Goal: Task Accomplishment & Management: Manage account settings

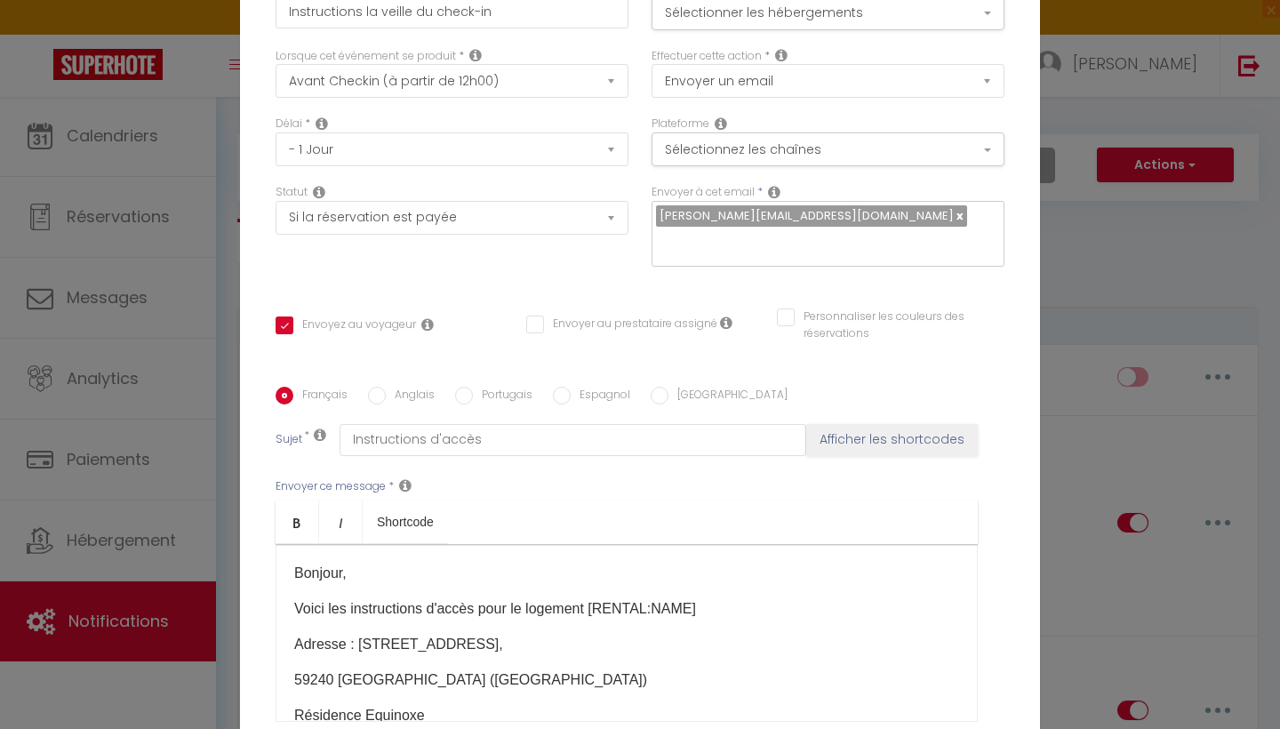
select select "2"
select select "1 Jour"
select select "if_booking_is_paid"
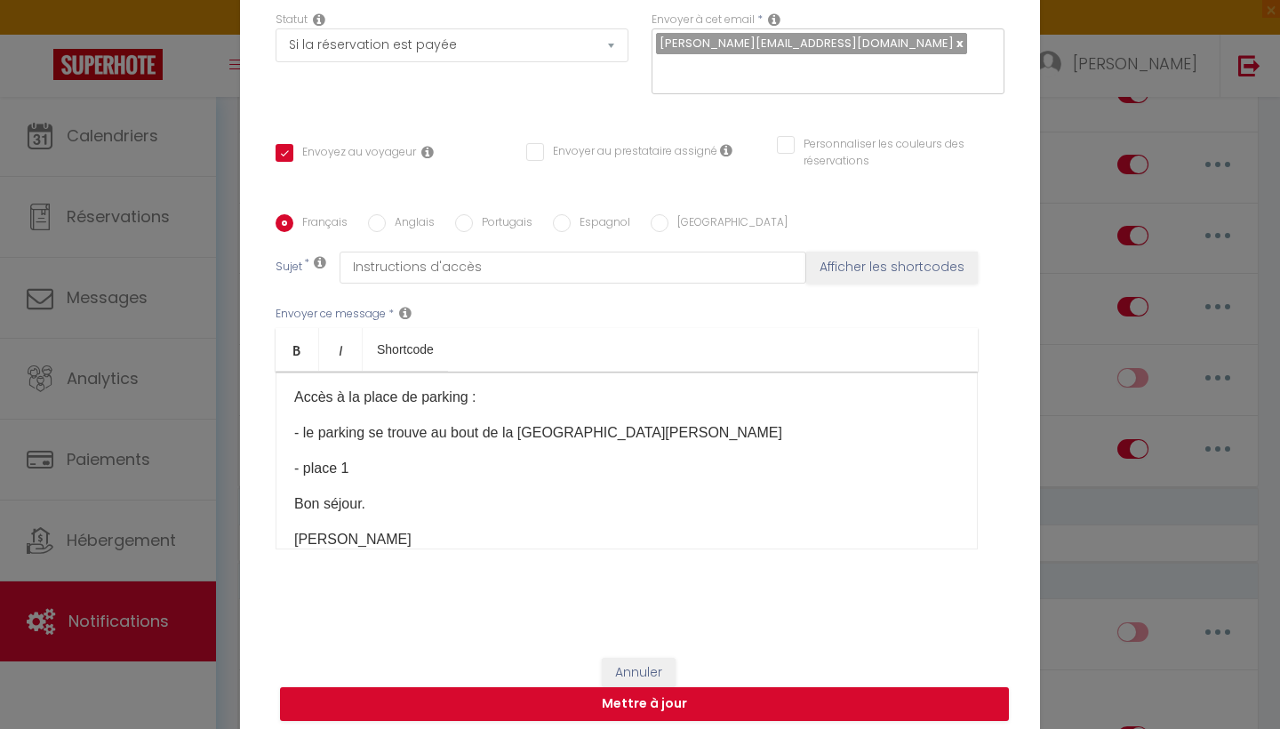
scroll to position [359, 0]
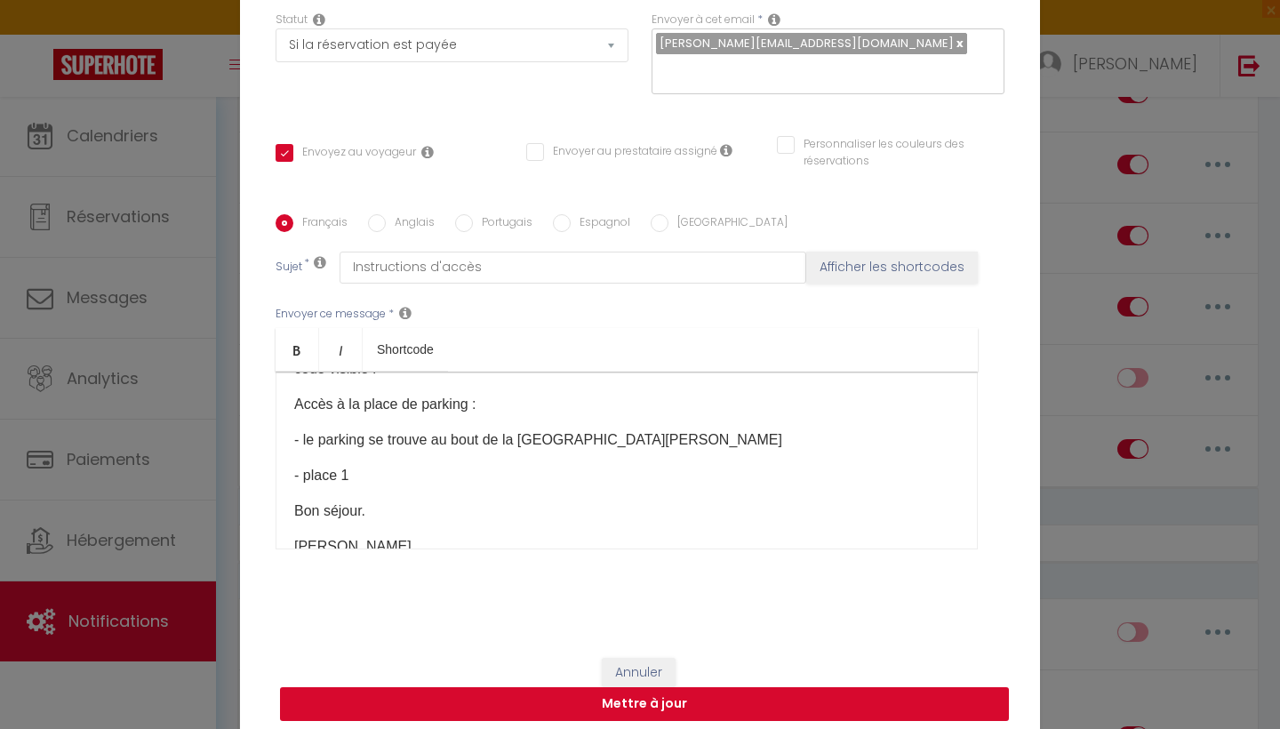
click at [623, 702] on button "Mettre à jour" at bounding box center [644, 704] width 729 height 34
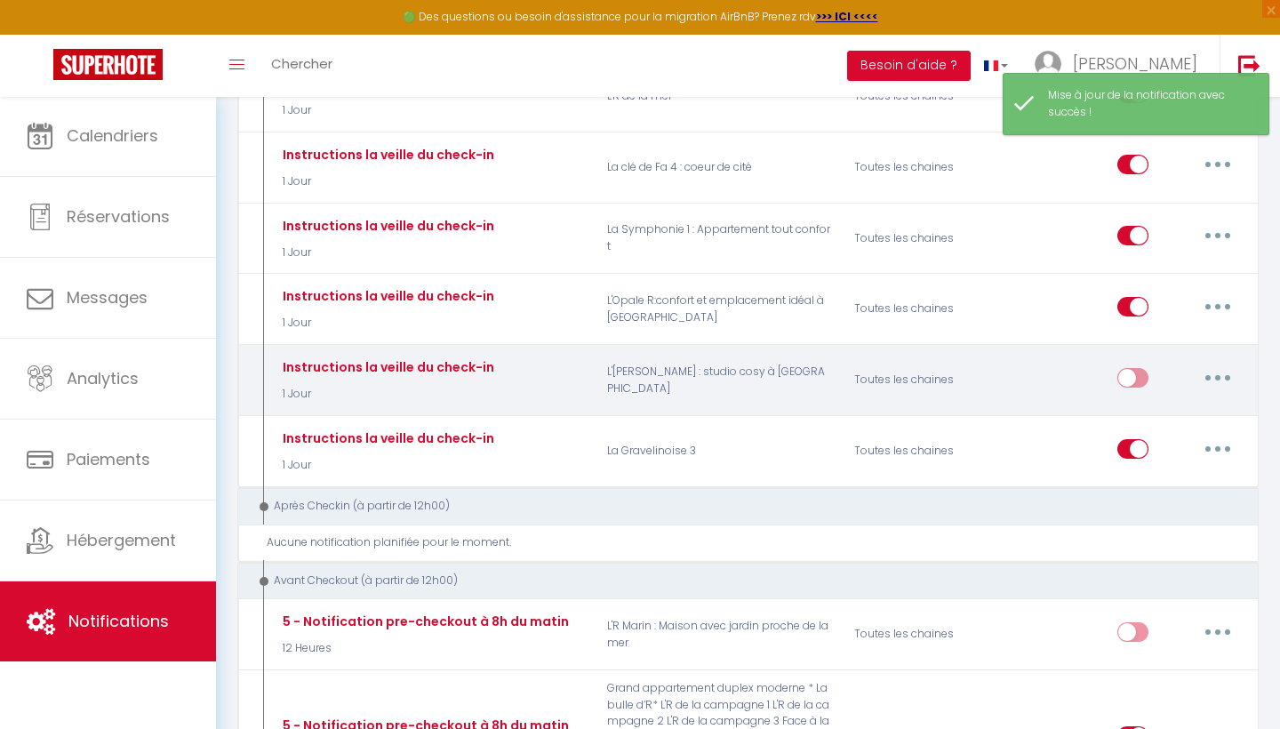
click at [1123, 368] on input "checkbox" at bounding box center [1133, 381] width 31 height 27
checkbox input "true"
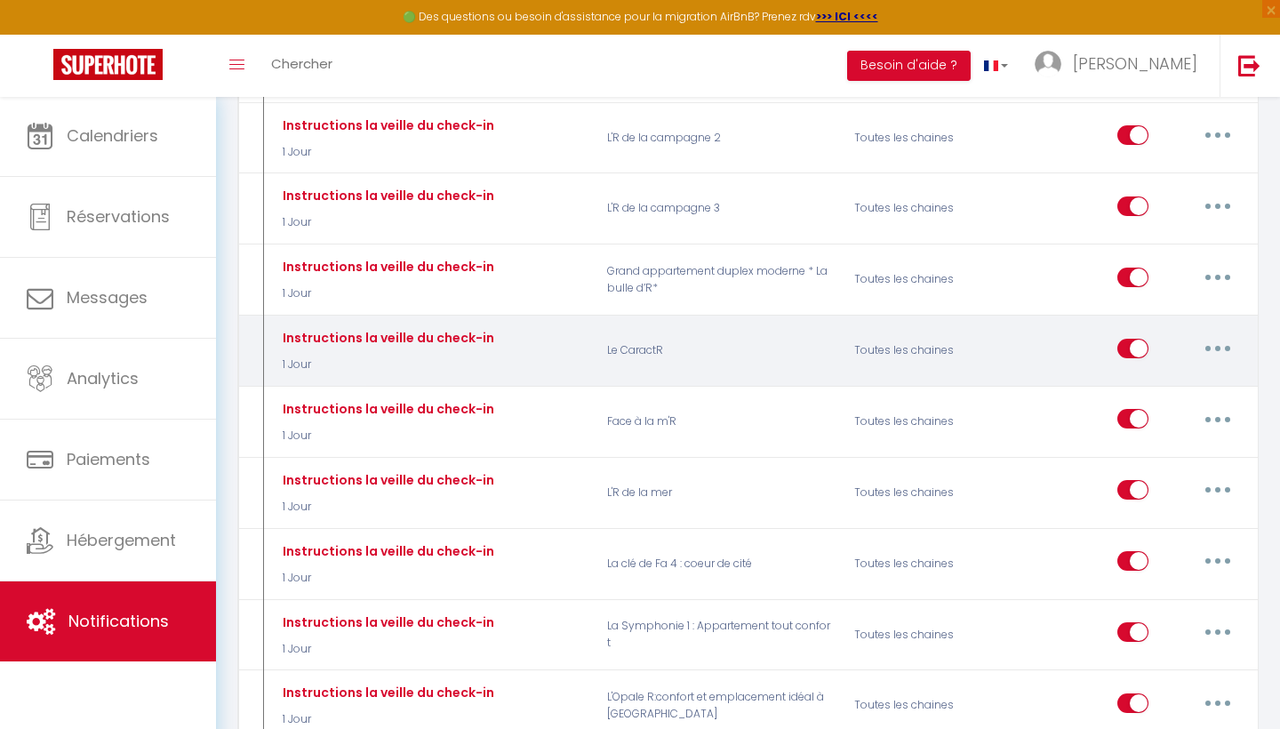
scroll to position [1007, 0]
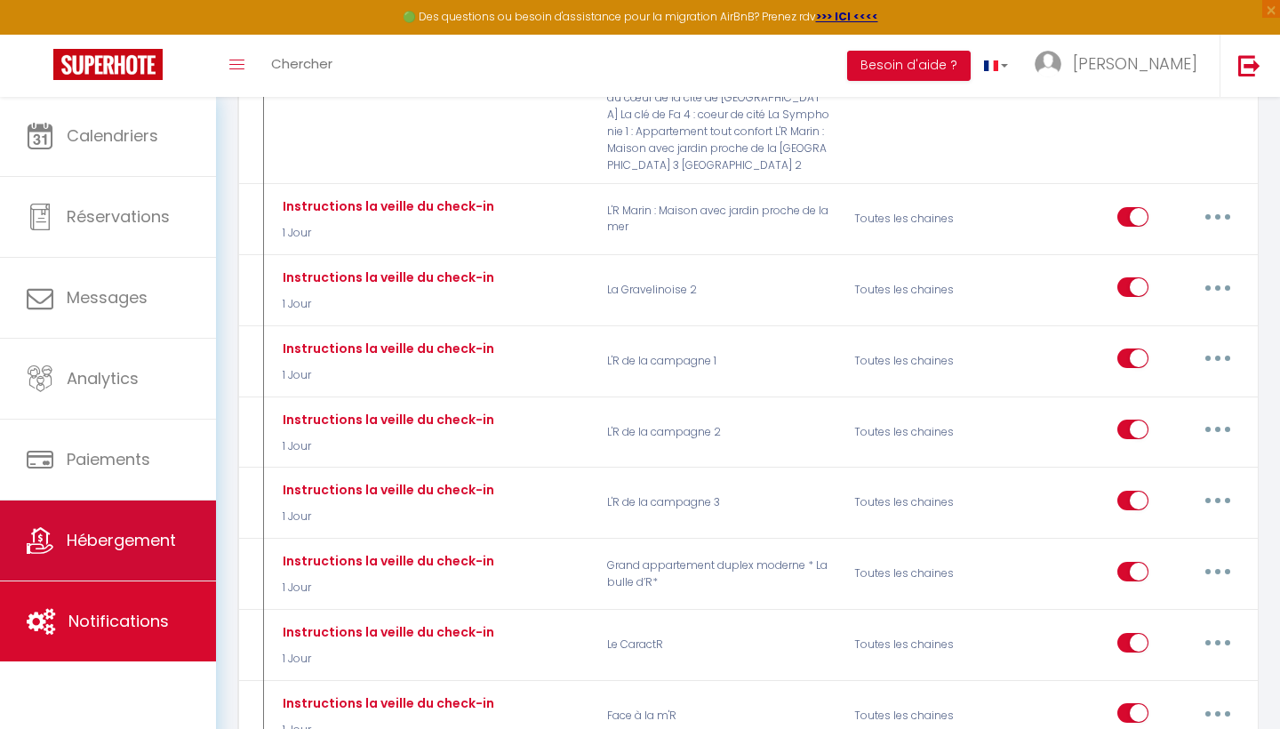
click at [113, 565] on link "Hébergement" at bounding box center [108, 541] width 216 height 80
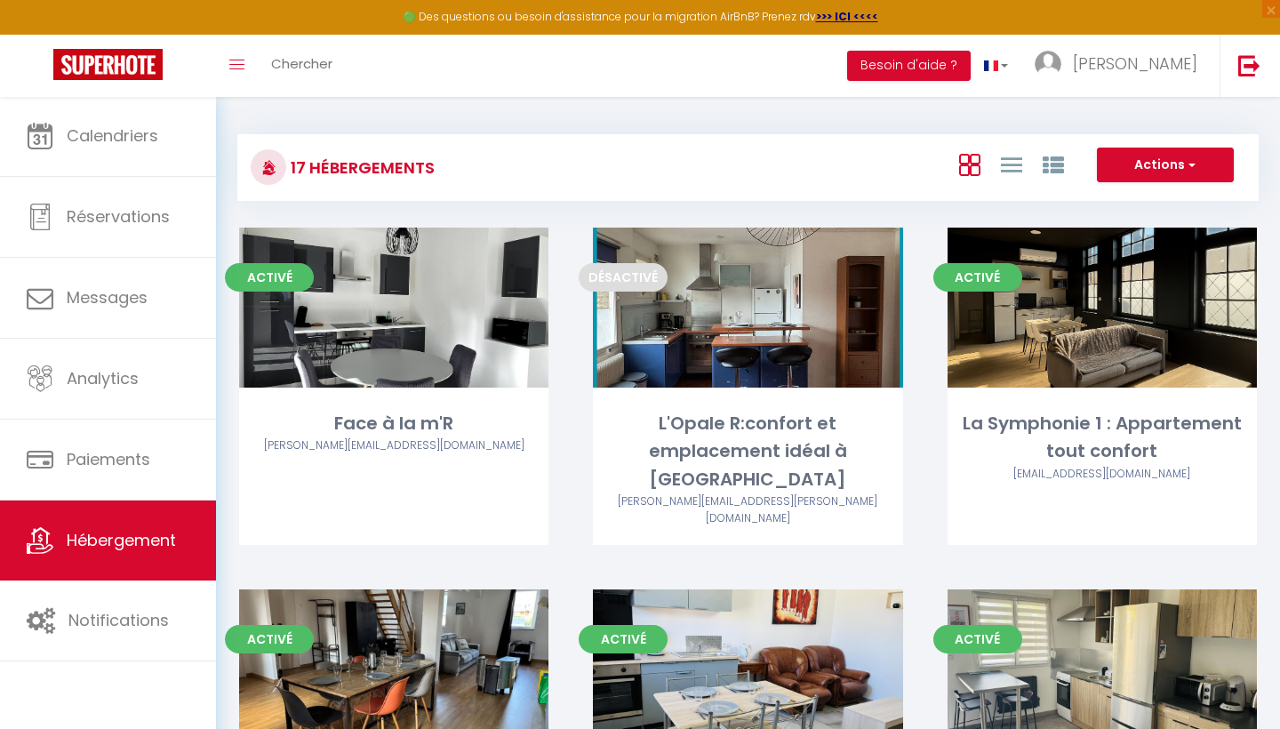
click at [142, 542] on span "Hébergement" at bounding box center [121, 540] width 109 height 22
click at [126, 541] on span "Hébergement" at bounding box center [121, 540] width 109 height 22
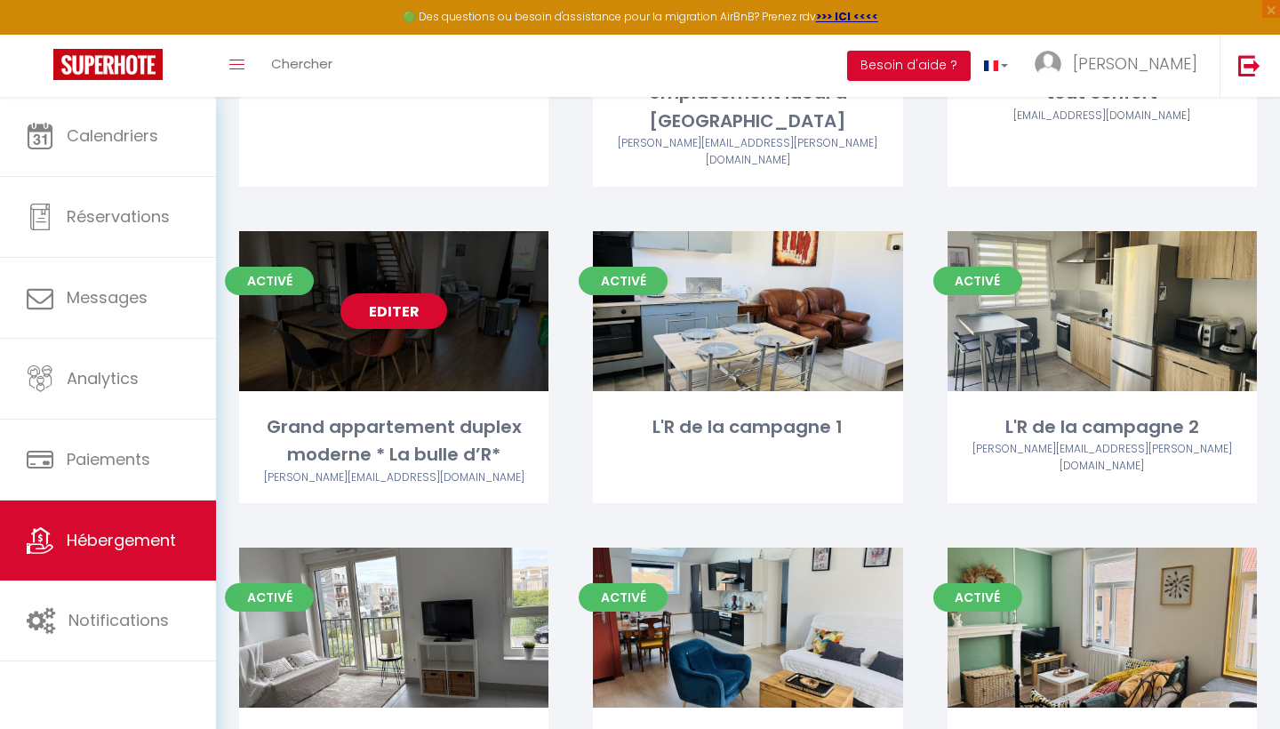
scroll to position [412, 0]
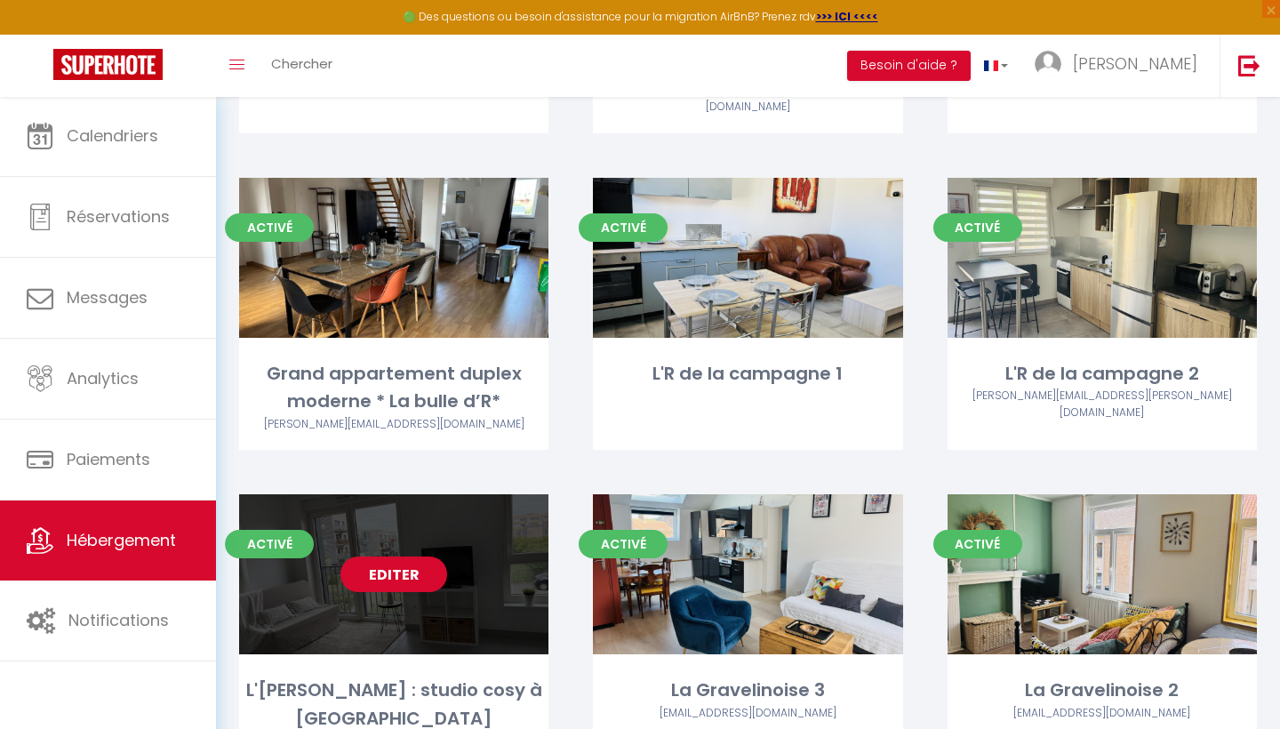
click at [413, 557] on link "Editer" at bounding box center [394, 575] width 107 height 36
select select "3"
select select "2"
select select "1"
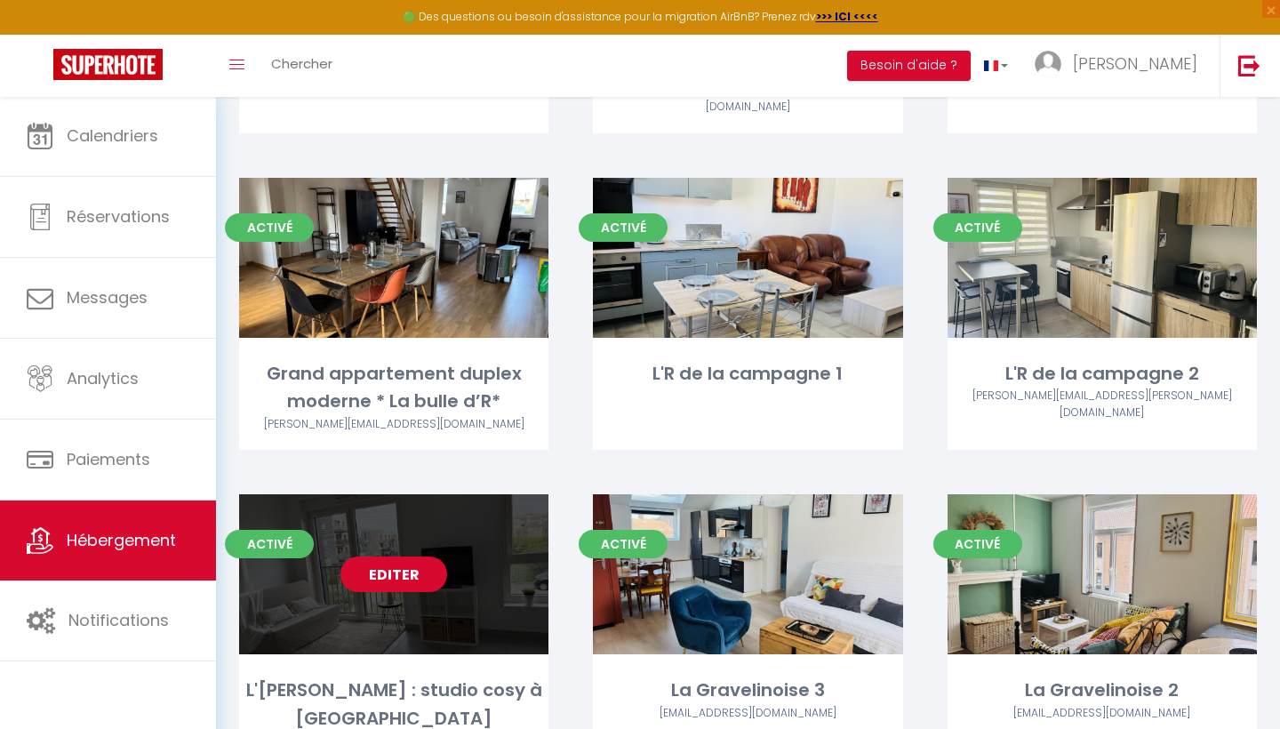
select select
select select "28"
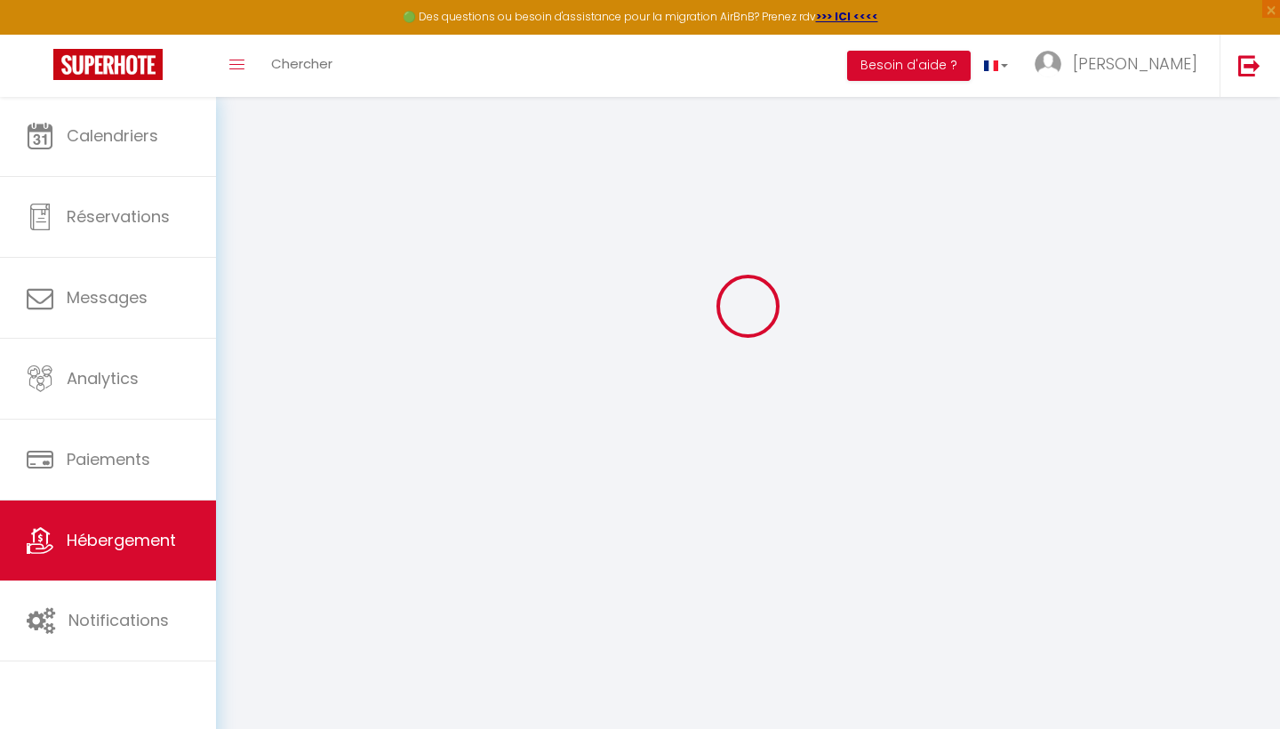
select select
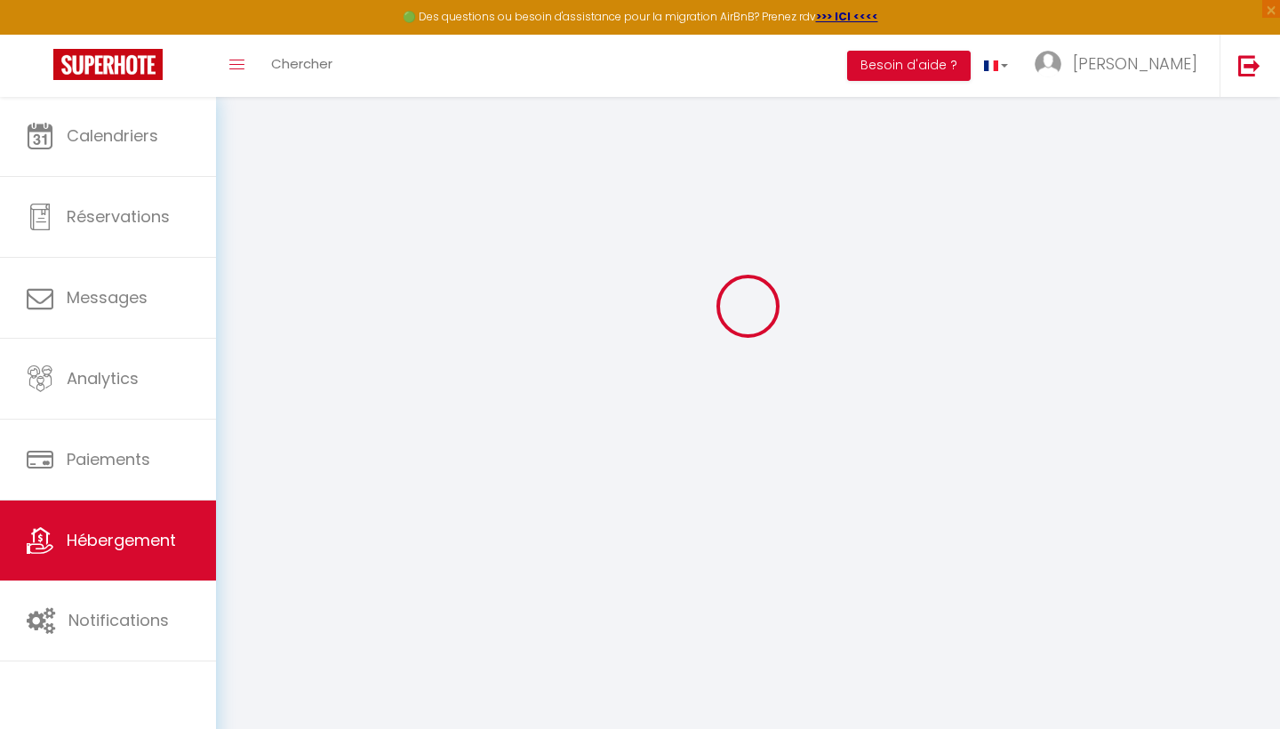
select select
checkbox input "false"
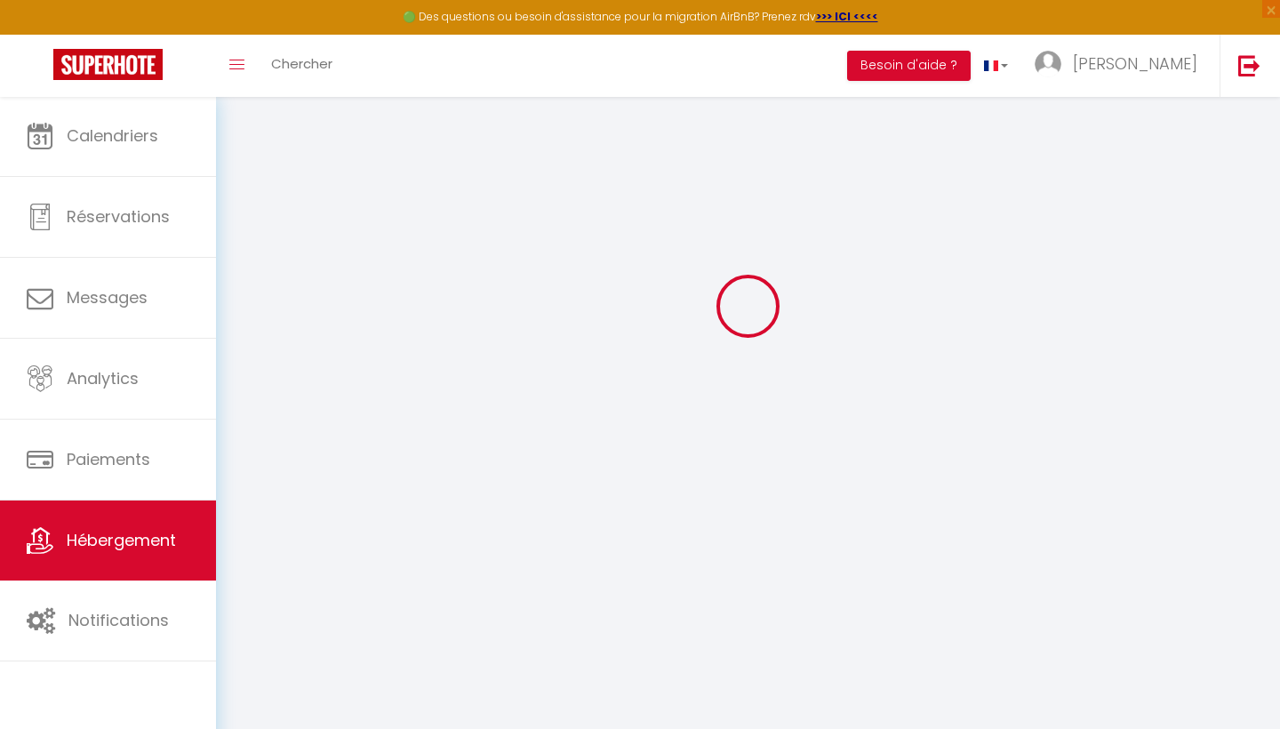
select select
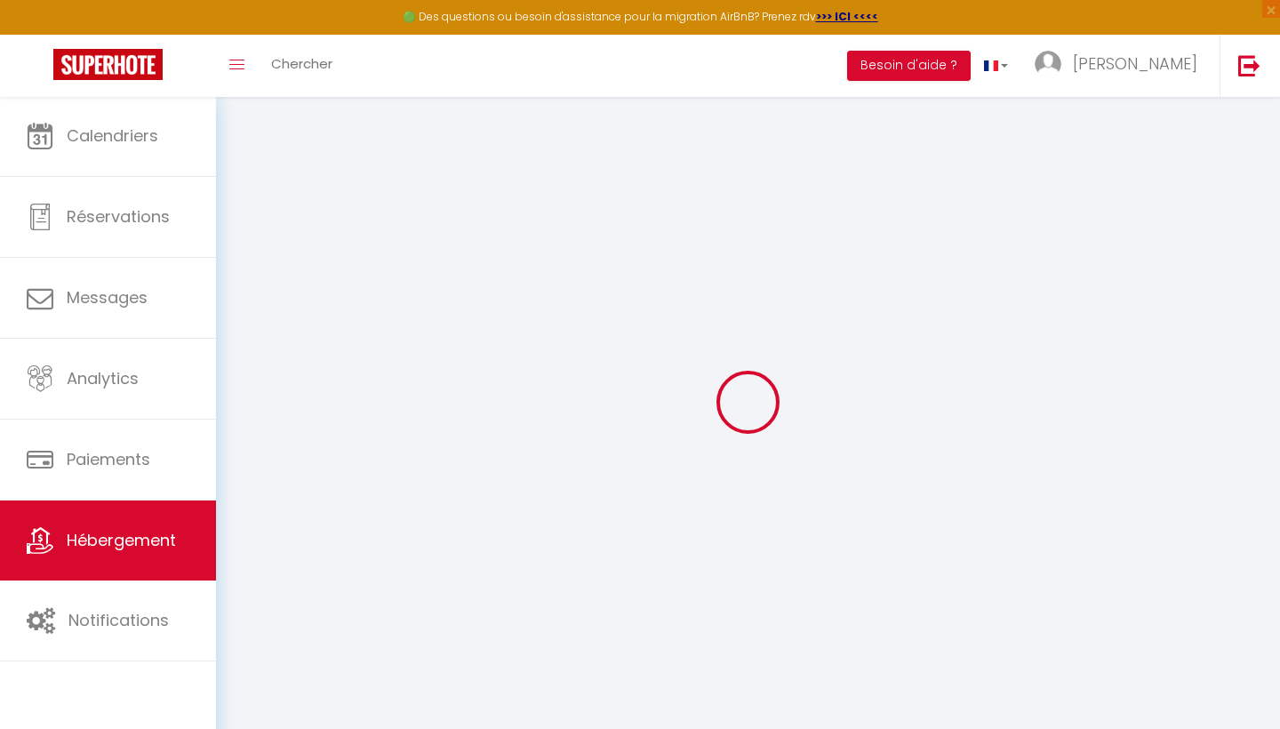
select select
checkbox input "false"
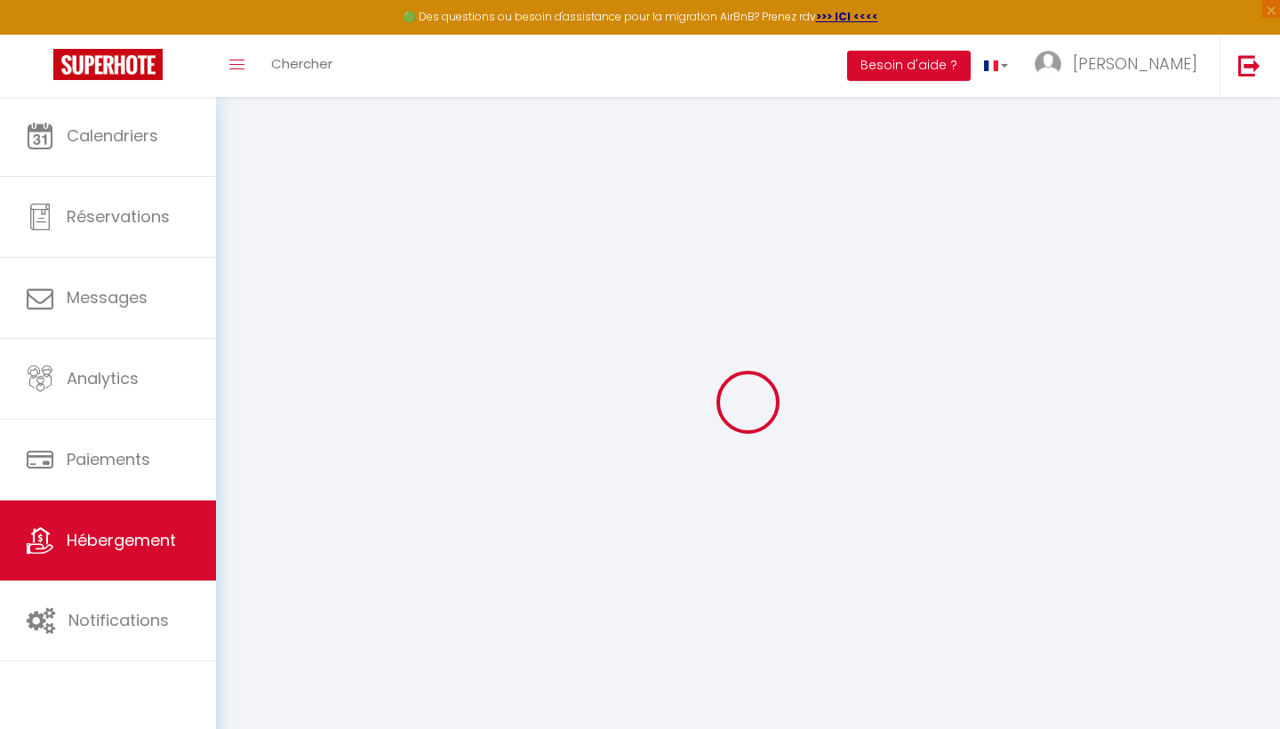
checkbox input "false"
select select
type input "L'[PERSON_NAME] : studio cosy à [GEOGRAPHIC_DATA]"
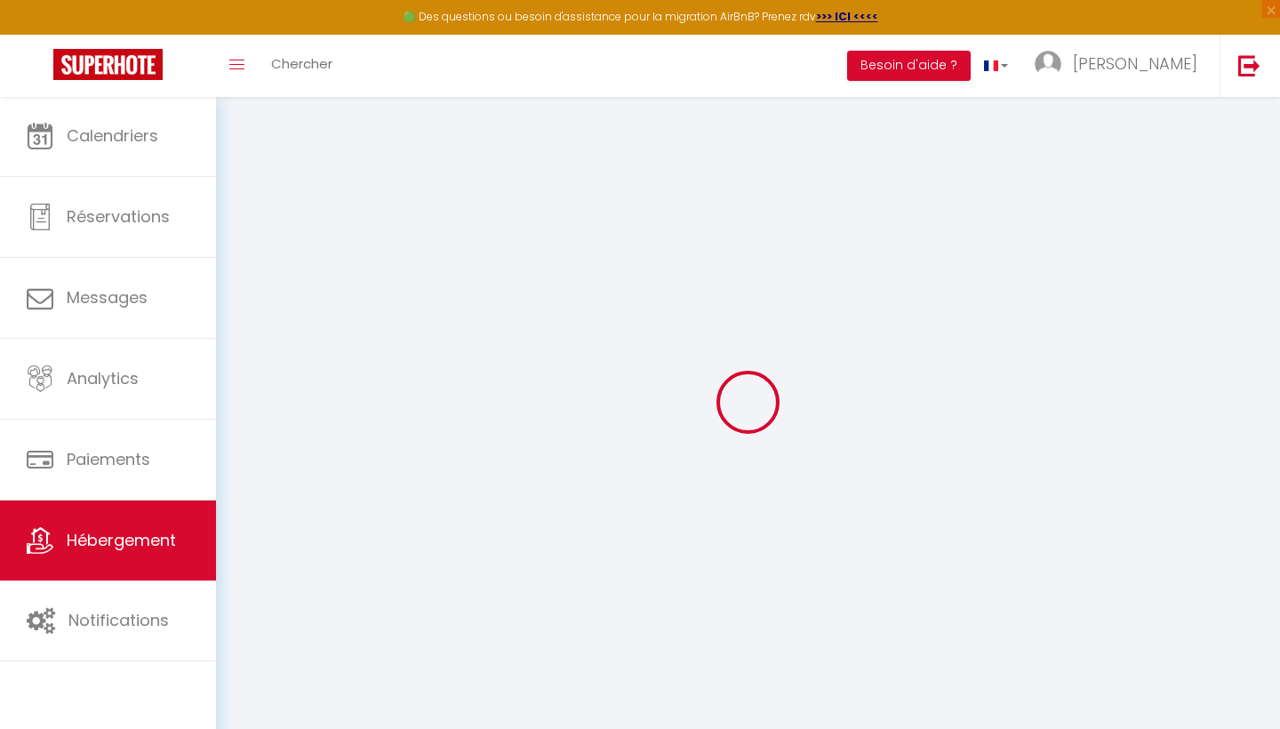
select select "0"
type input "60"
type input "30"
select select
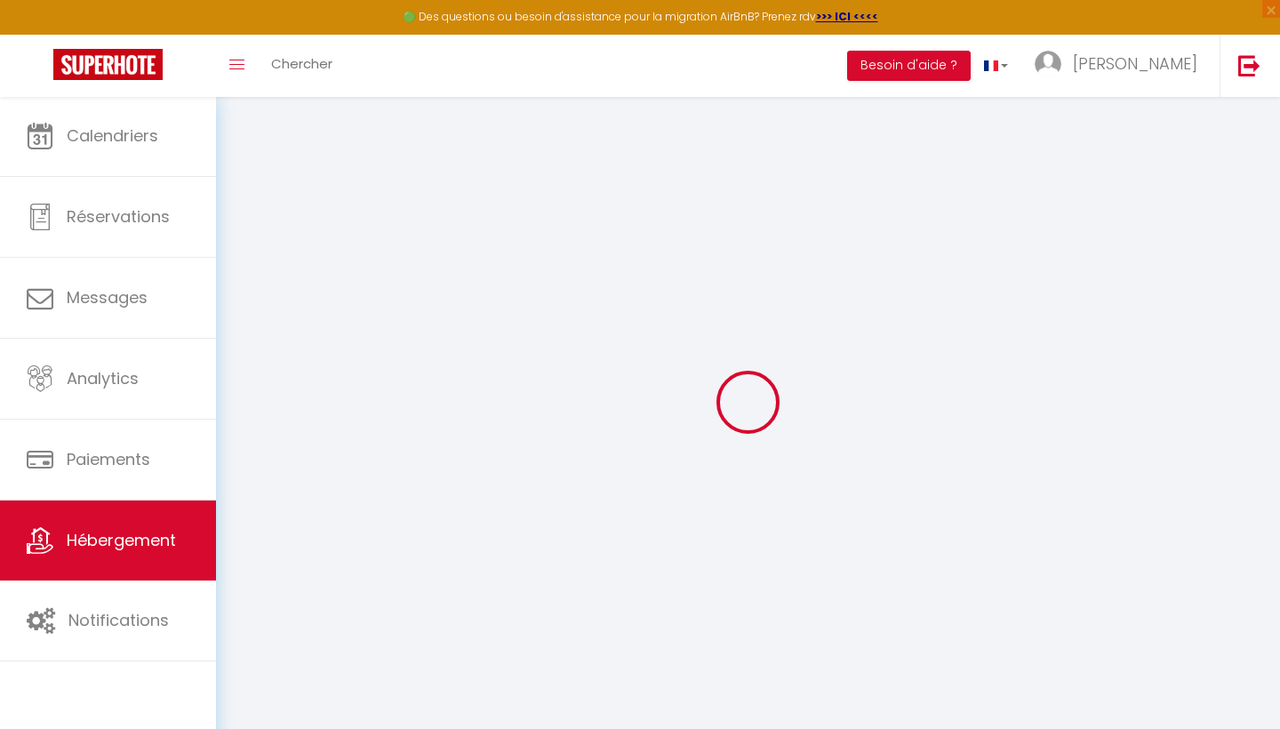
select select
type input "129 Avenue de la Mer"
type input "59240"
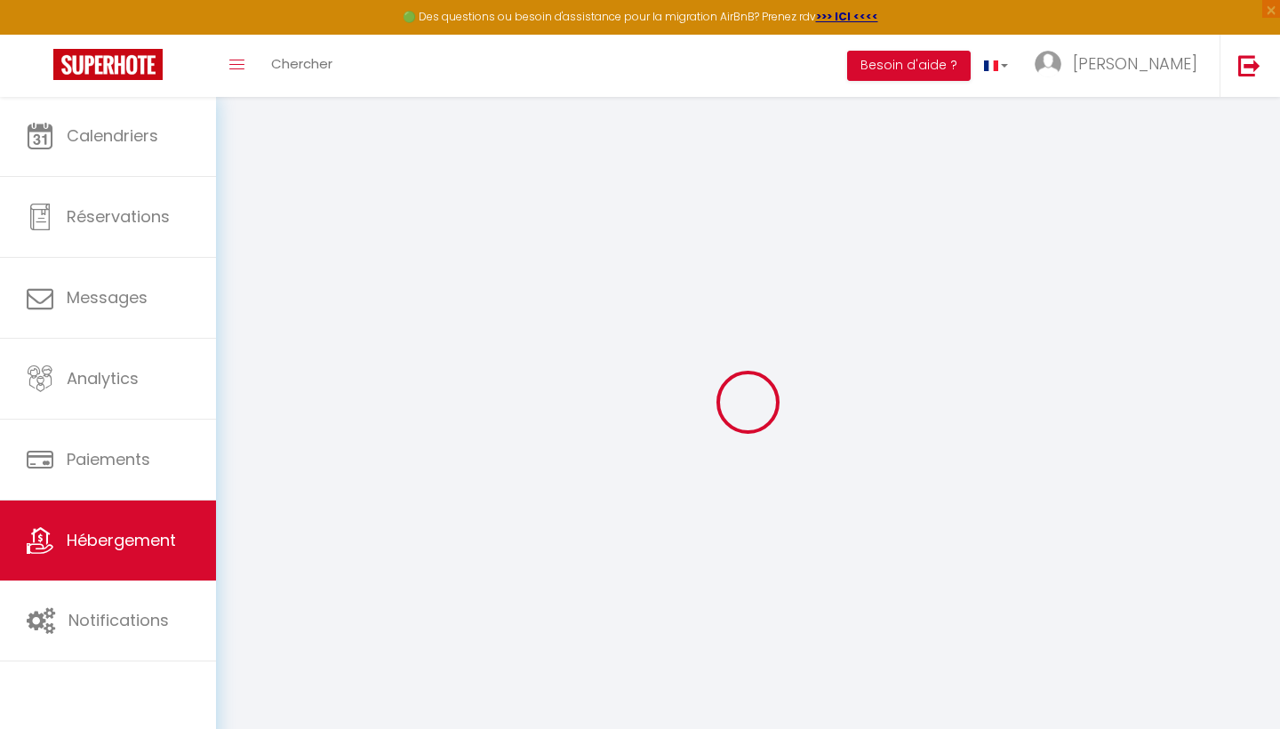
type input "Dunkirk"
type input "[PERSON_NAME][EMAIL_ADDRESS][DOMAIN_NAME]"
select select
checkbox input "false"
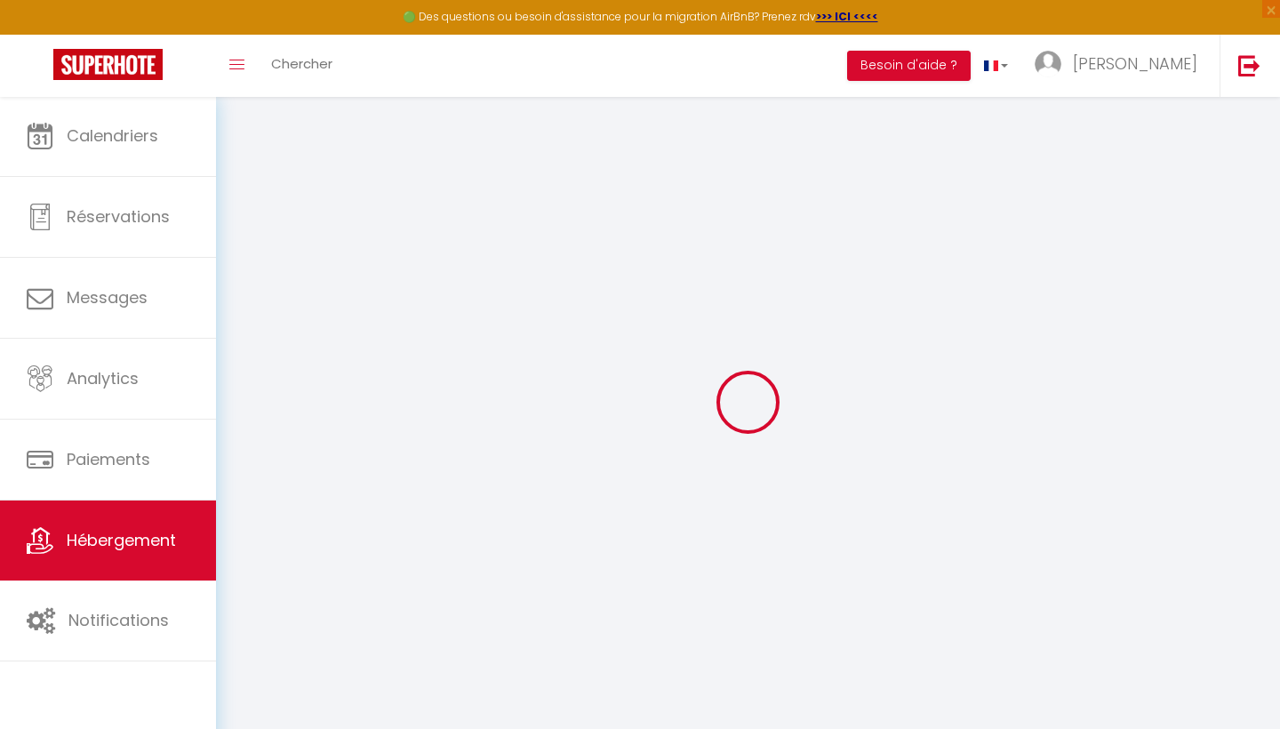
checkbox input "false"
type input "0"
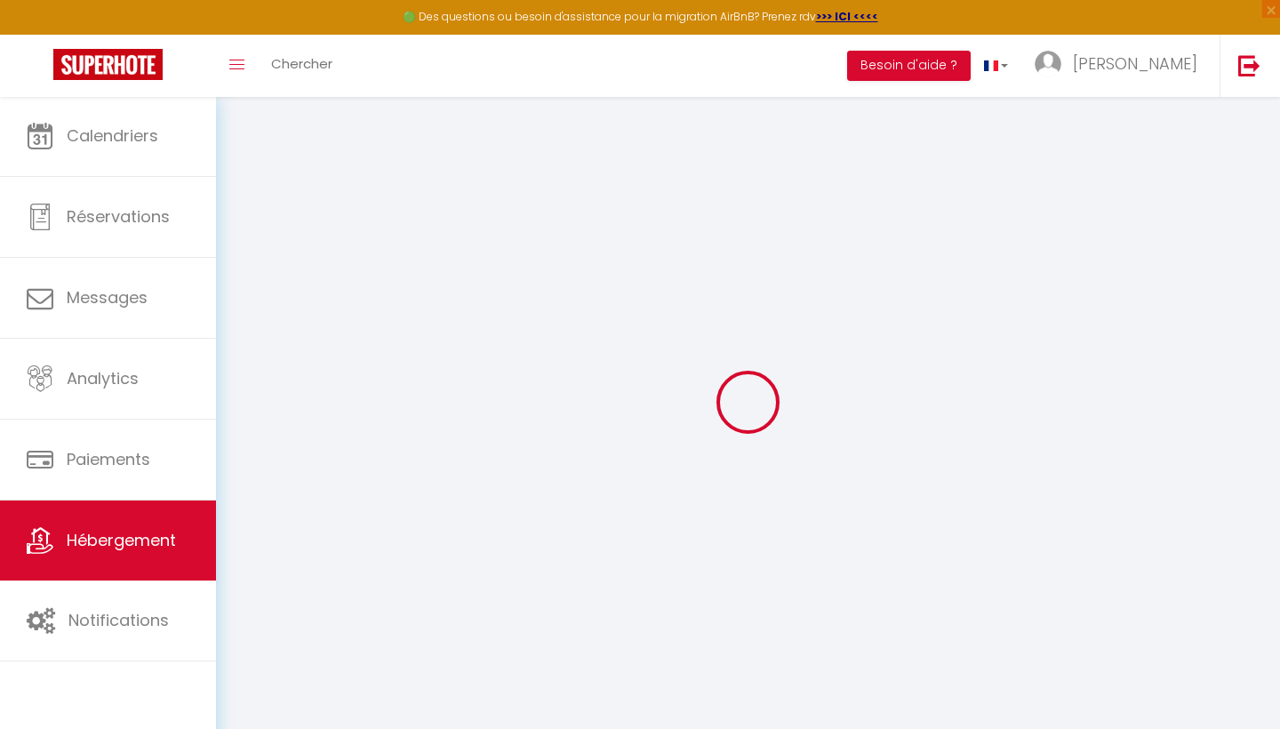
type input "0"
select select
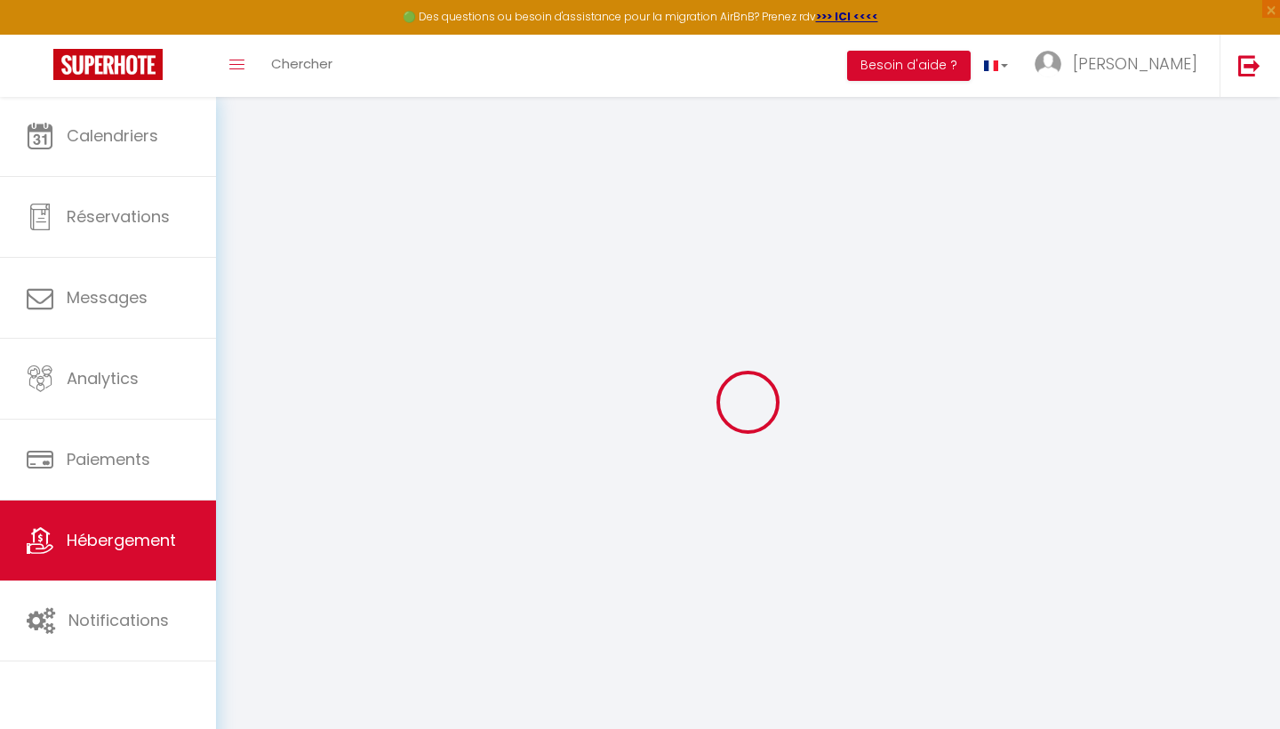
select select
checkbox input "false"
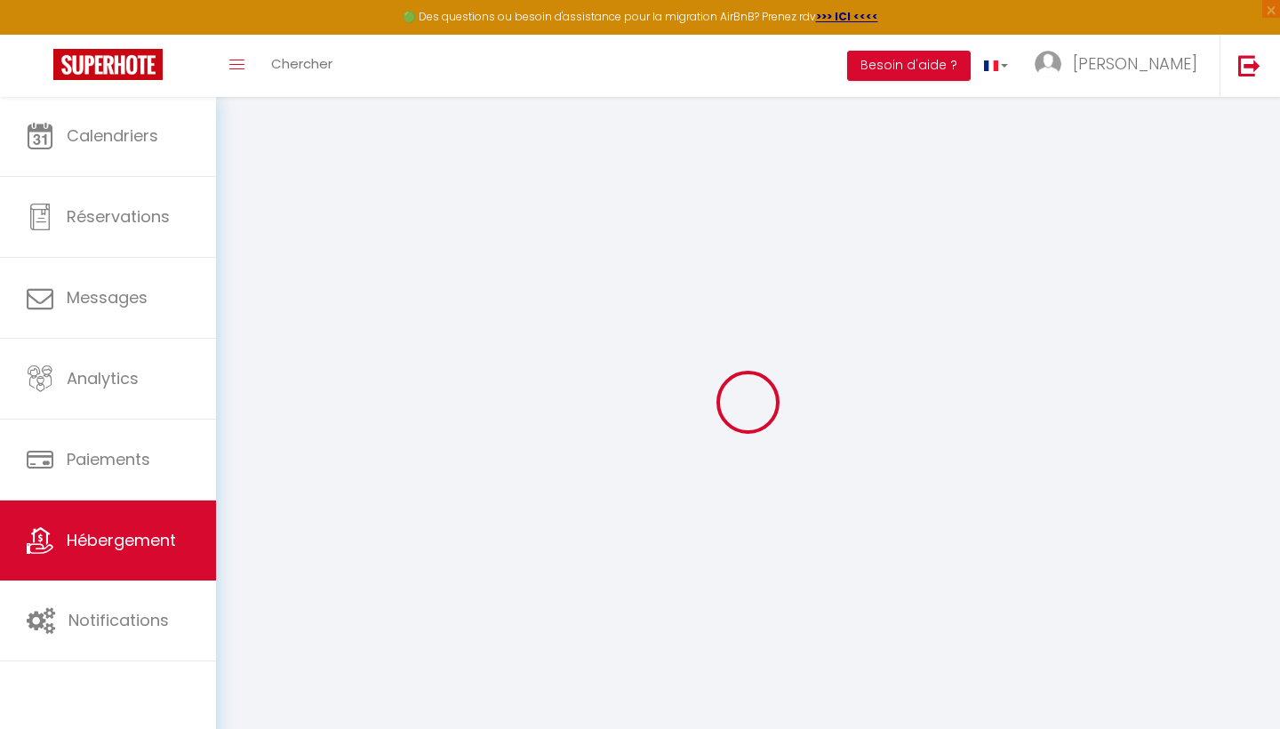
checkbox input "false"
select select
checkbox input "false"
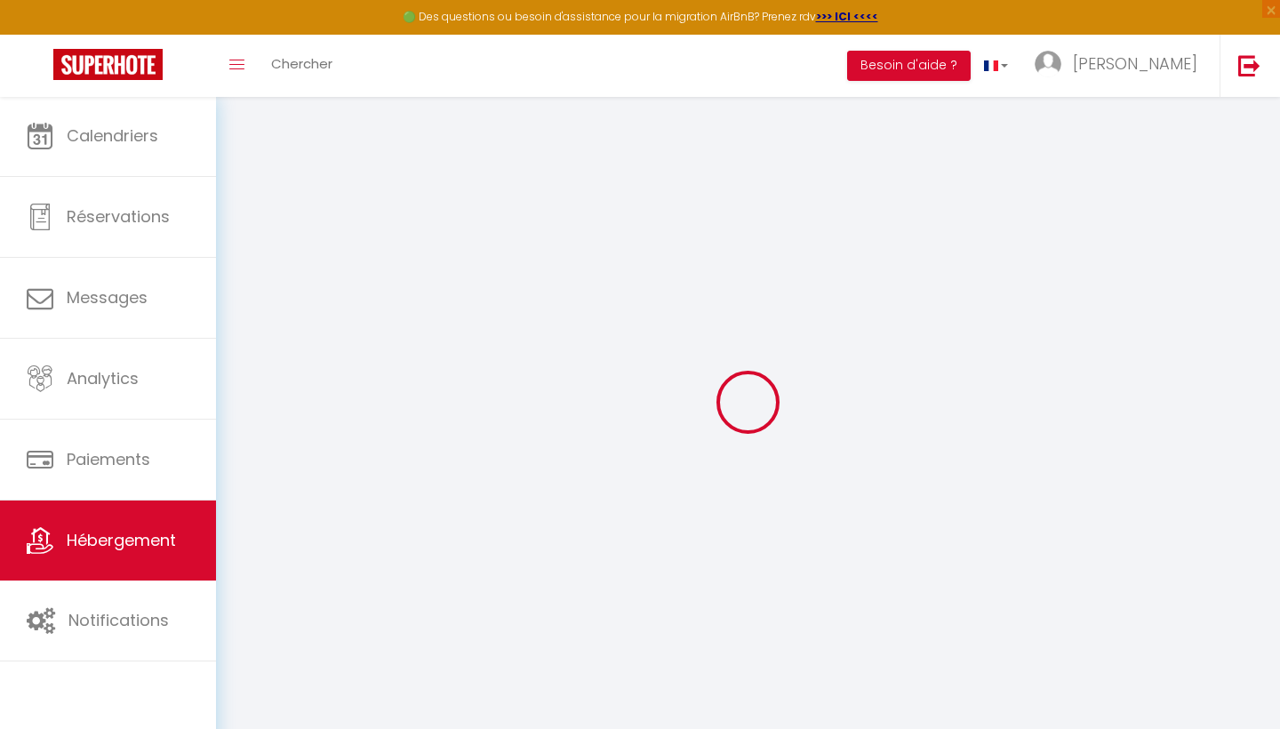
checkbox input "false"
select select "15:00"
select select "23:45"
select select "12:00"
select select "30"
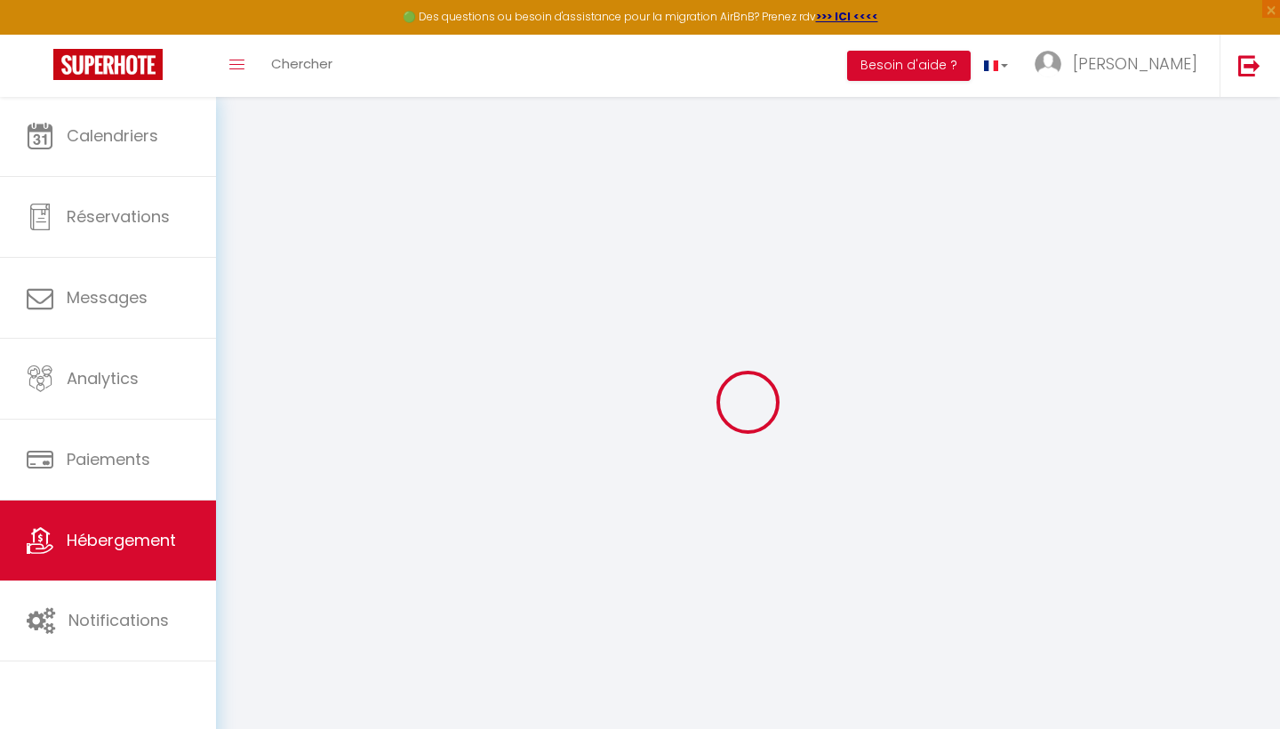
select select "120"
select select
checkbox input "false"
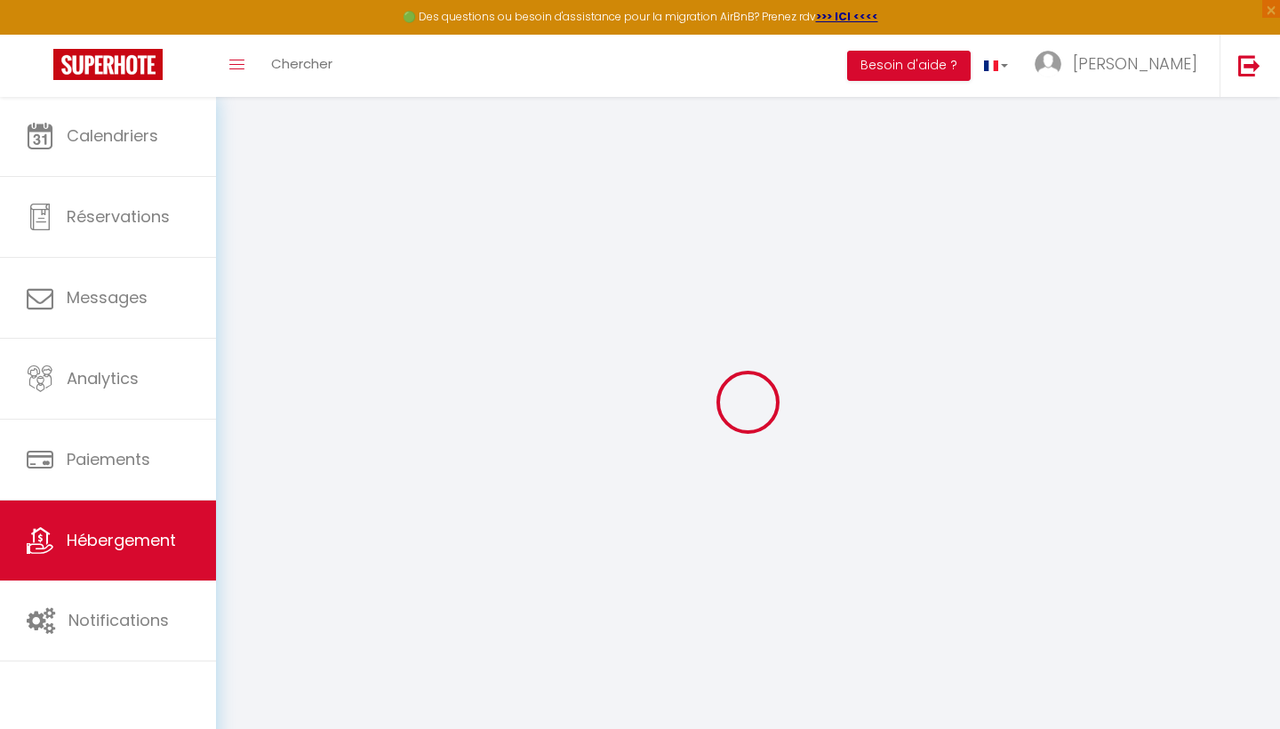
checkbox input "false"
select select
checkbox input "false"
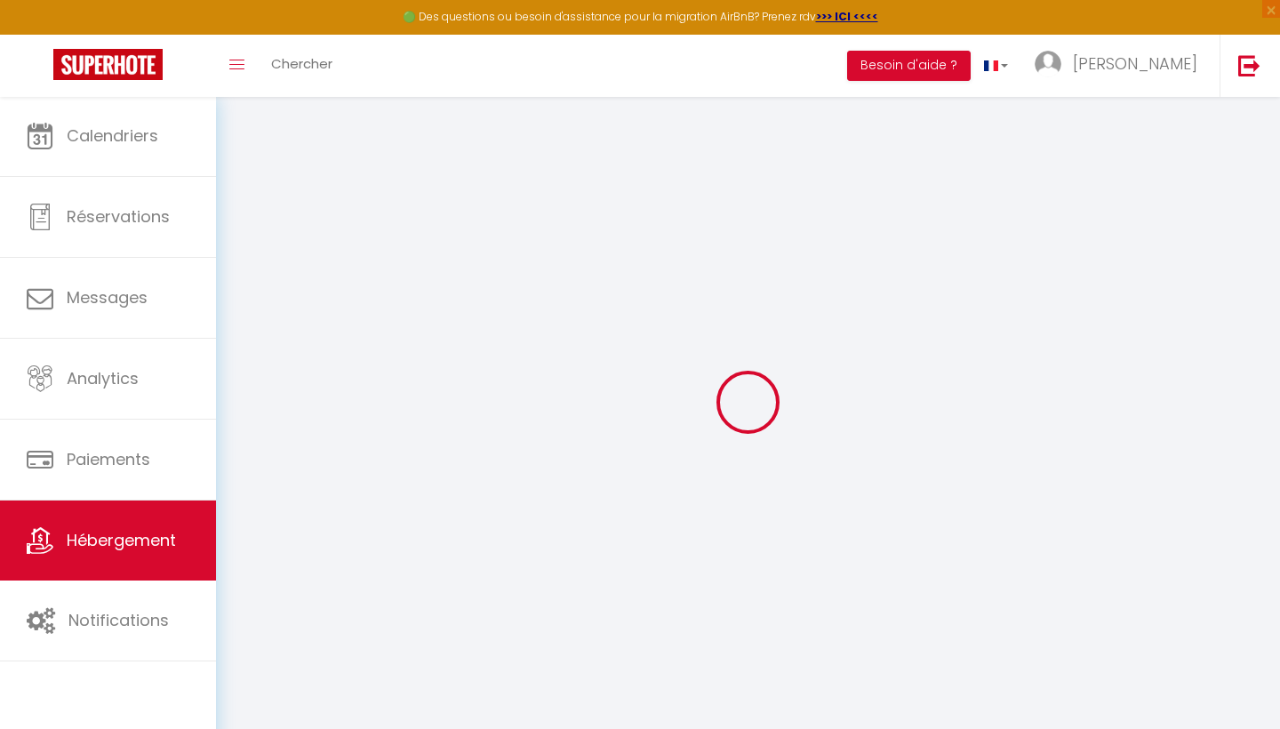
checkbox input "false"
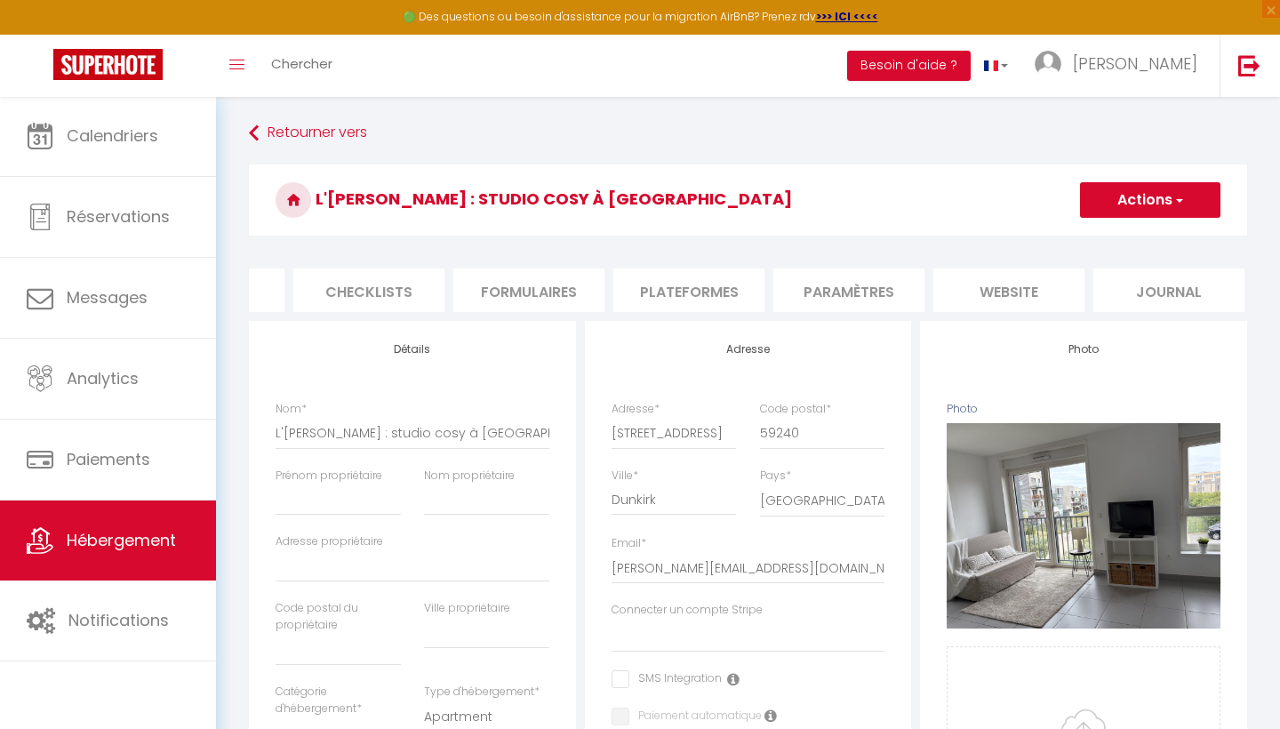
scroll to position [0, 593]
click at [815, 284] on li "Paramètres" at bounding box center [851, 291] width 151 height 44
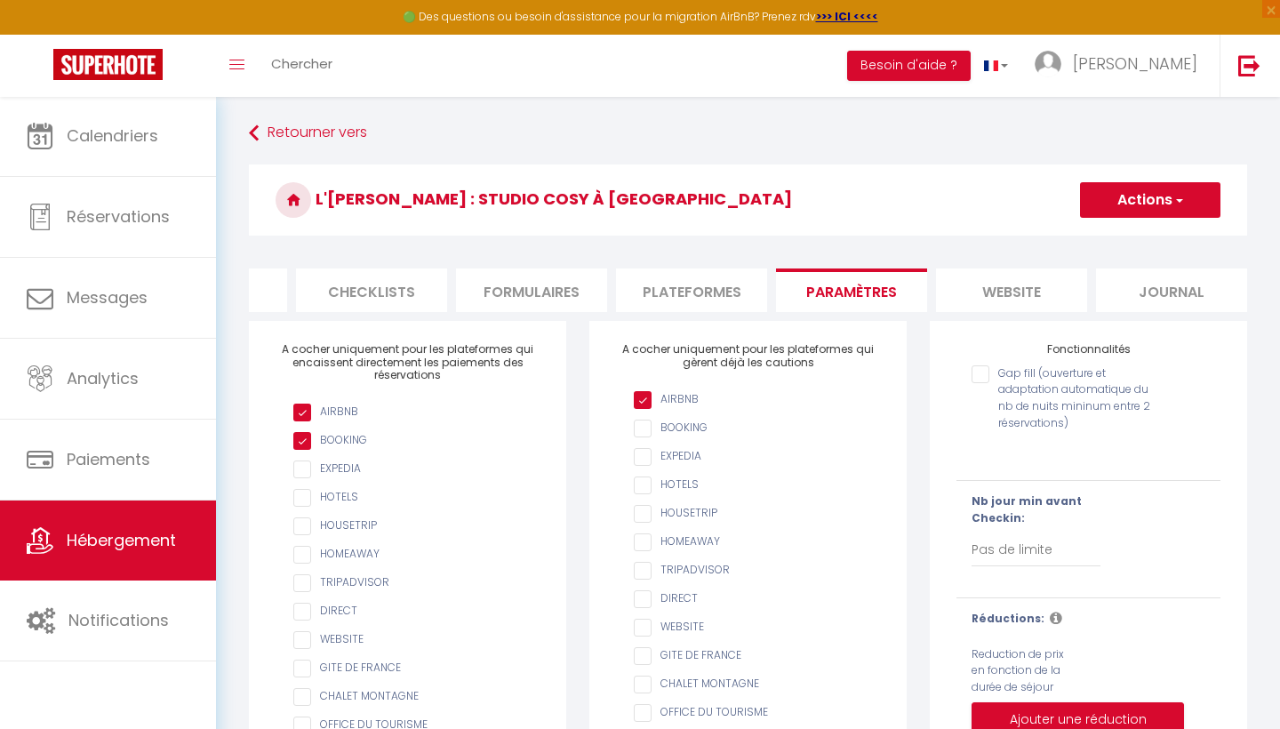
click at [670, 283] on li "Plateformes" at bounding box center [691, 291] width 151 height 44
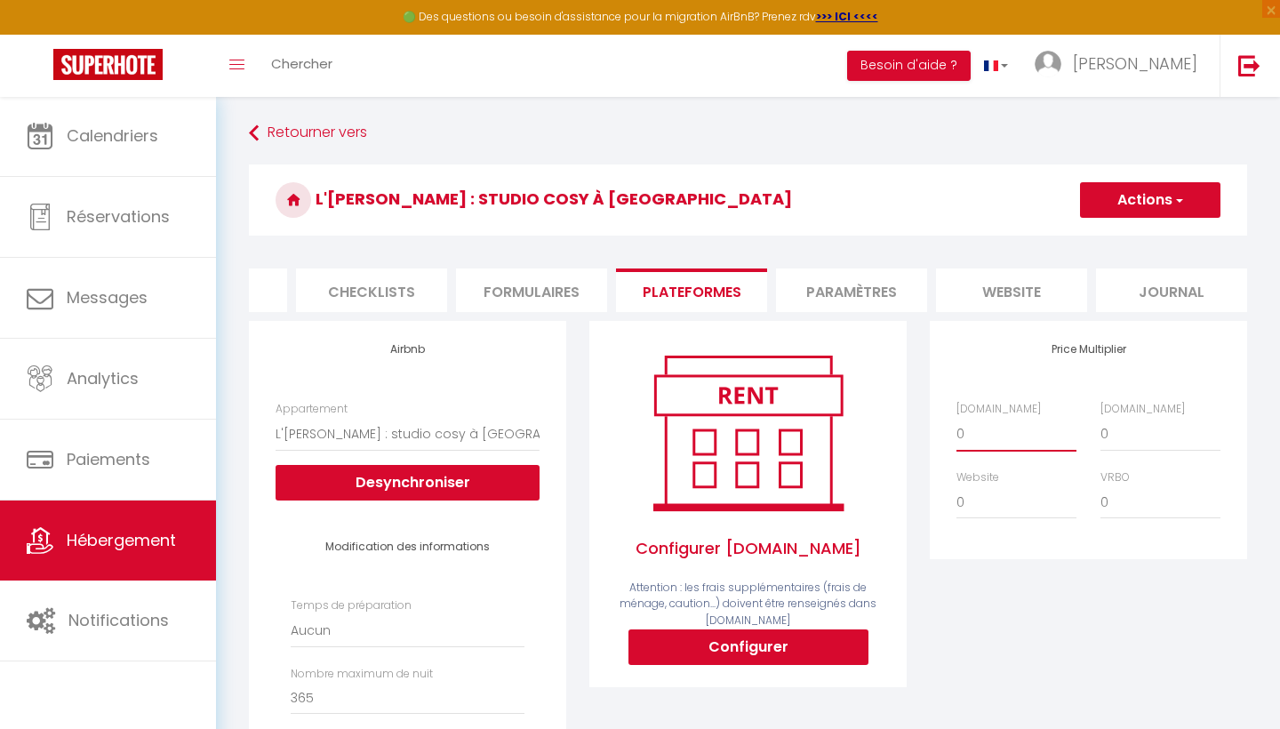
select select "+ 22 %"
click at [1176, 197] on span "button" at bounding box center [1179, 200] width 12 height 18
click at [1136, 239] on link "Enregistrer" at bounding box center [1149, 239] width 140 height 23
select select "EUR"
click at [1163, 193] on button "Actions" at bounding box center [1150, 200] width 140 height 36
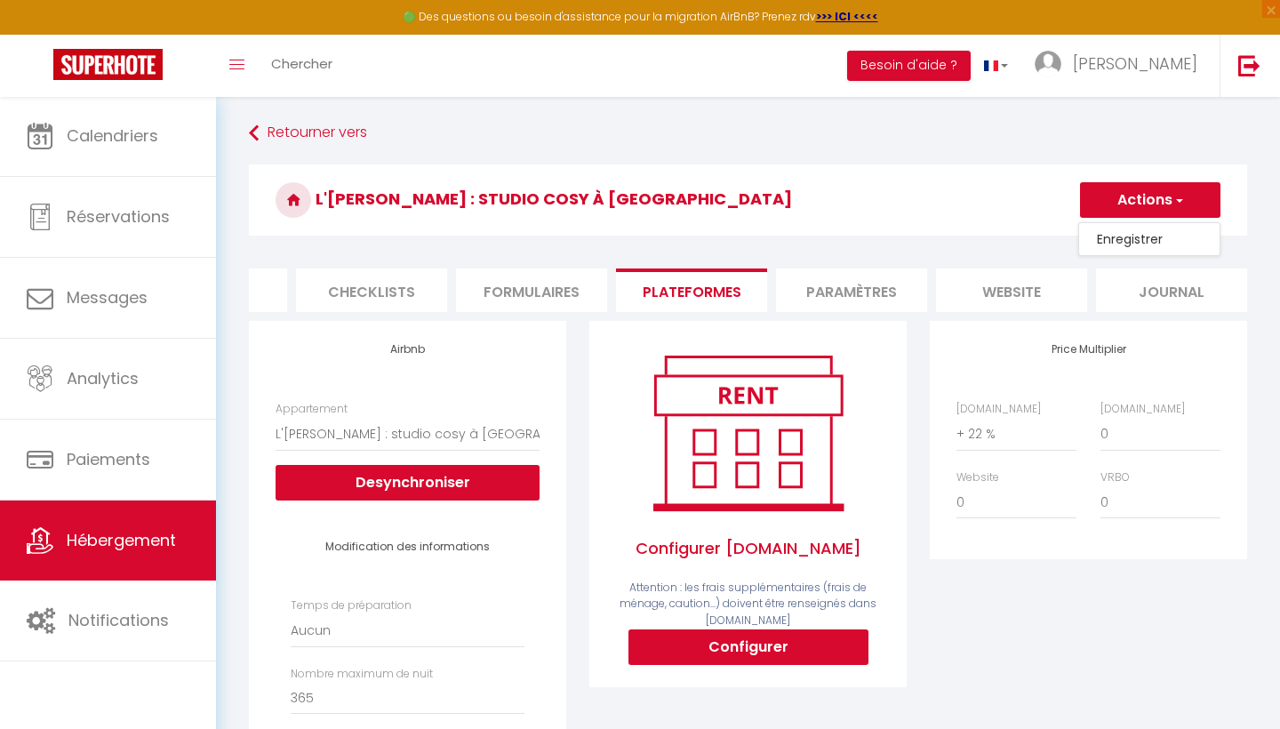
click at [1137, 239] on link "Enregistrer" at bounding box center [1149, 239] width 140 height 23
select select "EUR"
click at [258, 131] on icon at bounding box center [254, 133] width 10 height 32
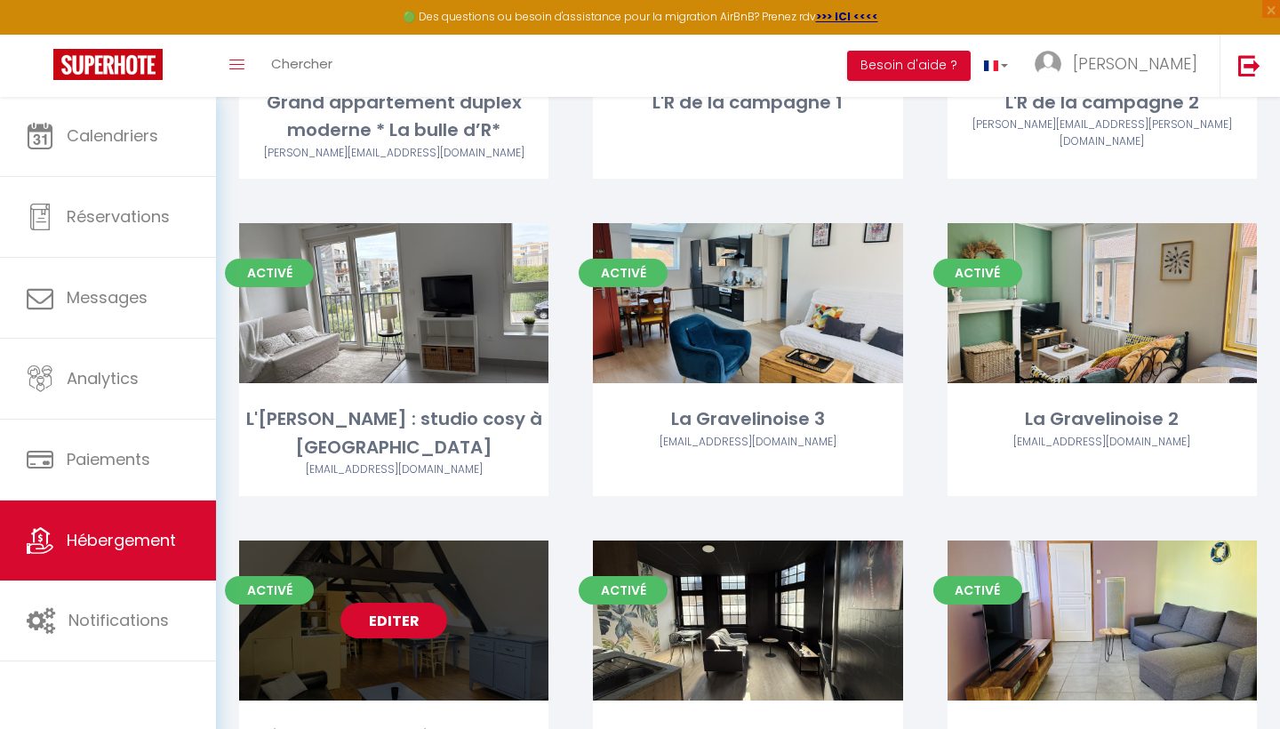
scroll to position [774, 0]
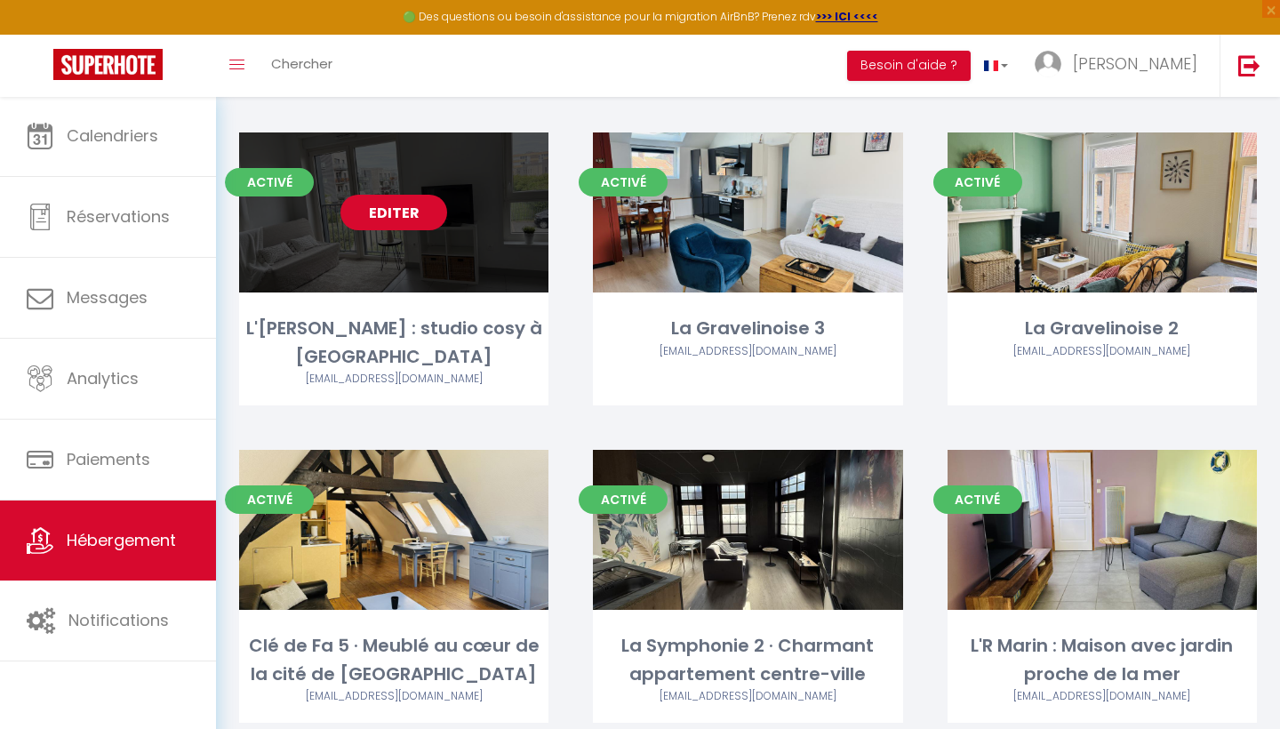
click at [394, 195] on link "Editer" at bounding box center [394, 213] width 107 height 36
click at [392, 195] on link "Editer" at bounding box center [394, 213] width 107 height 36
select select "3"
select select "2"
select select "1"
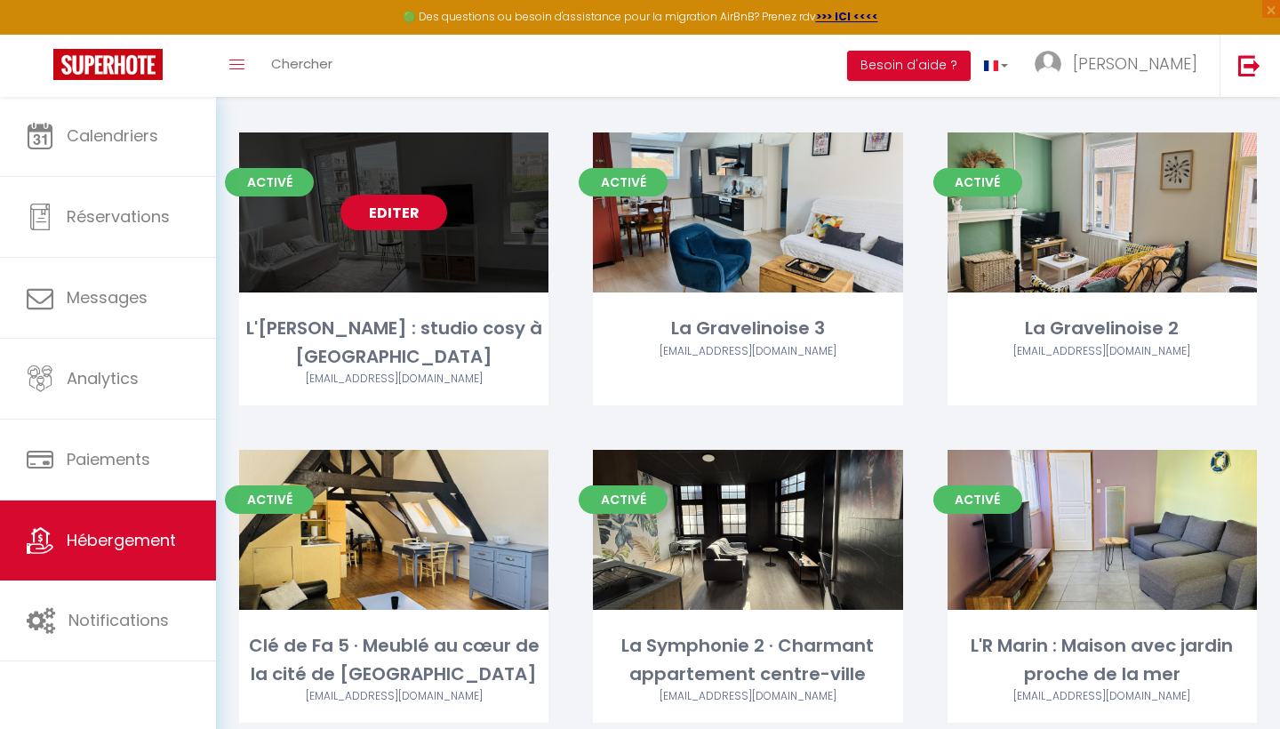
select select "1"
select select
select select "28"
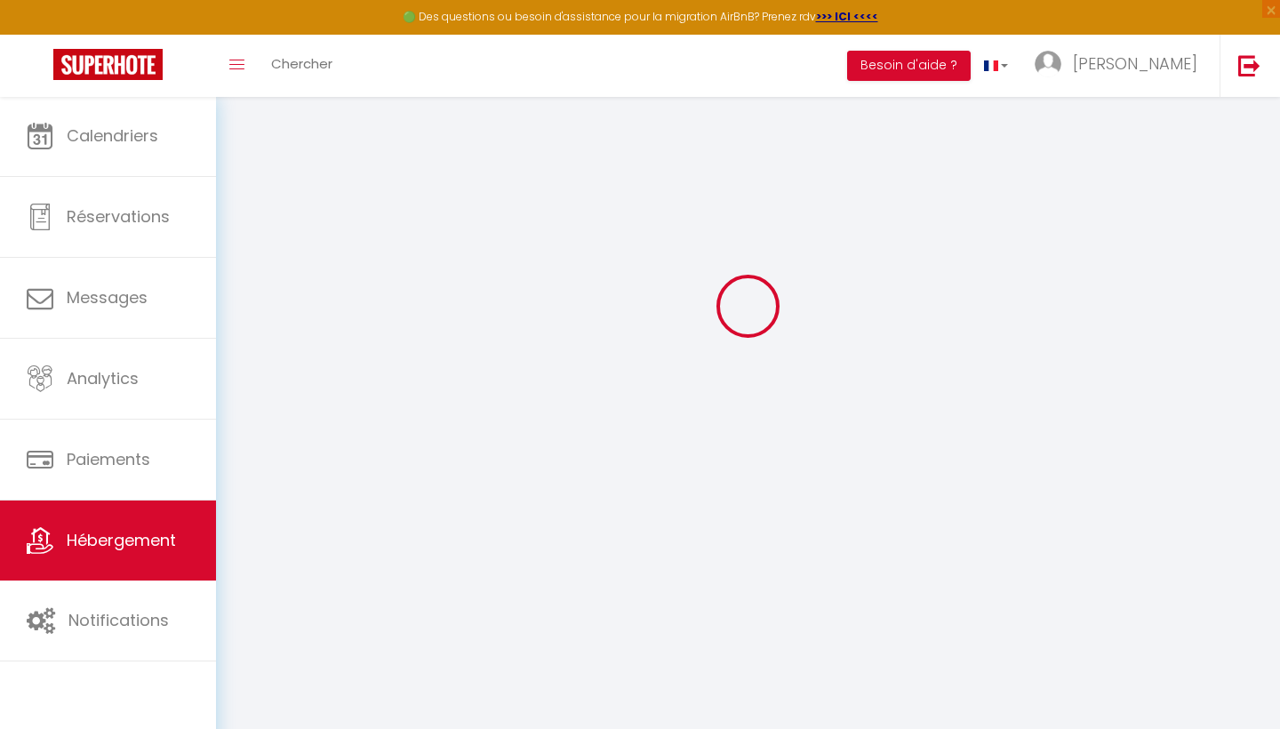
select select
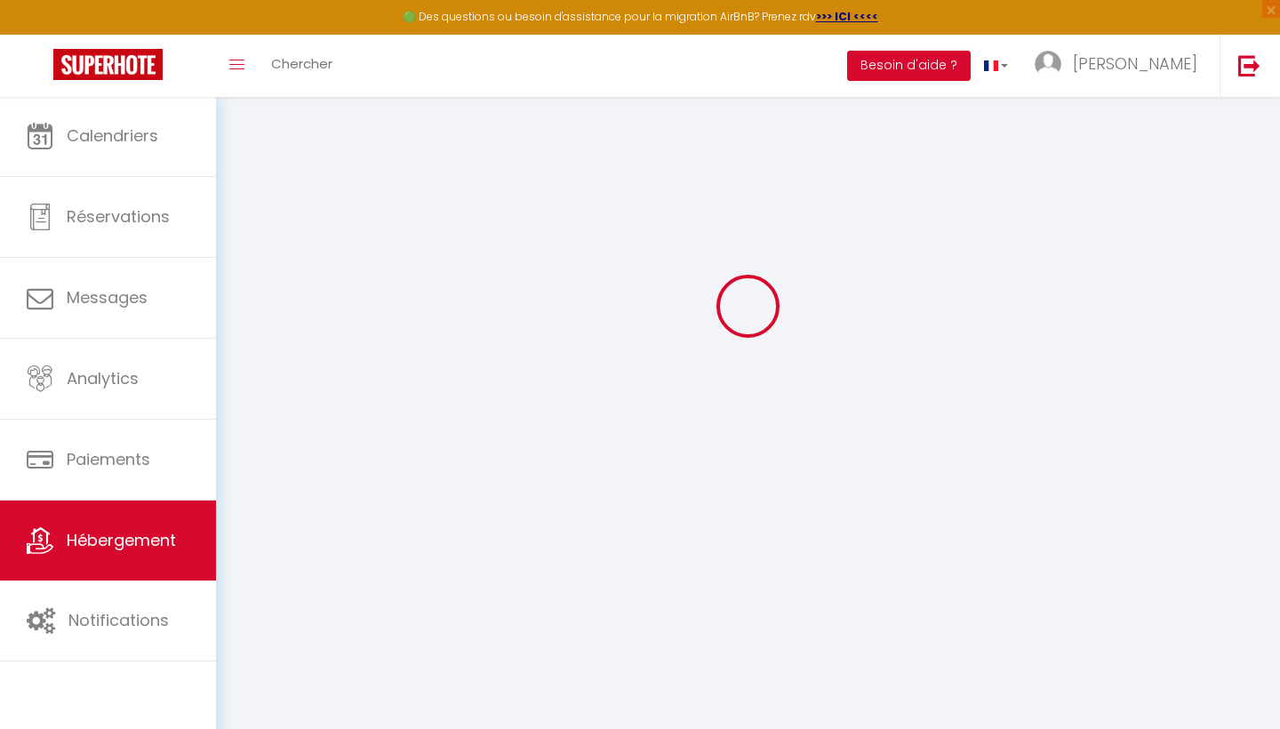
select select
checkbox input "false"
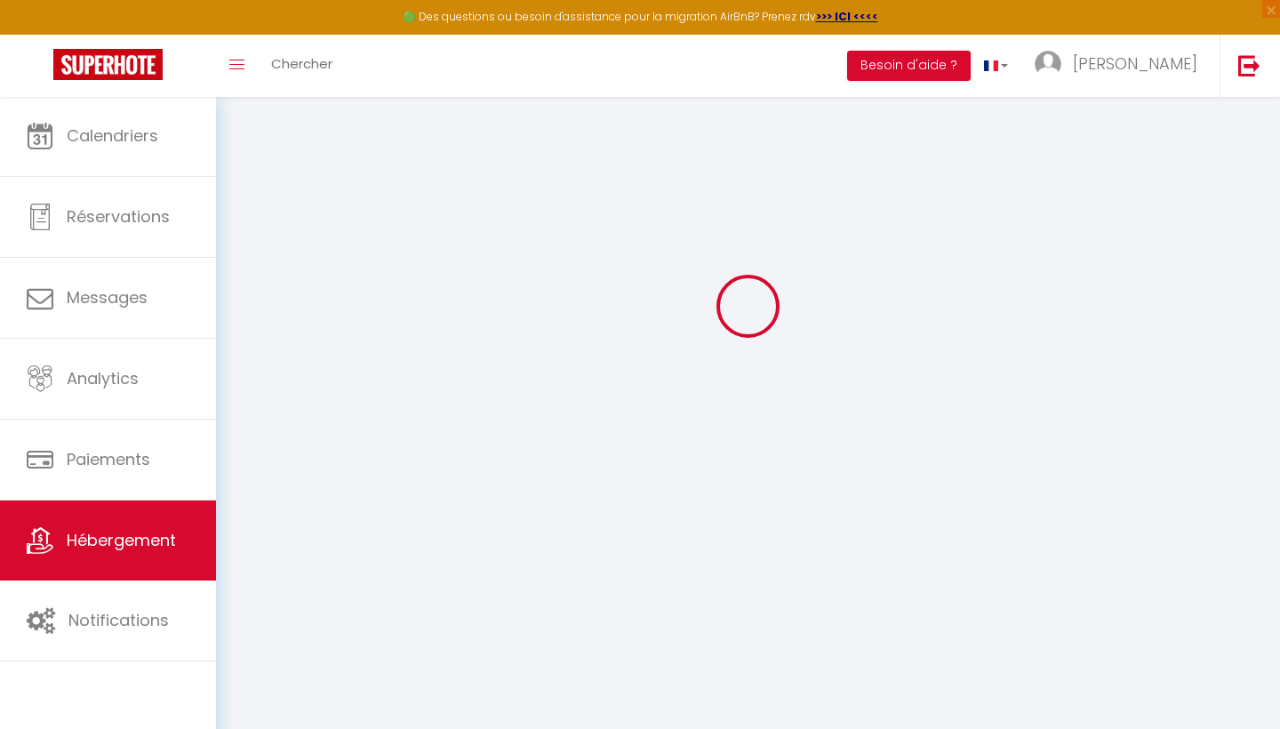
select select
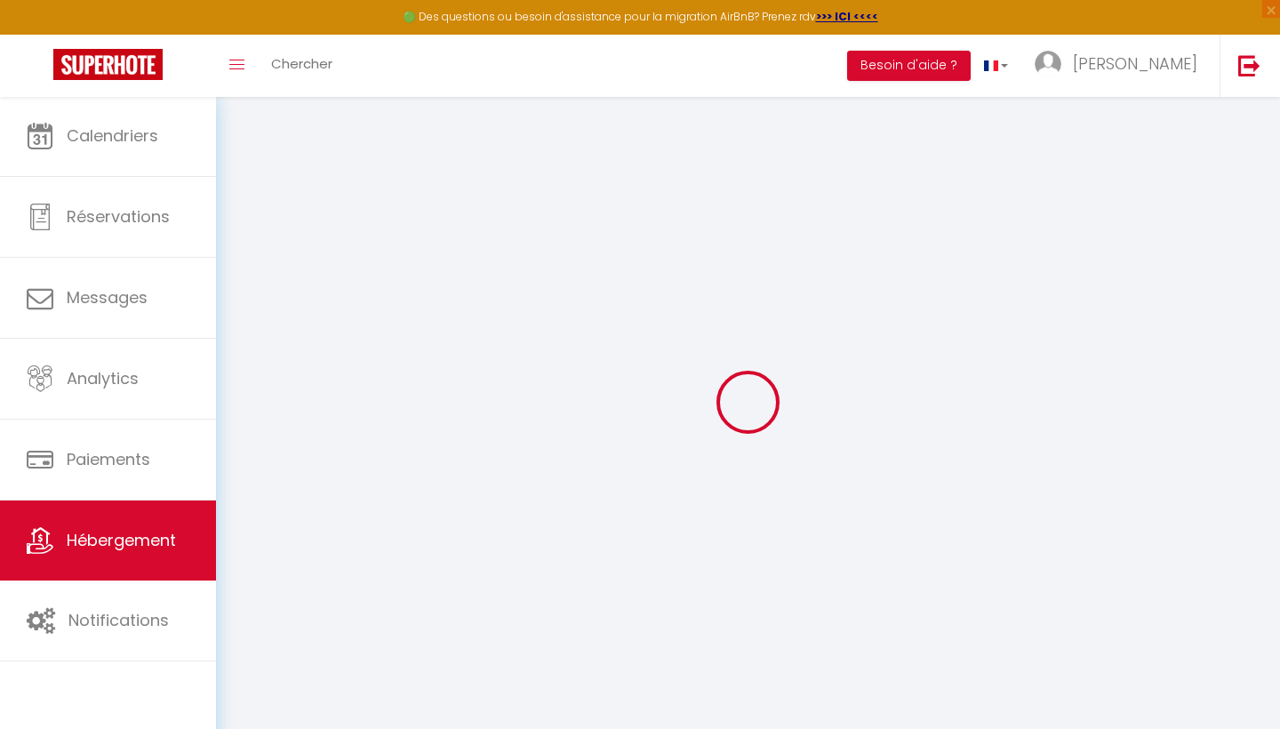
select select
checkbox input "false"
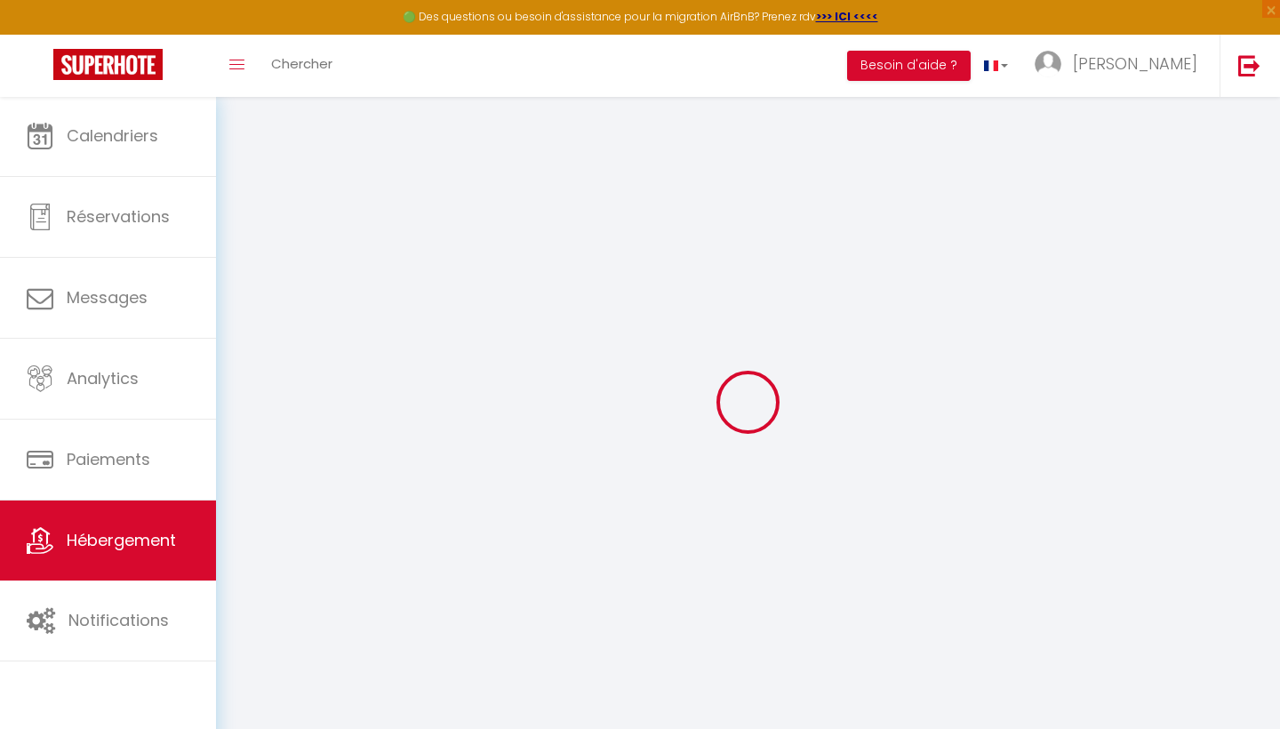
checkbox input "false"
select select
type input "L'[PERSON_NAME] : studio cosy à [GEOGRAPHIC_DATA]"
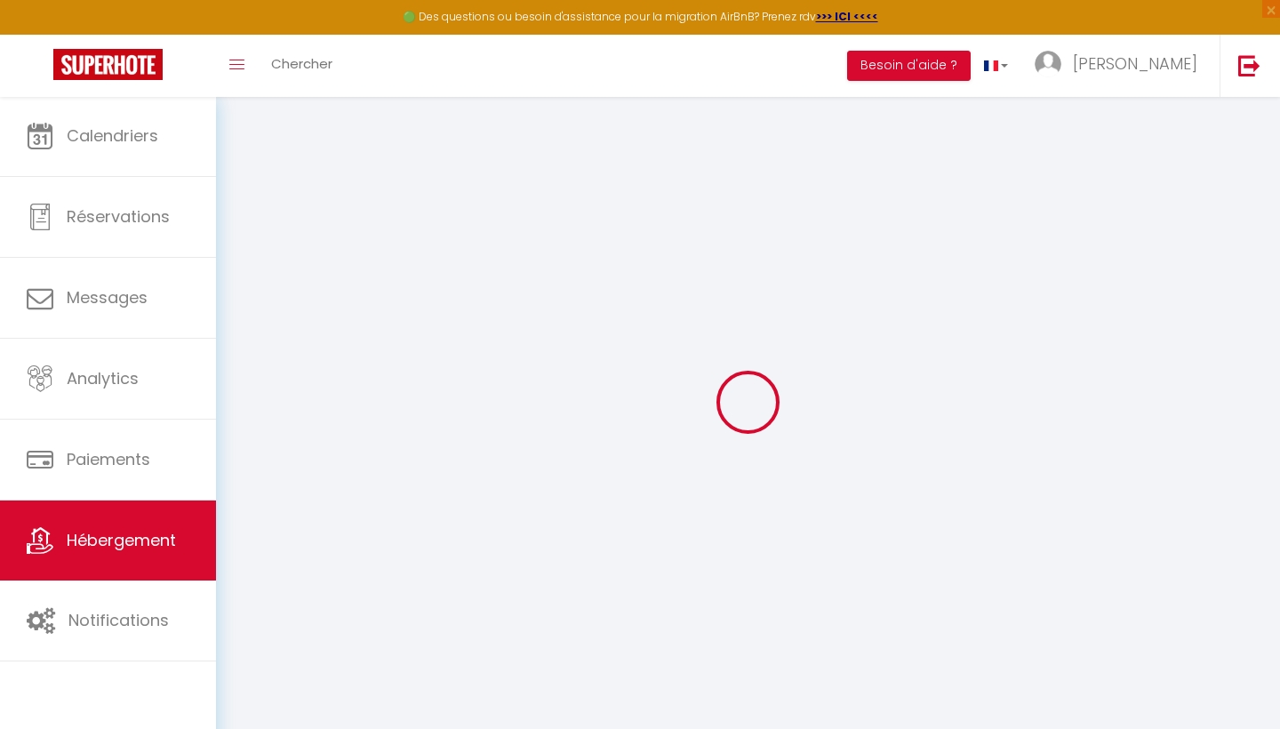
select select "0"
type input "60"
type input "30"
select select
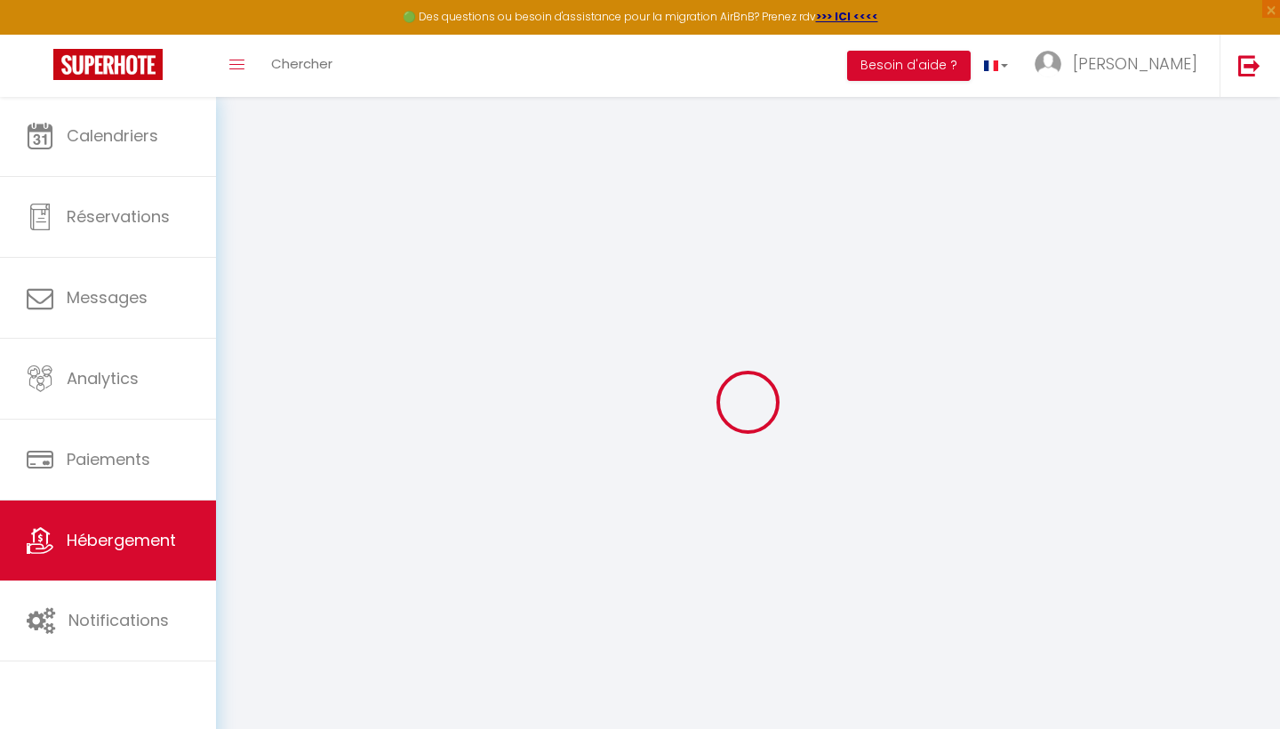
select select
type input "129 Avenue de la Mer"
type input "59240"
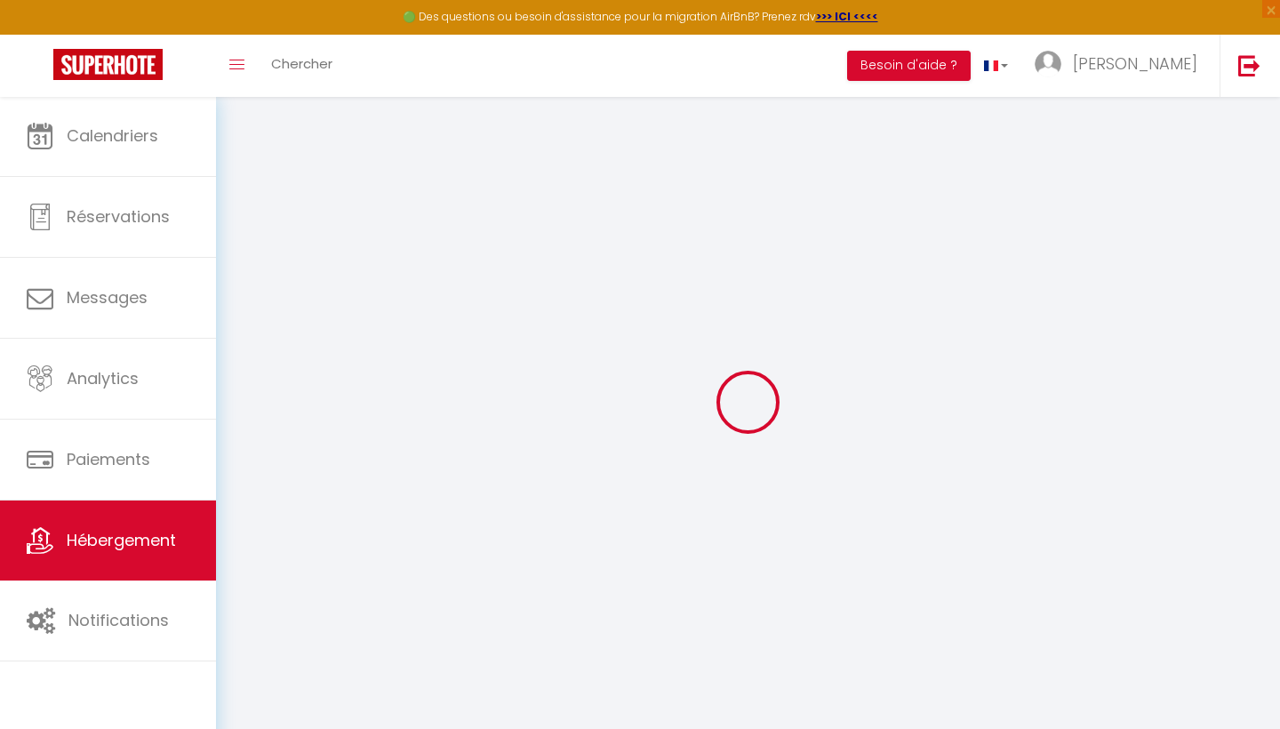
type input "Dunkirk"
type input "[PERSON_NAME][EMAIL_ADDRESS][DOMAIN_NAME]"
select select
checkbox input "false"
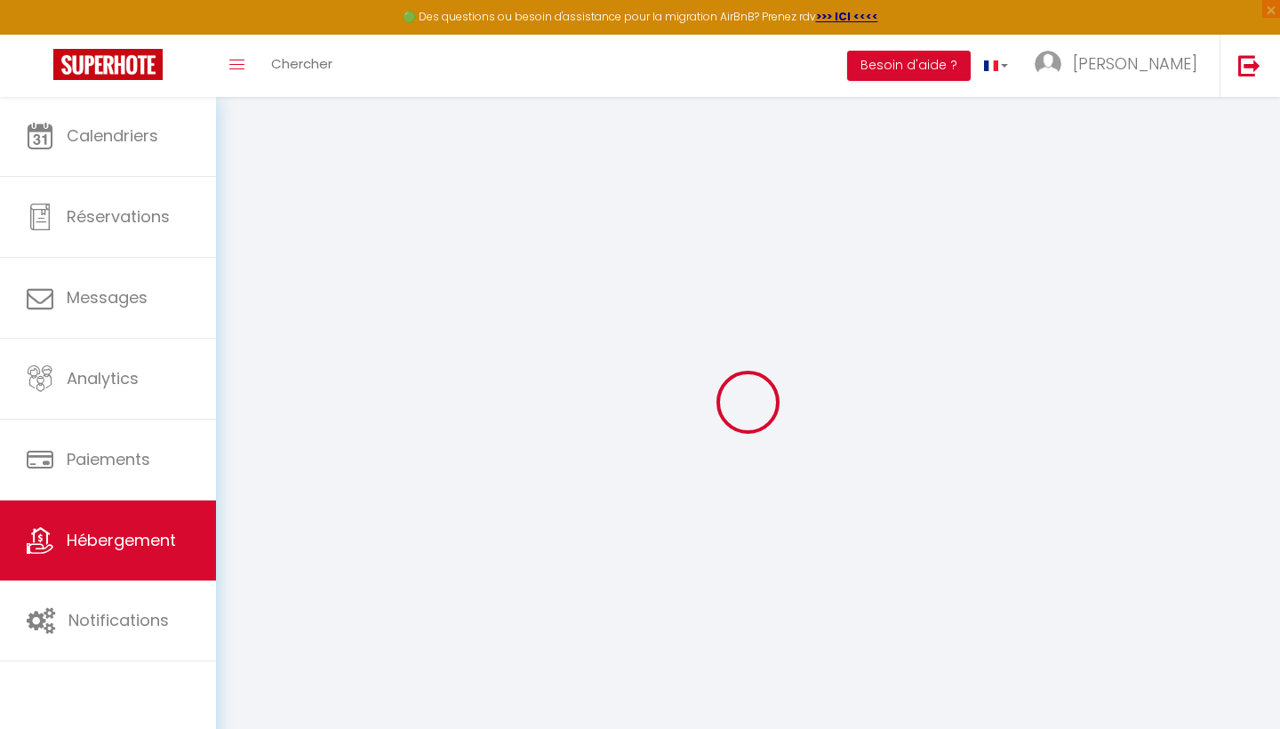
checkbox input "false"
type input "0"
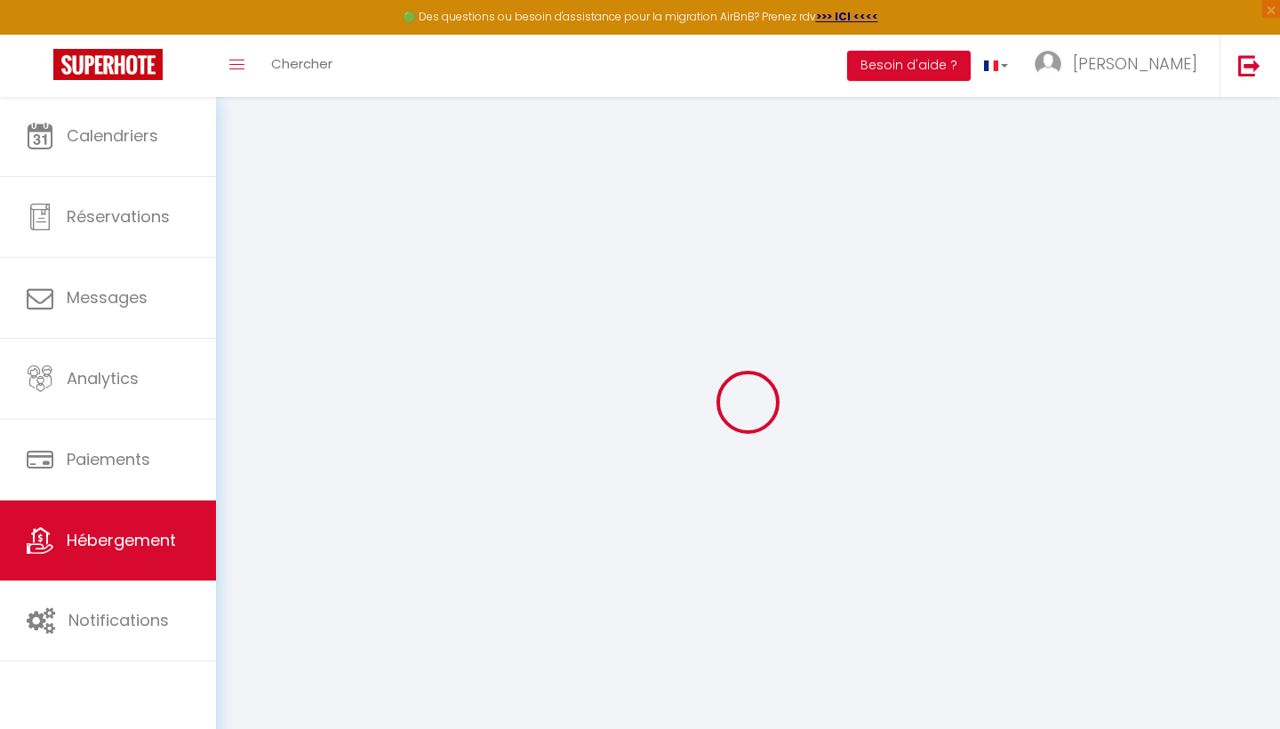
type input "0"
select select
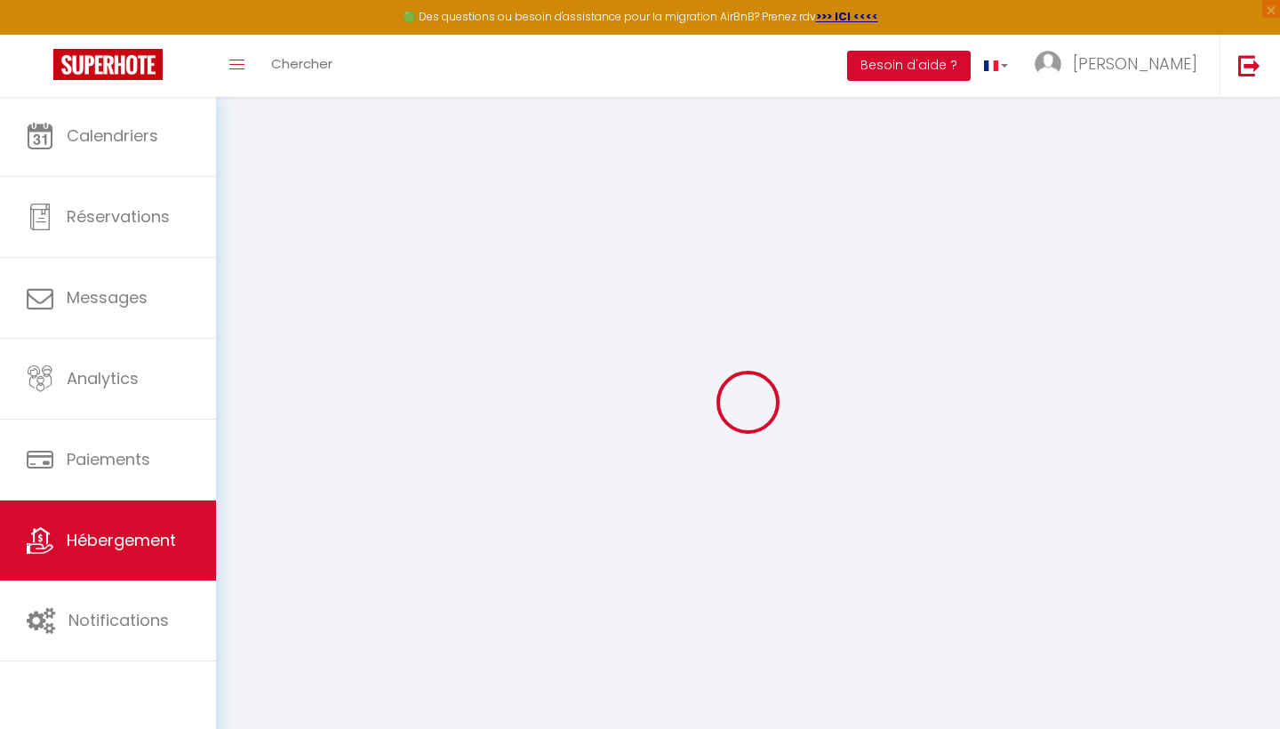
select select
checkbox input "false"
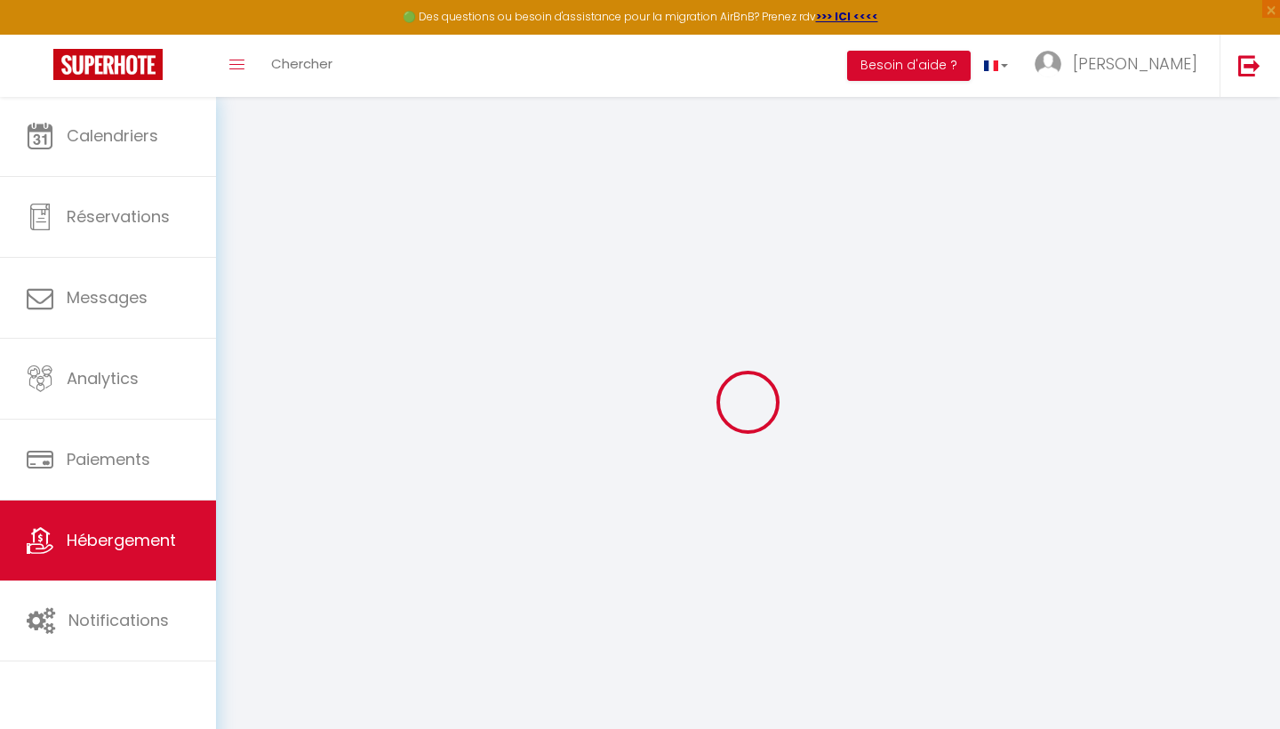
checkbox input "false"
select select
checkbox input "false"
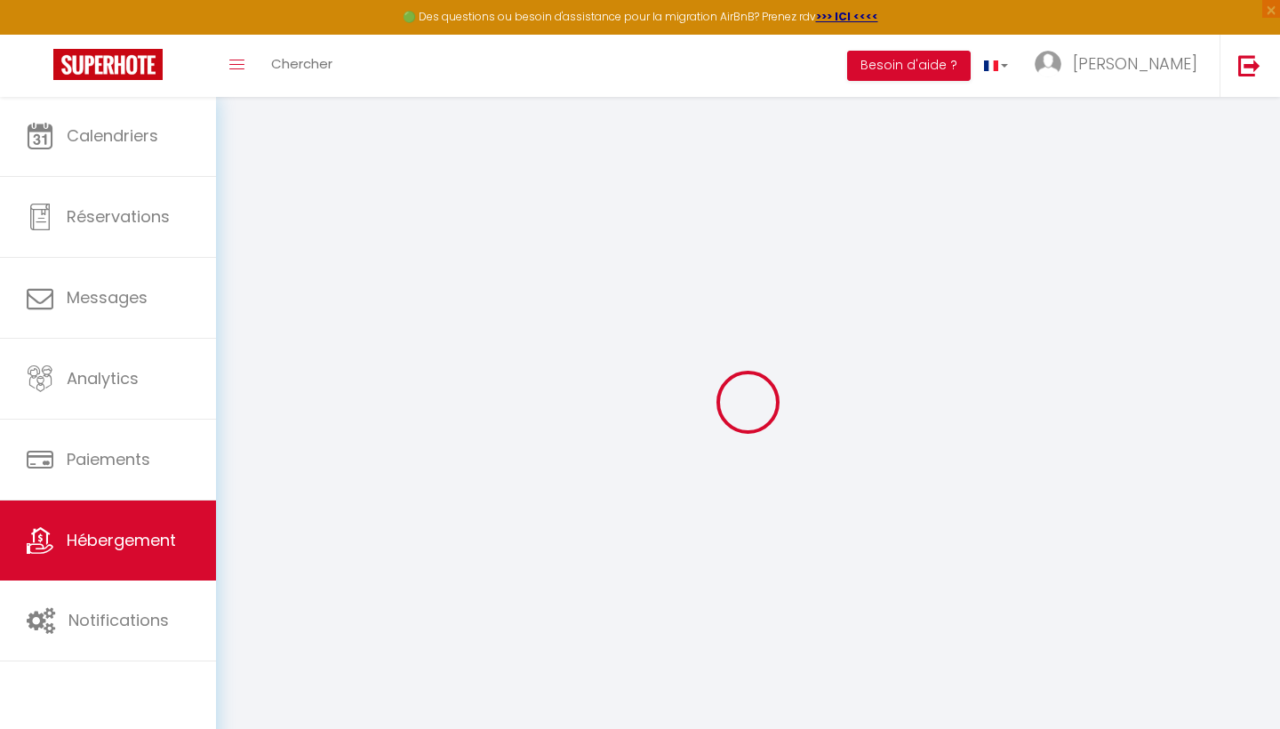
checkbox input "false"
select select "15:00"
select select "23:45"
select select "12:00"
select select "30"
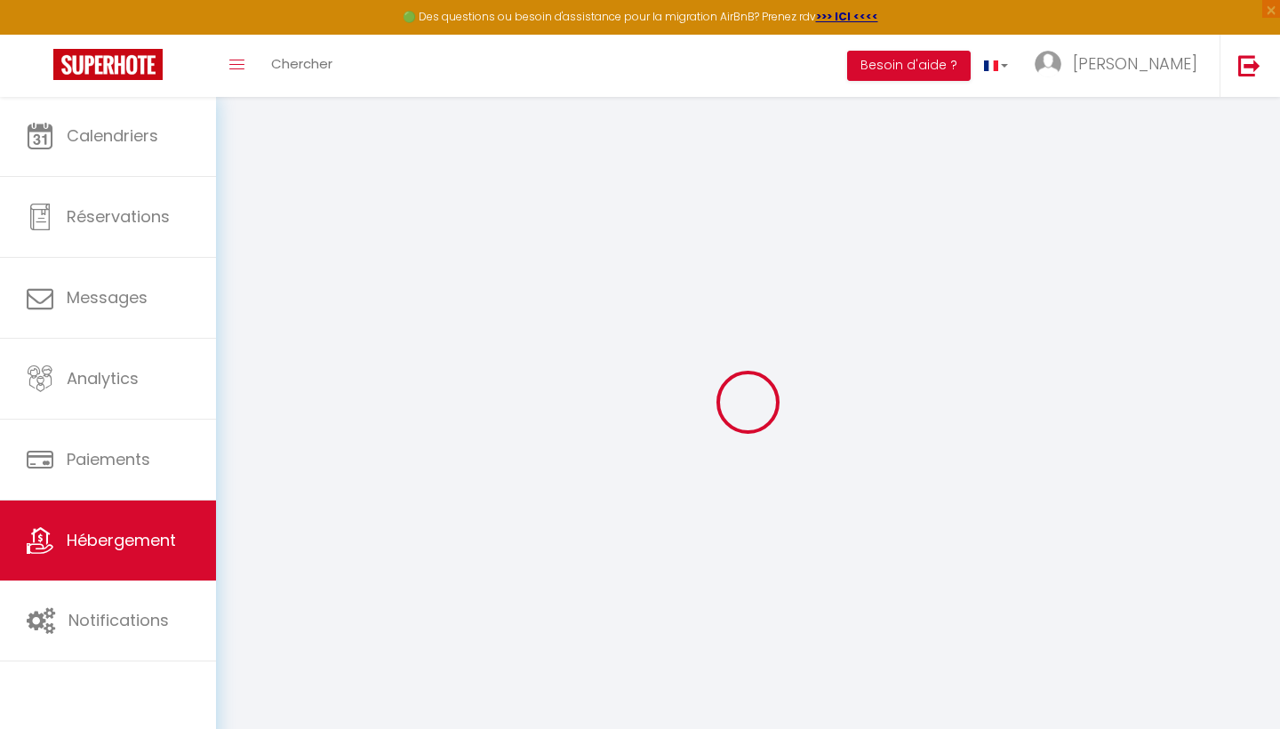
select select "120"
select select
checkbox input "false"
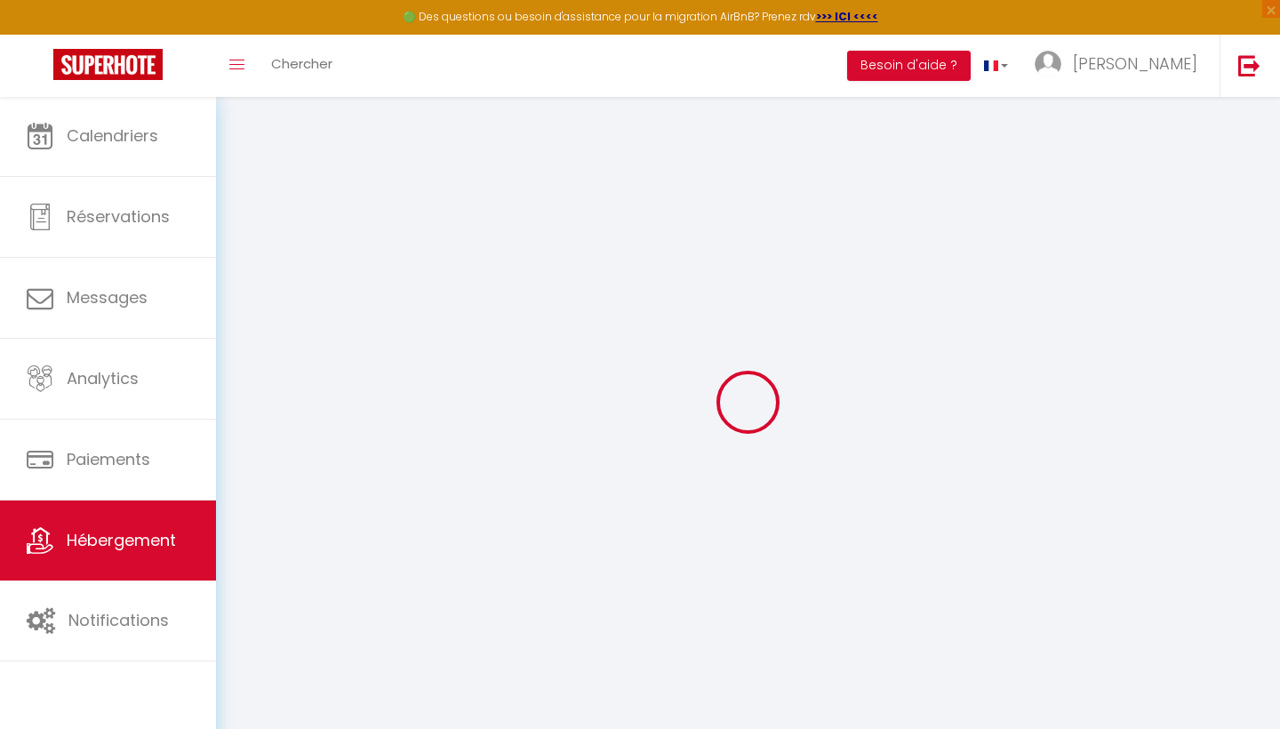
checkbox input "false"
select select
checkbox input "false"
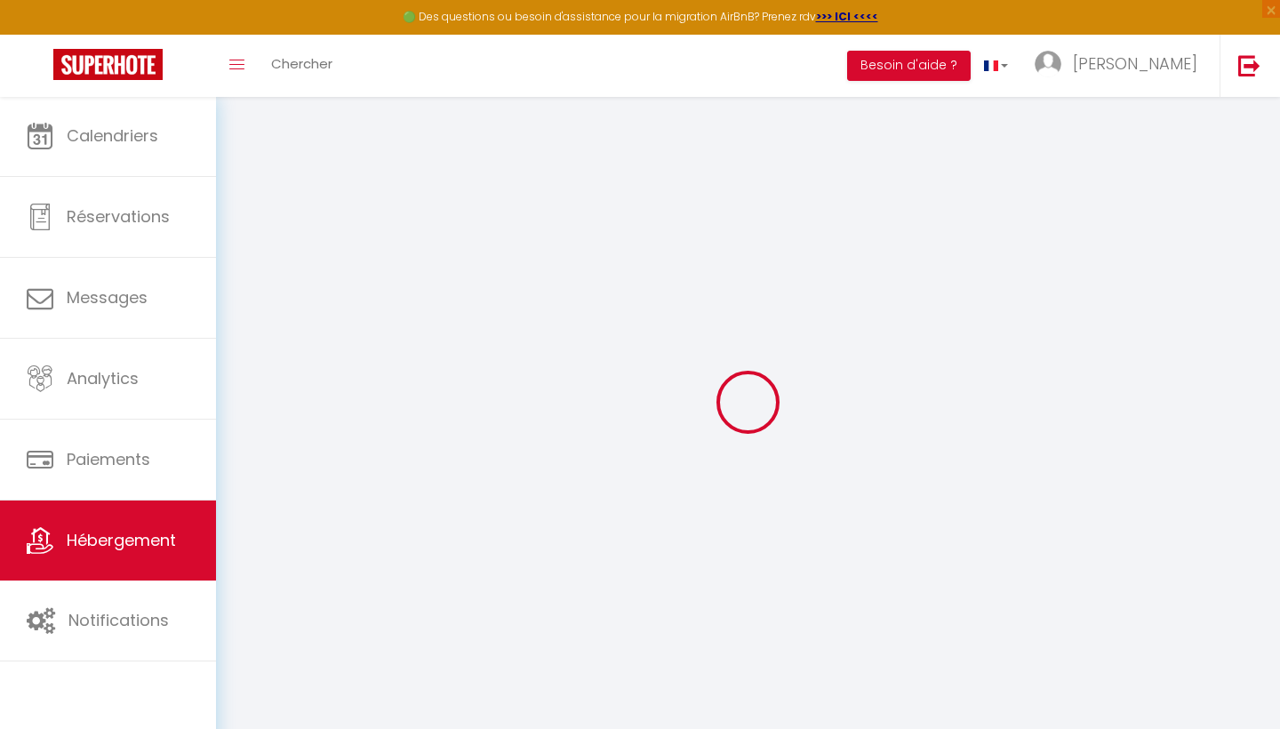
checkbox input "false"
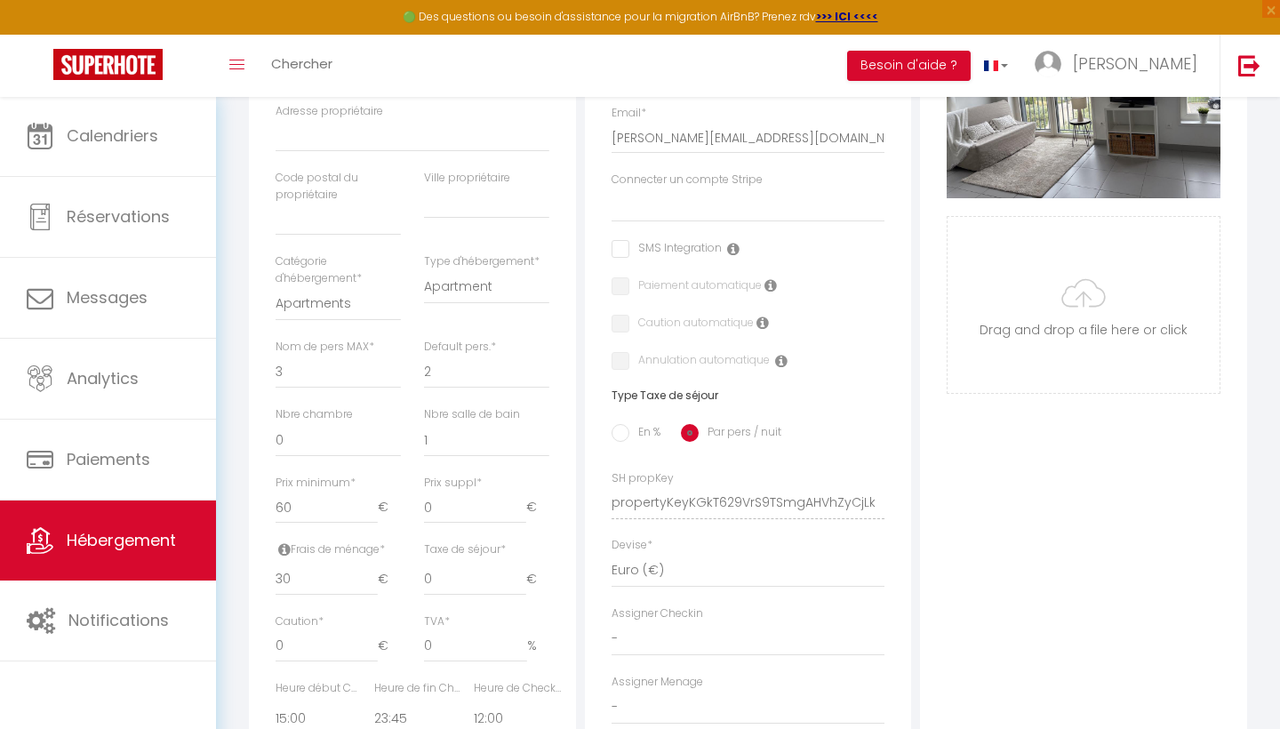
scroll to position [447, 0]
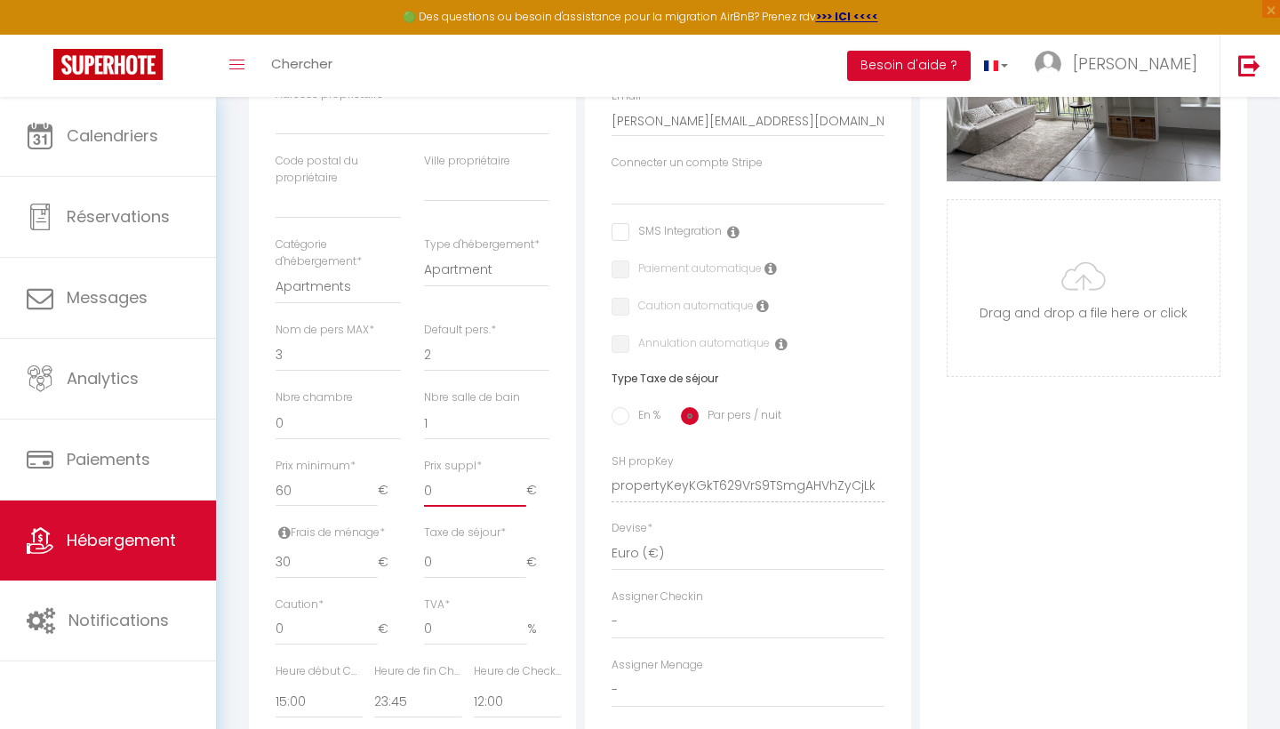
type input "1"
click at [521, 477] on input "1" at bounding box center [475, 491] width 102 height 32
select select
checkbox input "false"
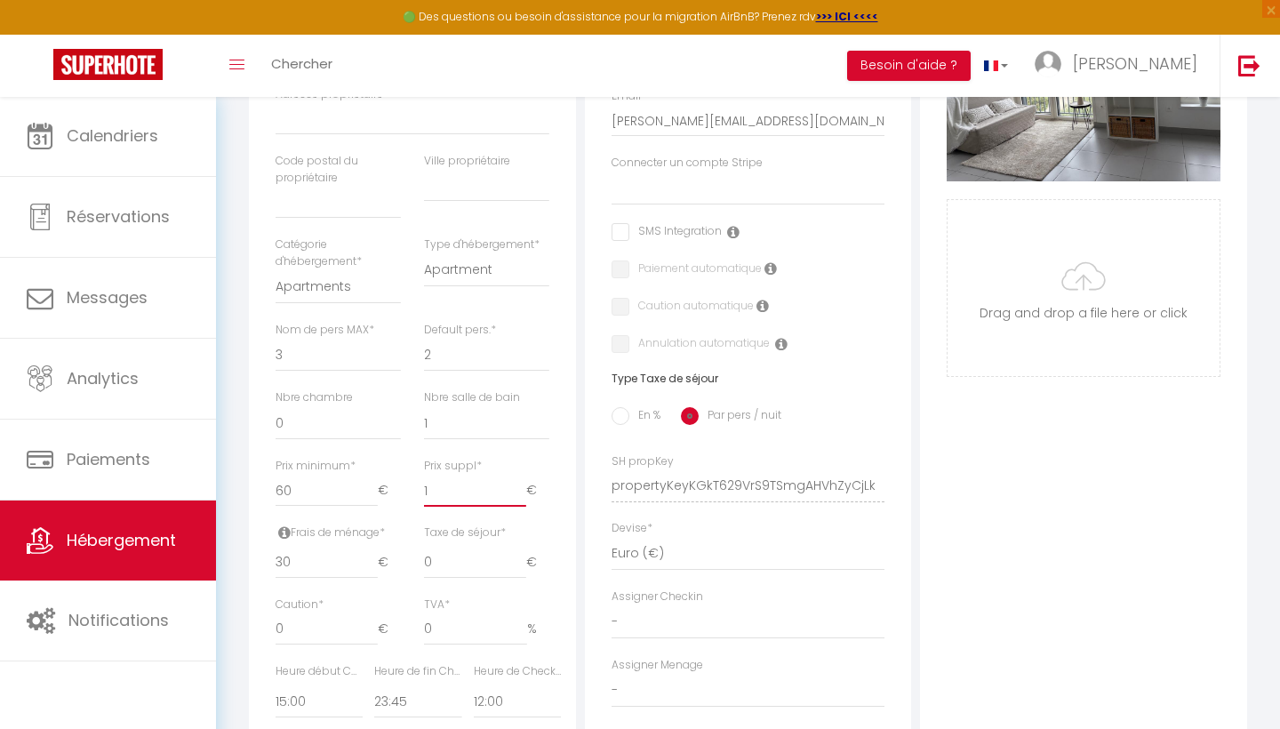
checkbox input "false"
type input "2"
select select
checkbox input "false"
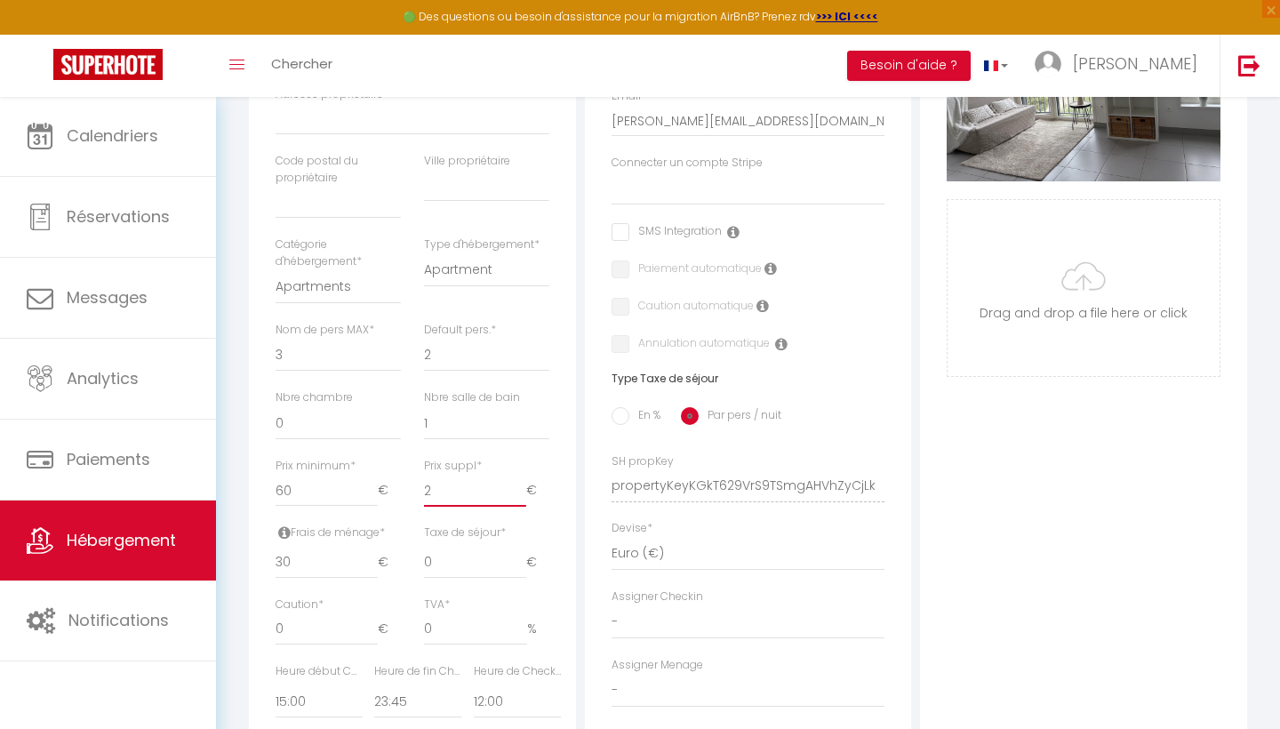
checkbox input "false"
click at [521, 477] on input "2" at bounding box center [475, 491] width 102 height 32
type input "3"
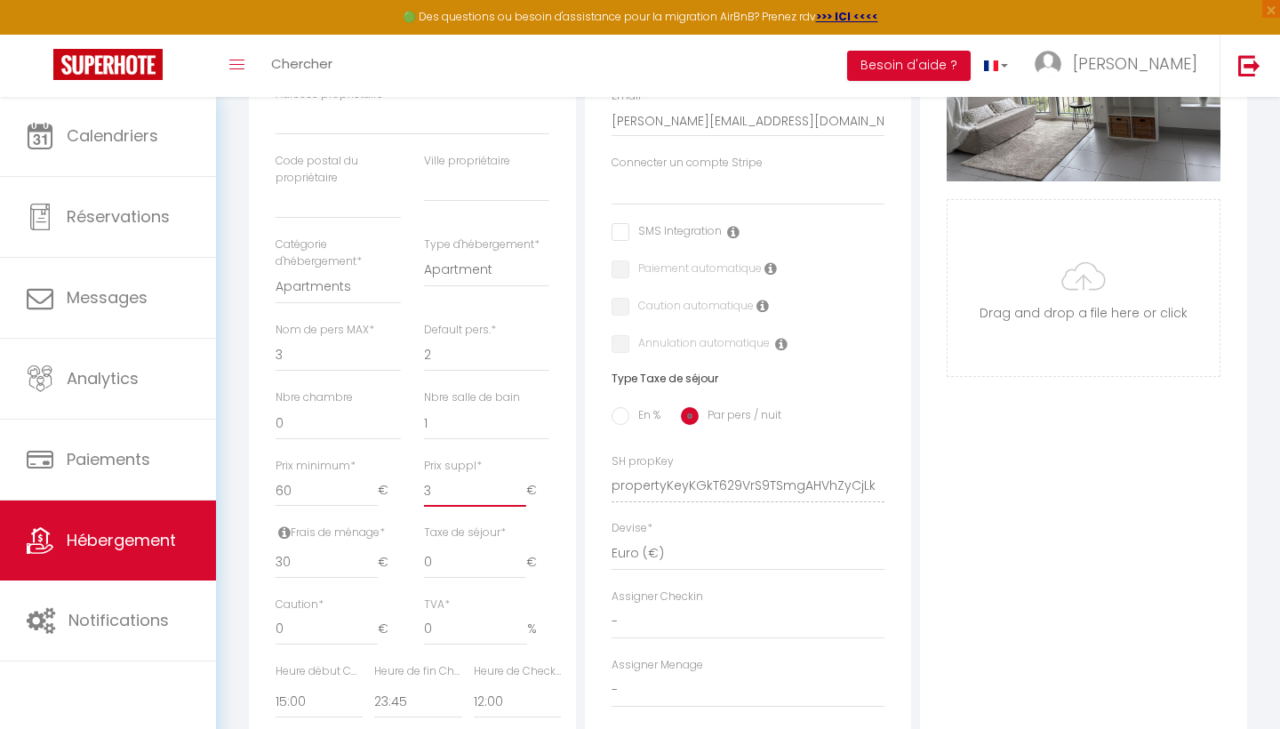
select select
checkbox input "false"
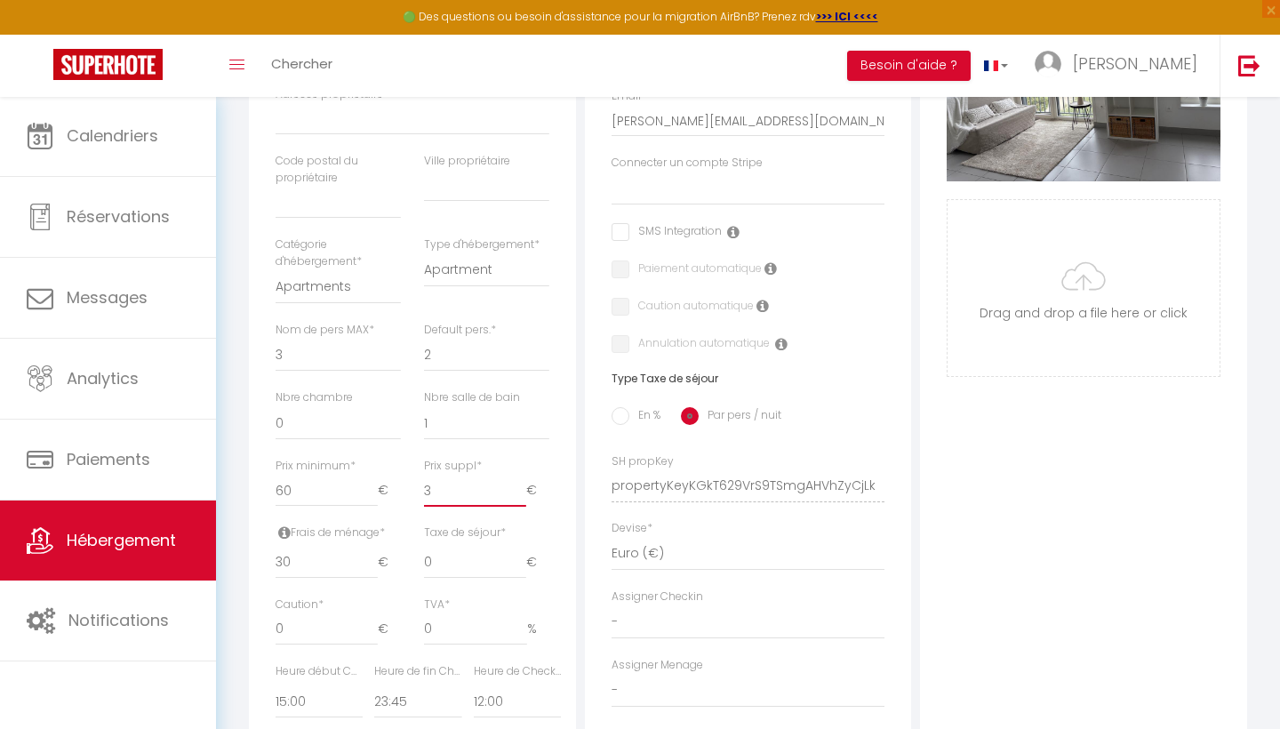
click at [521, 477] on input "3" at bounding box center [475, 491] width 102 height 32
type input "4"
select select
checkbox input "false"
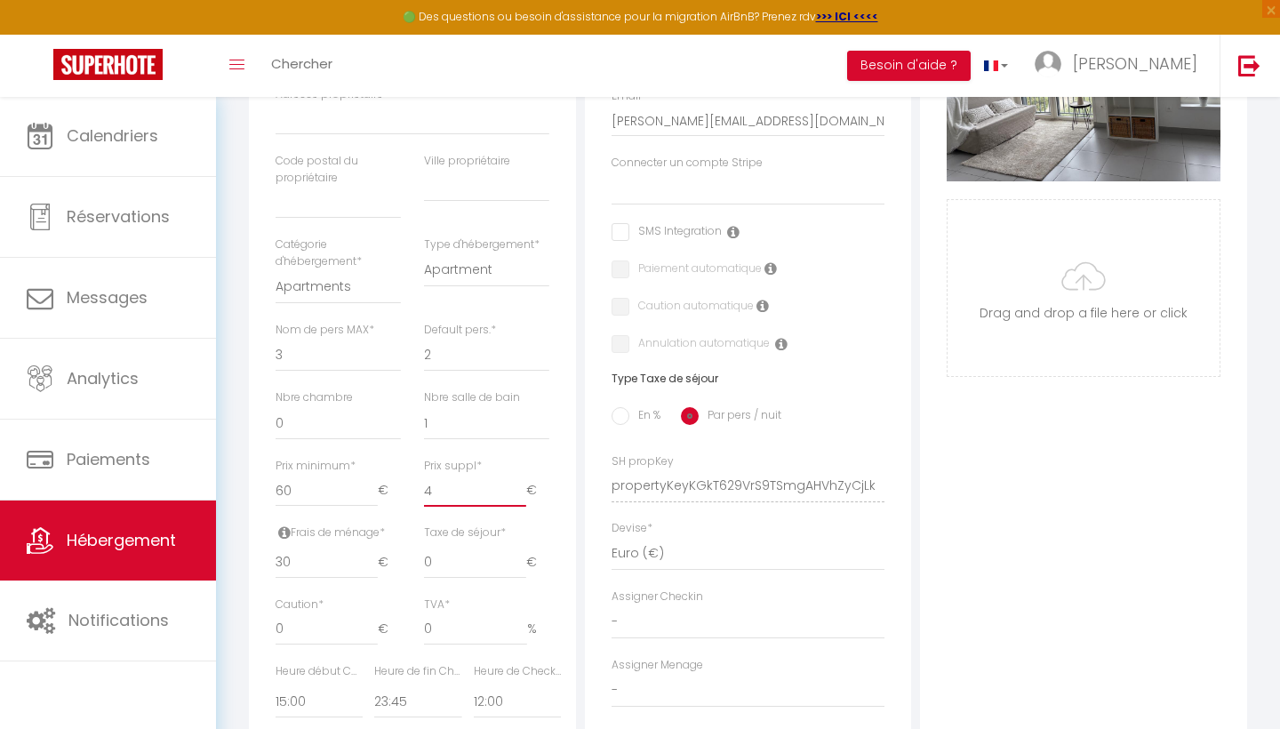
checkbox input "false"
click at [521, 477] on input "4" at bounding box center [475, 491] width 102 height 32
type input "5"
select select
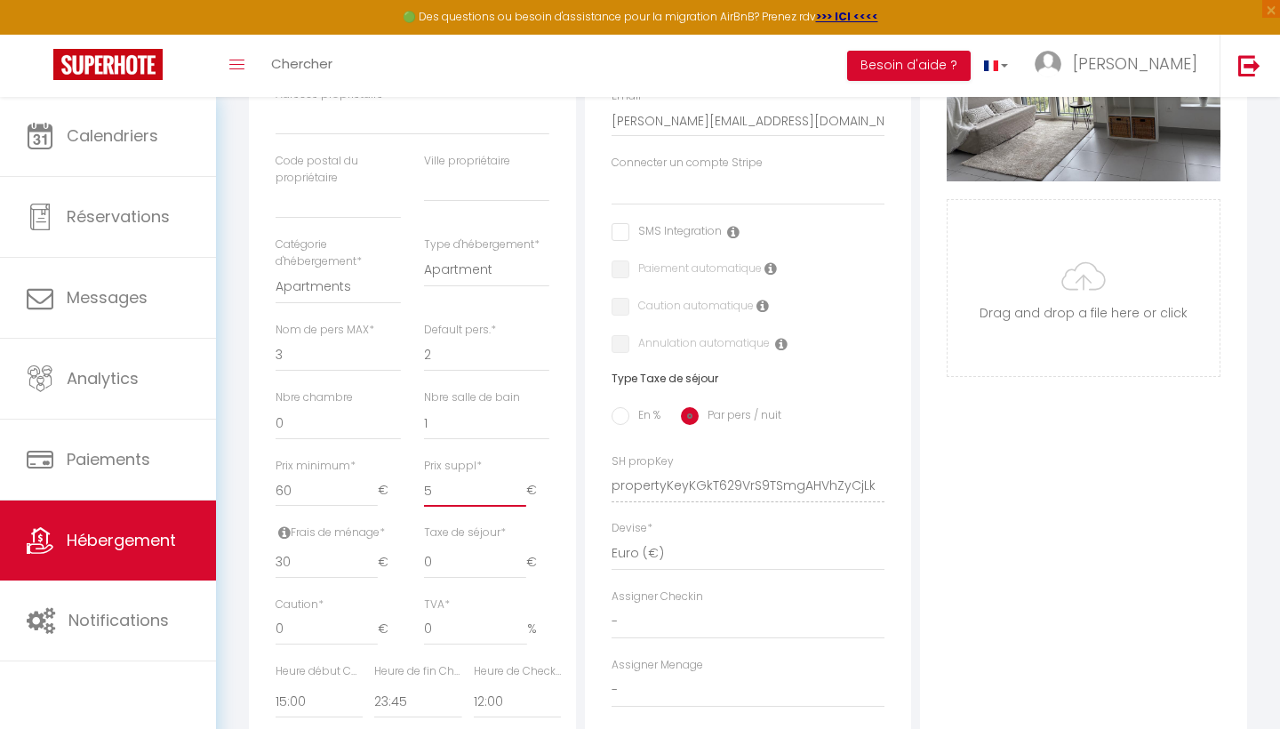
checkbox input "false"
click at [521, 477] on input "5" at bounding box center [475, 491] width 102 height 32
click at [521, 477] on input "16" at bounding box center [475, 491] width 102 height 32
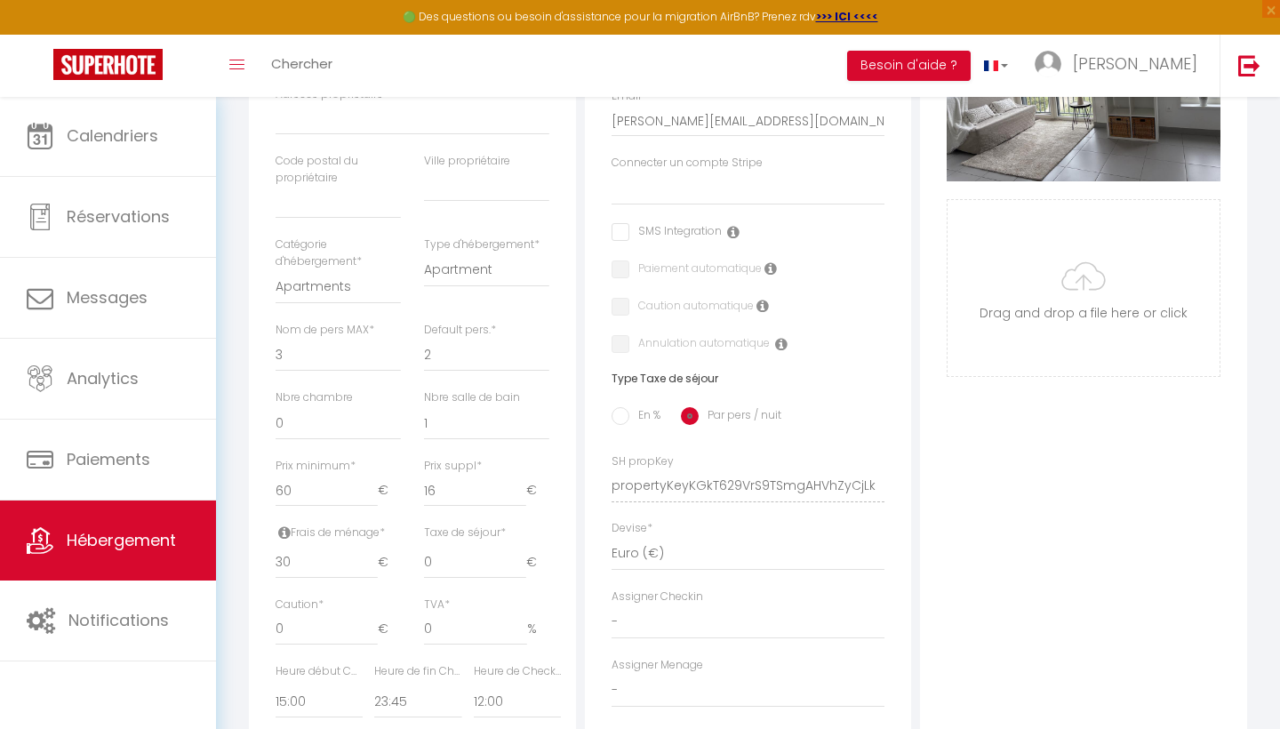
click at [477, 458] on span "*" at bounding box center [479, 465] width 5 height 15
click at [476, 475] on input "16" at bounding box center [475, 491] width 102 height 32
click at [478, 458] on span "*" at bounding box center [479, 465] width 5 height 15
click at [478, 475] on input "16" at bounding box center [475, 491] width 102 height 32
click at [522, 488] on input "15" at bounding box center [475, 491] width 102 height 32
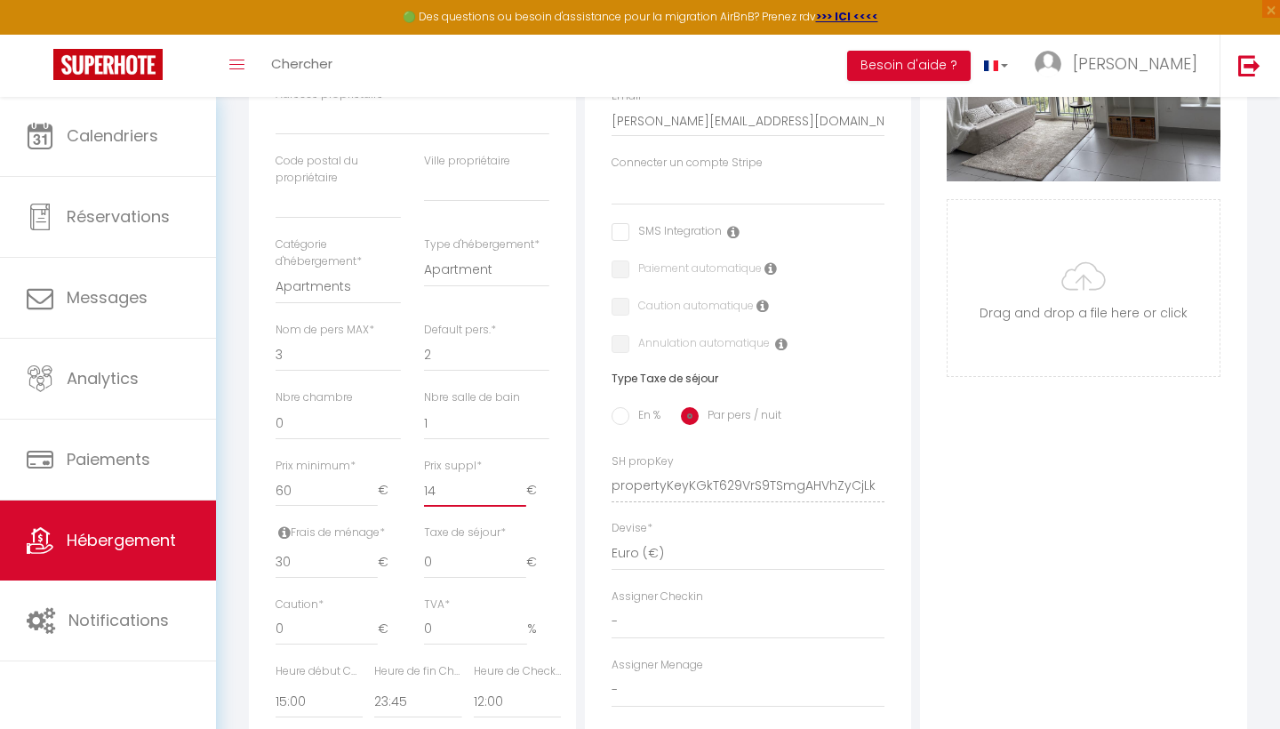
click at [522, 488] on input "14" at bounding box center [475, 491] width 102 height 32
click at [522, 488] on input "13" at bounding box center [475, 491] width 102 height 32
click at [522, 488] on input "12" at bounding box center [475, 491] width 102 height 32
click at [522, 488] on input "11" at bounding box center [475, 491] width 102 height 32
click at [522, 488] on input "10" at bounding box center [475, 491] width 102 height 32
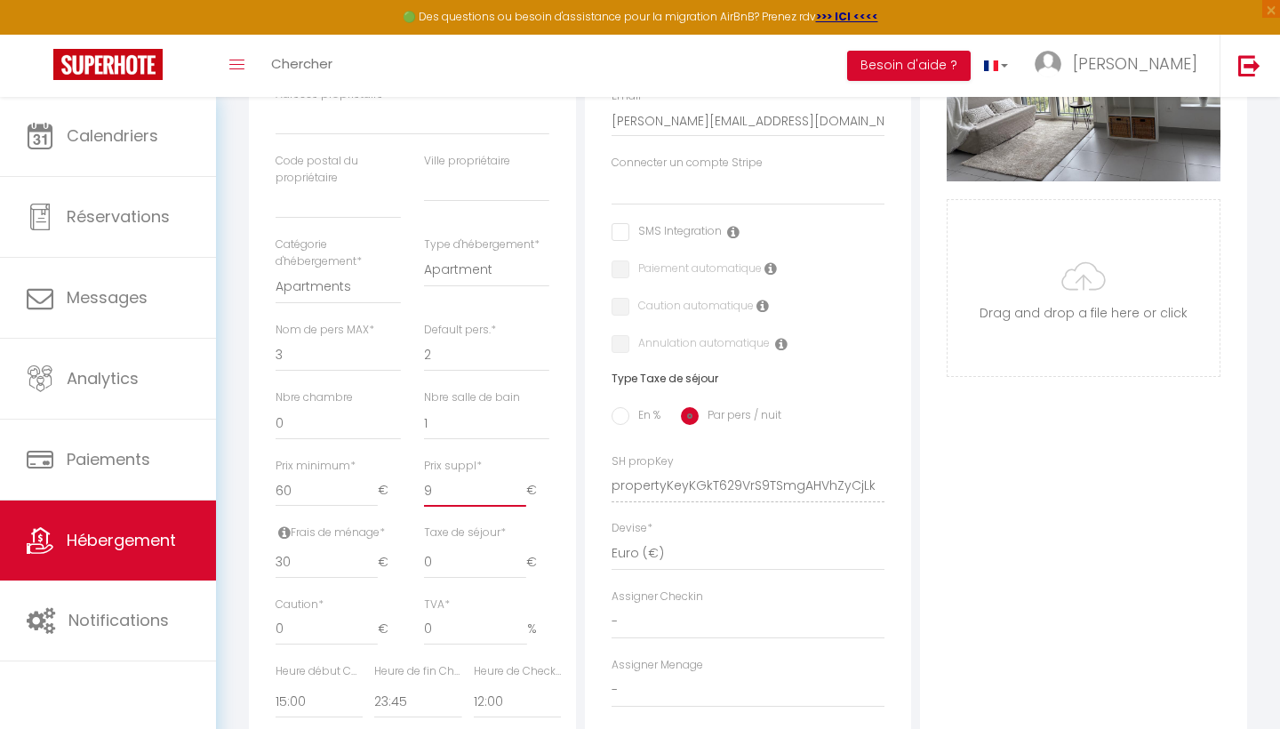
click at [522, 488] on input "9" at bounding box center [475, 491] width 102 height 32
click at [522, 488] on input "8" at bounding box center [475, 491] width 102 height 32
click at [522, 488] on input "-3" at bounding box center [475, 491] width 102 height 32
click at [519, 477] on input "-2" at bounding box center [475, 491] width 102 height 32
click at [519, 477] on input "-1" at bounding box center [475, 491] width 102 height 32
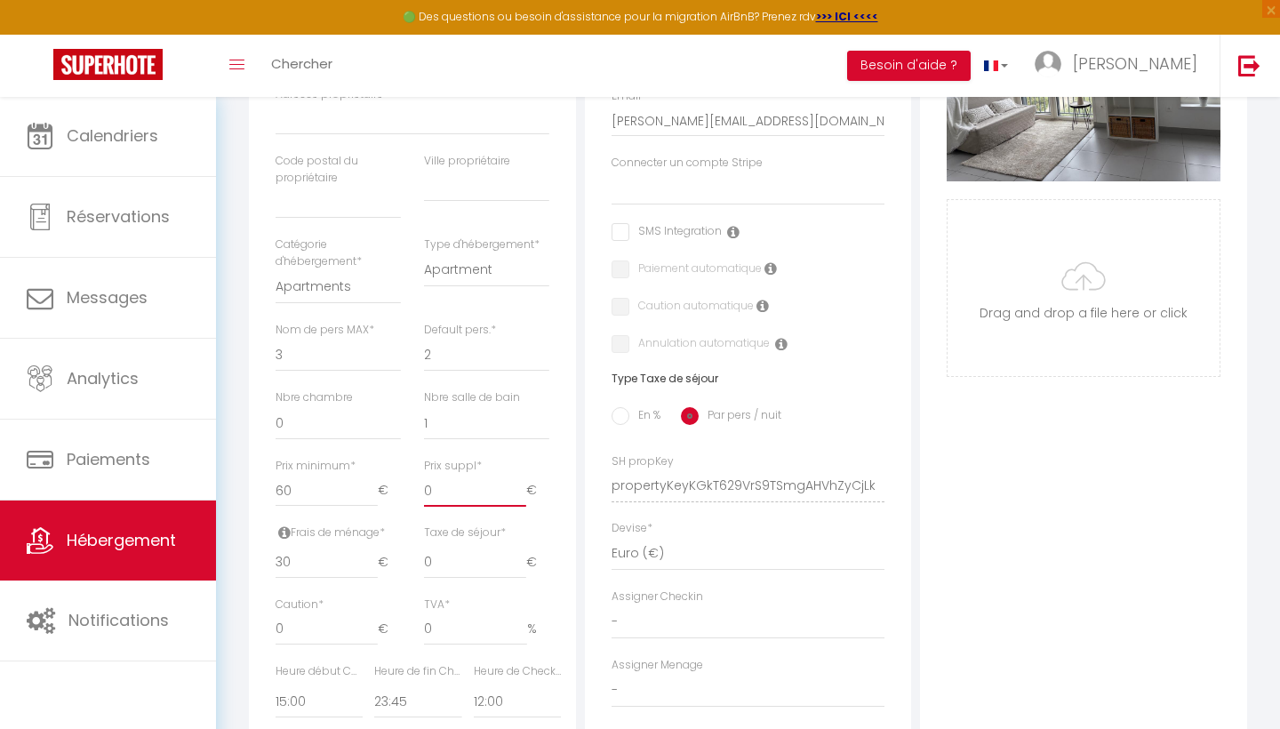
click at [519, 477] on input "0" at bounding box center [475, 491] width 102 height 32
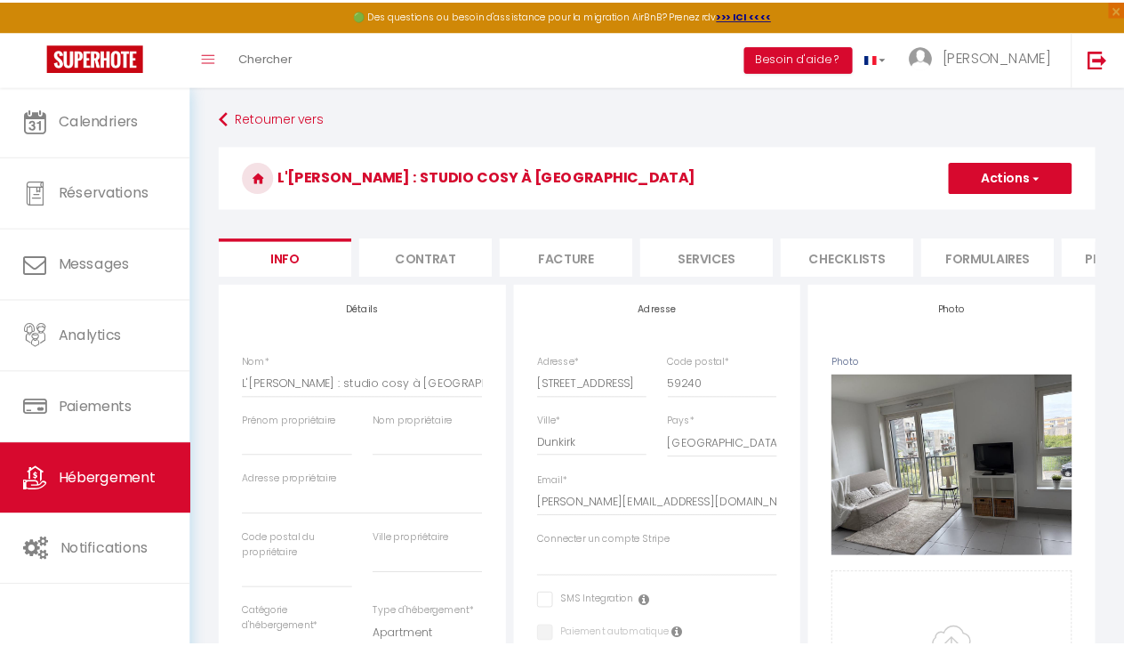
scroll to position [0, 0]
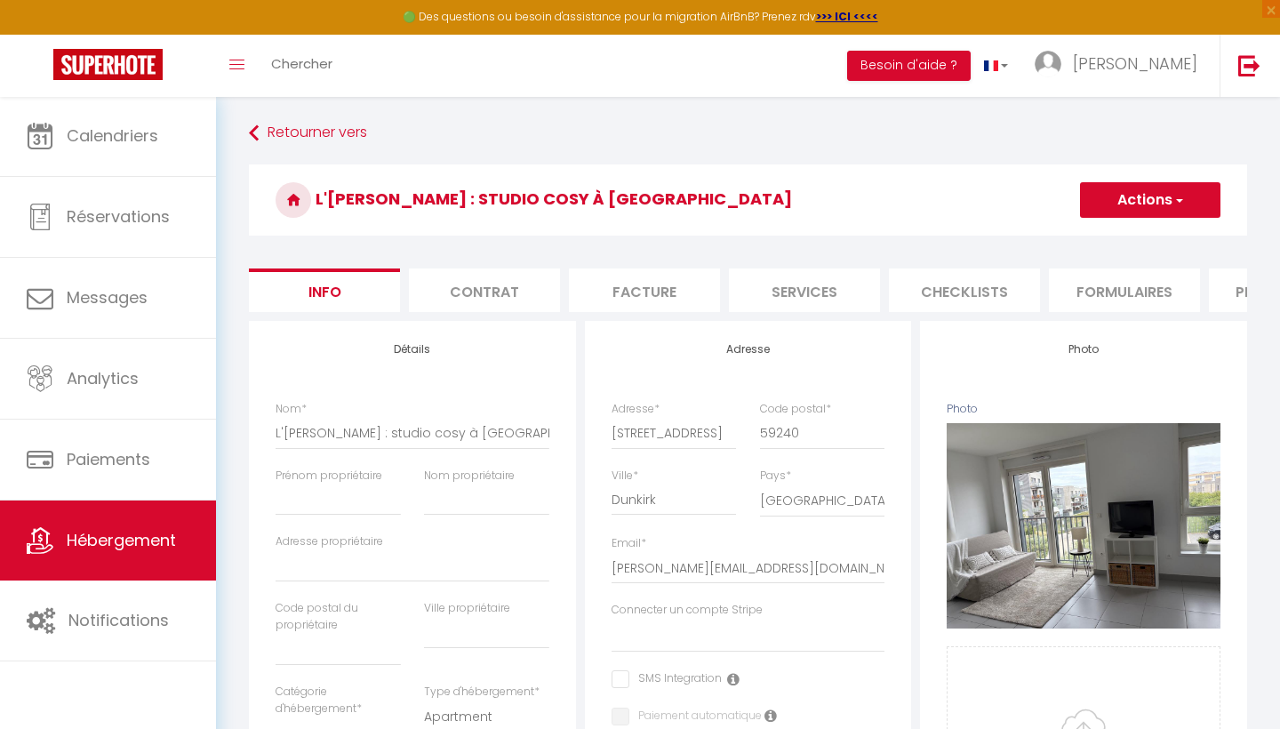
click at [1158, 208] on button "Actions" at bounding box center [1150, 200] width 140 height 36
click at [1083, 237] on input "Enregistrer" at bounding box center [1080, 239] width 66 height 18
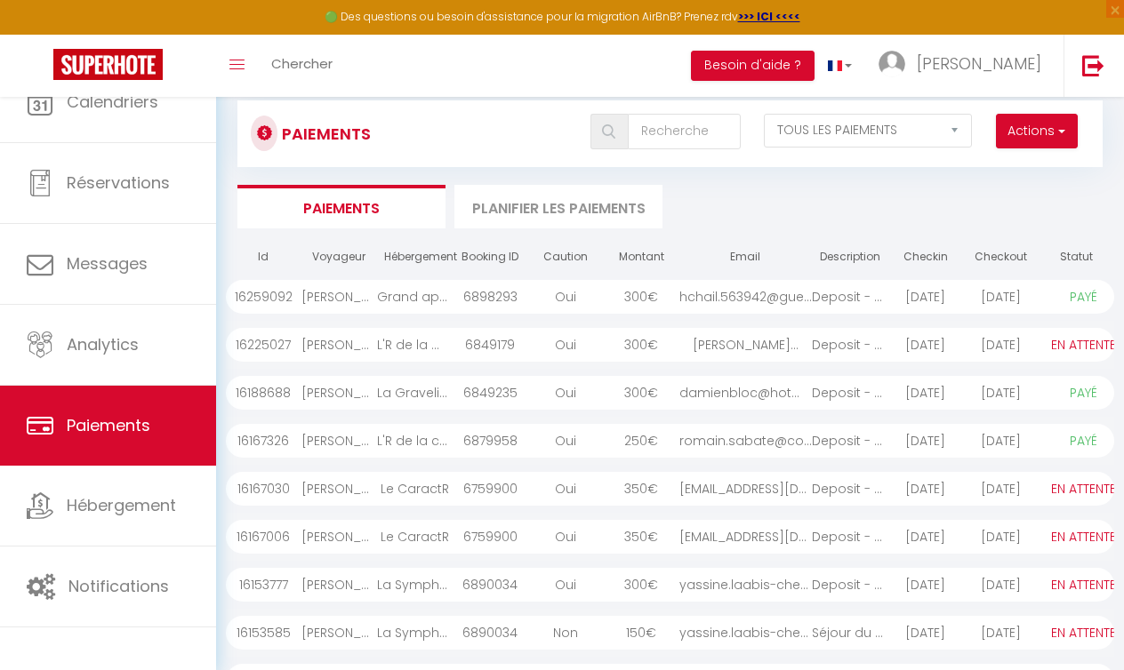
select select "2"
select select "0"
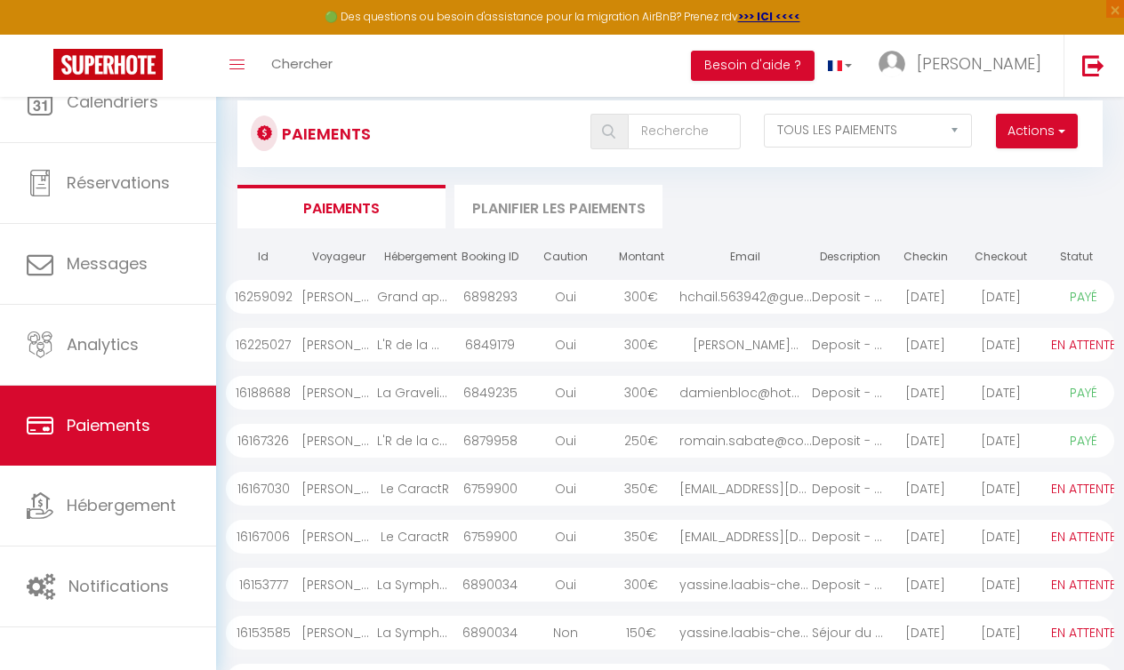
select select "0"
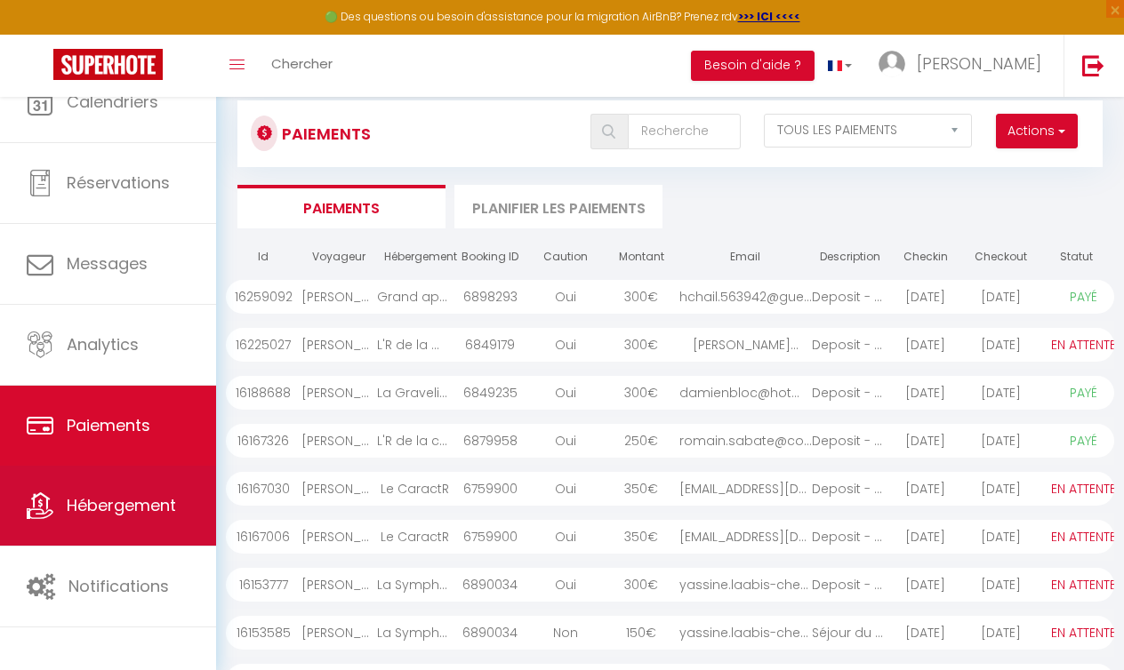
click at [113, 546] on link "Hébergement" at bounding box center [108, 506] width 216 height 80
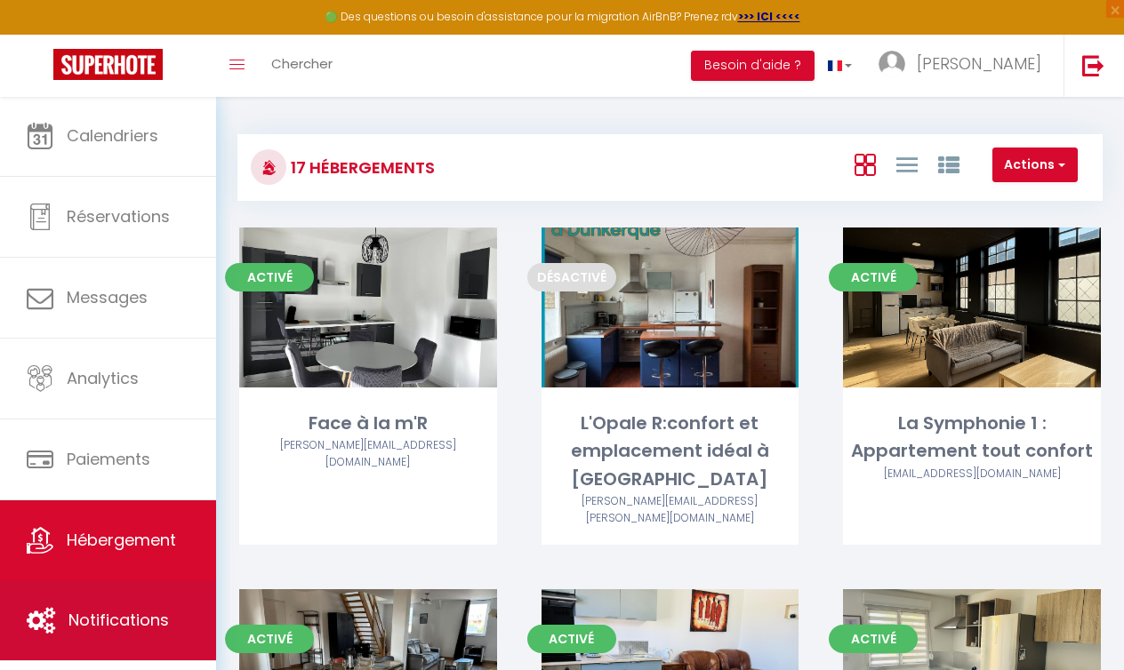
click at [124, 630] on span "Notifications" at bounding box center [118, 620] width 100 height 22
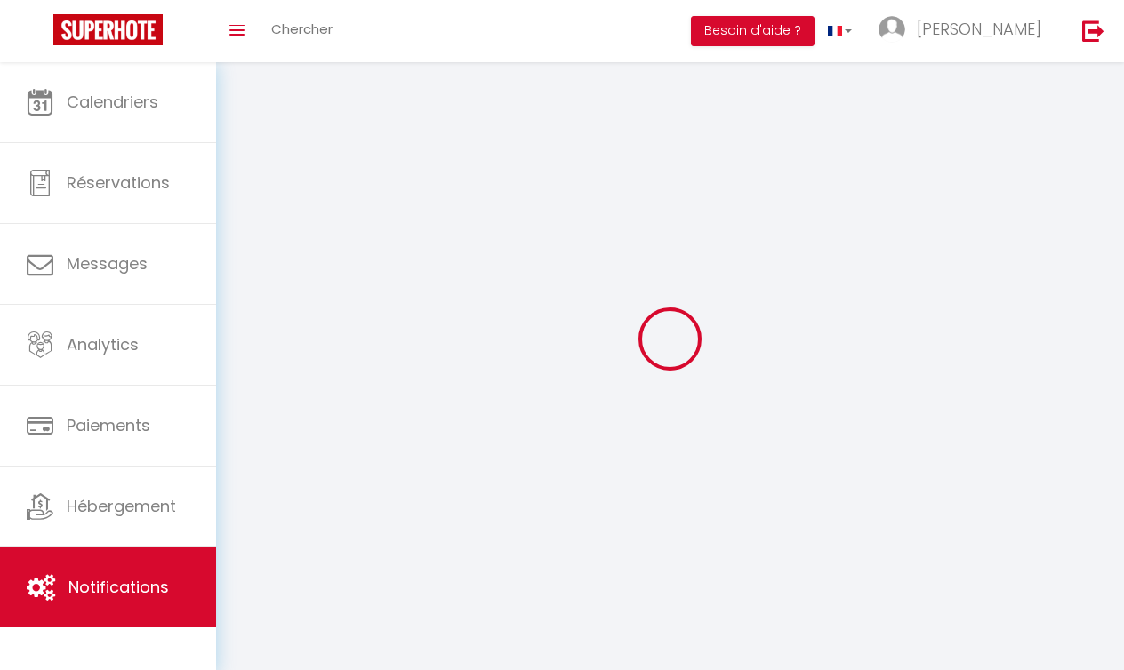
select select
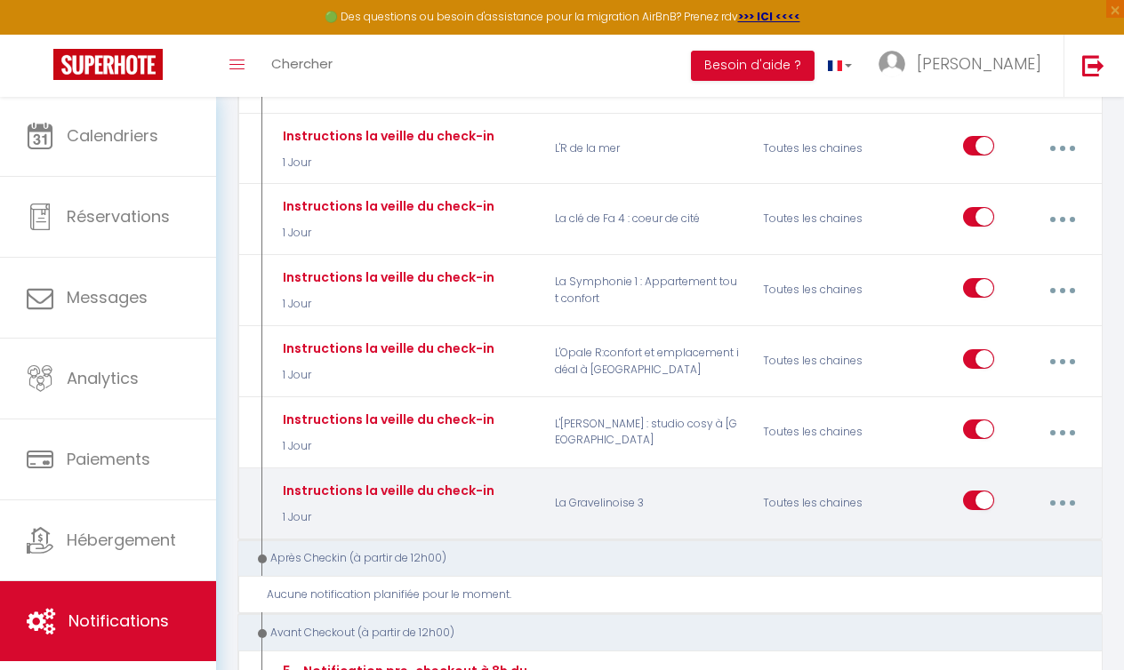
scroll to position [1785, 0]
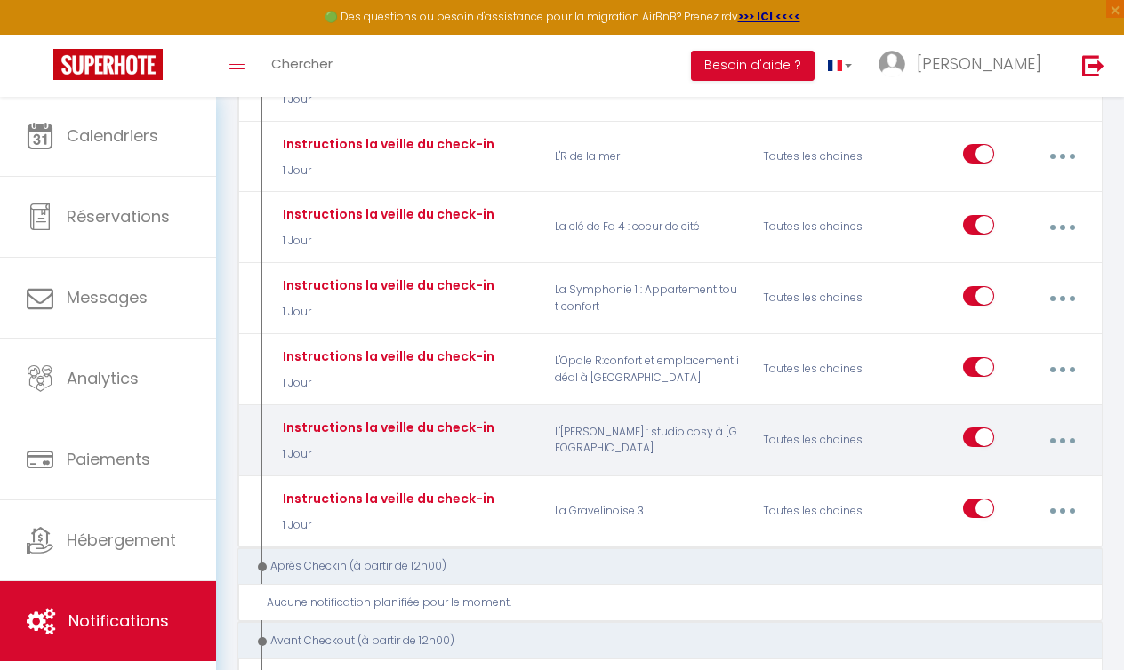
click at [799, 414] on div "Toutes les chaines" at bounding box center [820, 440] width 139 height 52
click at [1054, 423] on button "button" at bounding box center [1062, 440] width 47 height 34
click at [984, 469] on link "Editer" at bounding box center [1015, 484] width 132 height 30
type input "Instructions la veille du check-in"
select select "1 Jour"
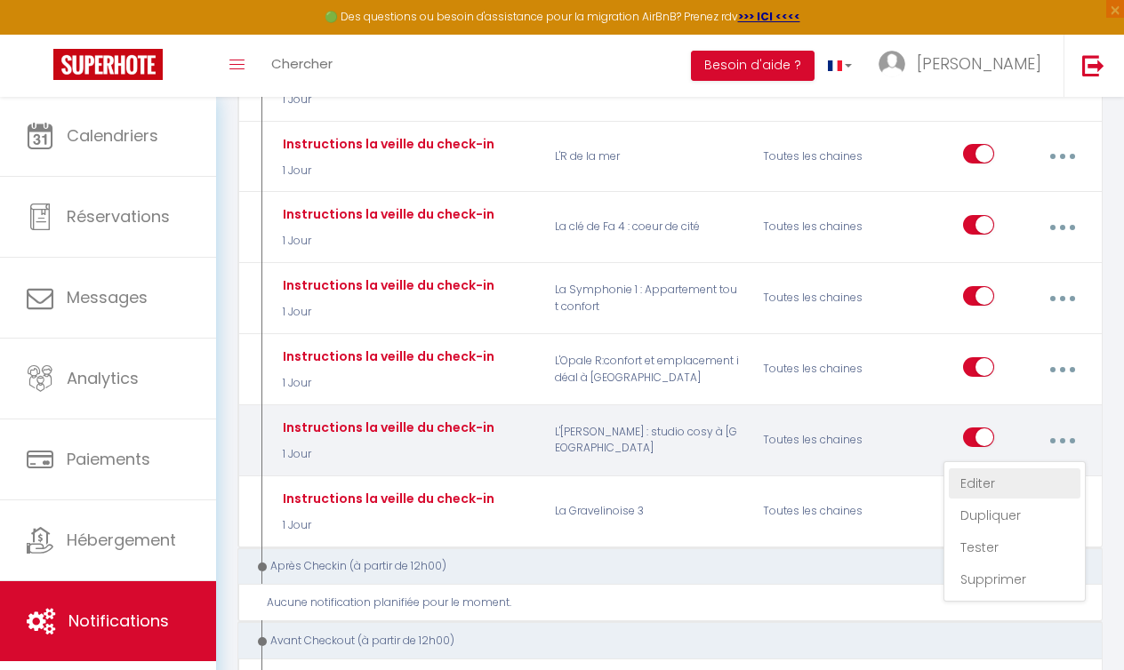
select select "if_booking_is_paid"
checkbox input "true"
checkbox input "false"
radio input "true"
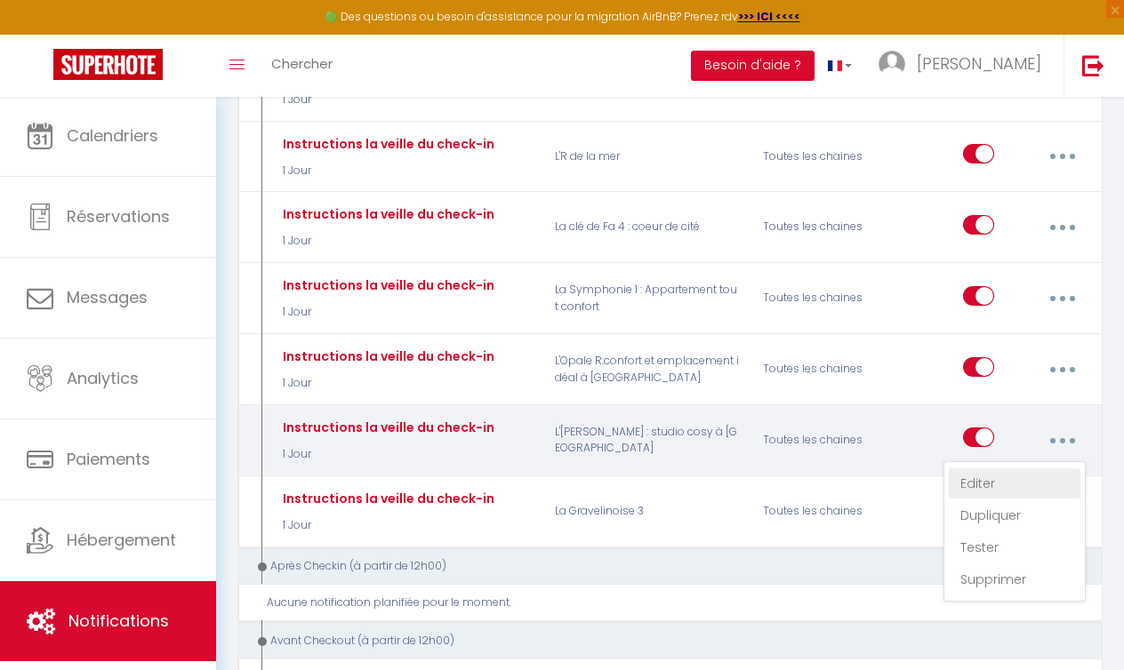
type input "Instructions d'accès"
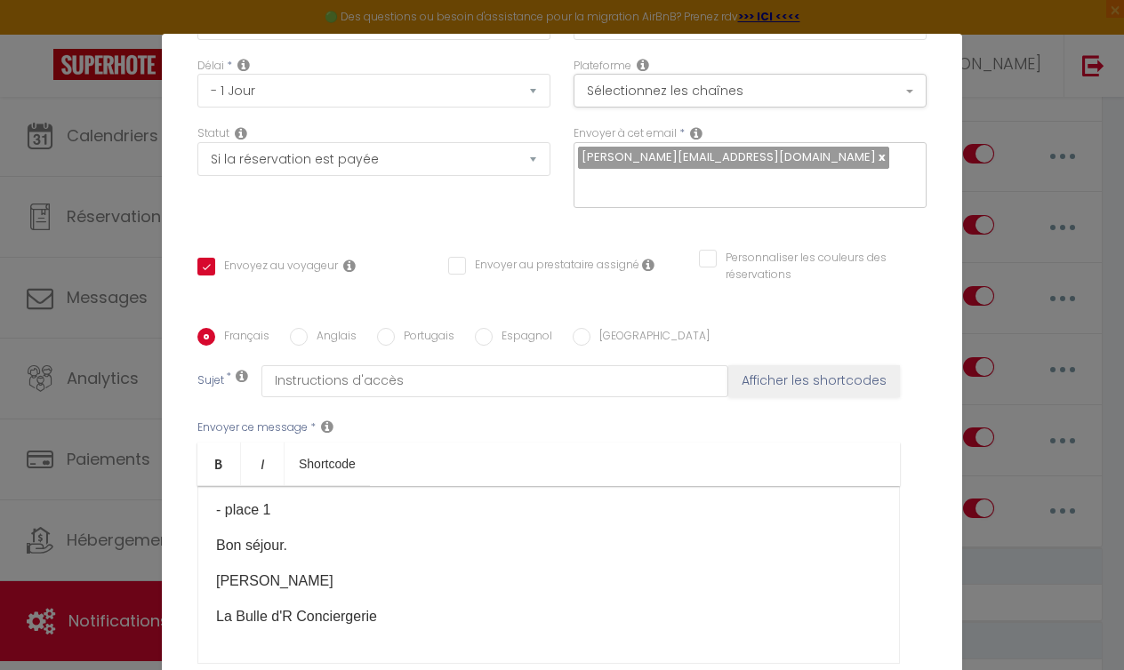
scroll to position [439, 0]
drag, startPoint x: 392, startPoint y: 624, endPoint x: 315, endPoint y: 576, distance: 91.1
click at [315, 576] on div "Bonjour, Voici les instructions d'accès pour le logement [RENTAL:NAME] Adresse …" at bounding box center [548, 575] width 702 height 178
click at [319, 620] on p "La Bulle d'R Conciergerie" at bounding box center [548, 616] width 665 height 21
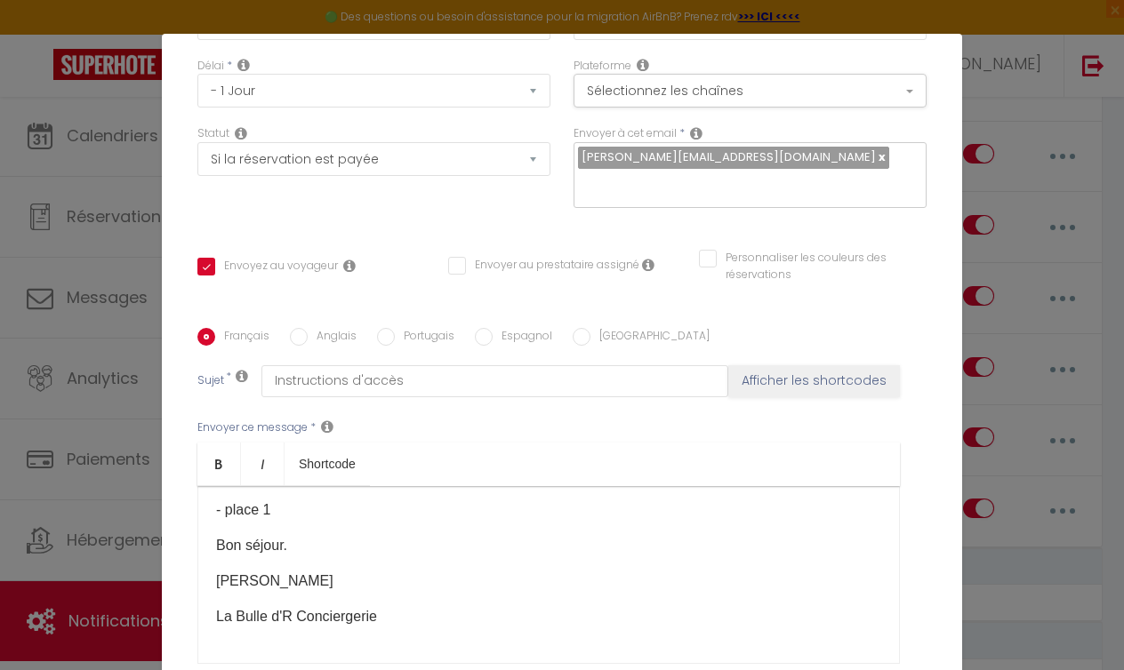
click at [412, 600] on div "Bonjour, Voici les instructions d'accès pour le logement [RENTAL:NAME] Adresse …" at bounding box center [548, 575] width 702 height 178
drag, startPoint x: 375, startPoint y: 617, endPoint x: 212, endPoint y: 561, distance: 172.9
click at [212, 561] on div "Bonjour, Voici les instructions d'accès pour le logement [RENTAL:NAME] Adresse …" at bounding box center [548, 575] width 702 height 178
drag, startPoint x: 211, startPoint y: 541, endPoint x: 325, endPoint y: 654, distance: 161.0
click at [325, 654] on div "Bonjour, Voici les instructions d'accès pour le logement [RENTAL:NAME] Adresse …" at bounding box center [548, 575] width 702 height 178
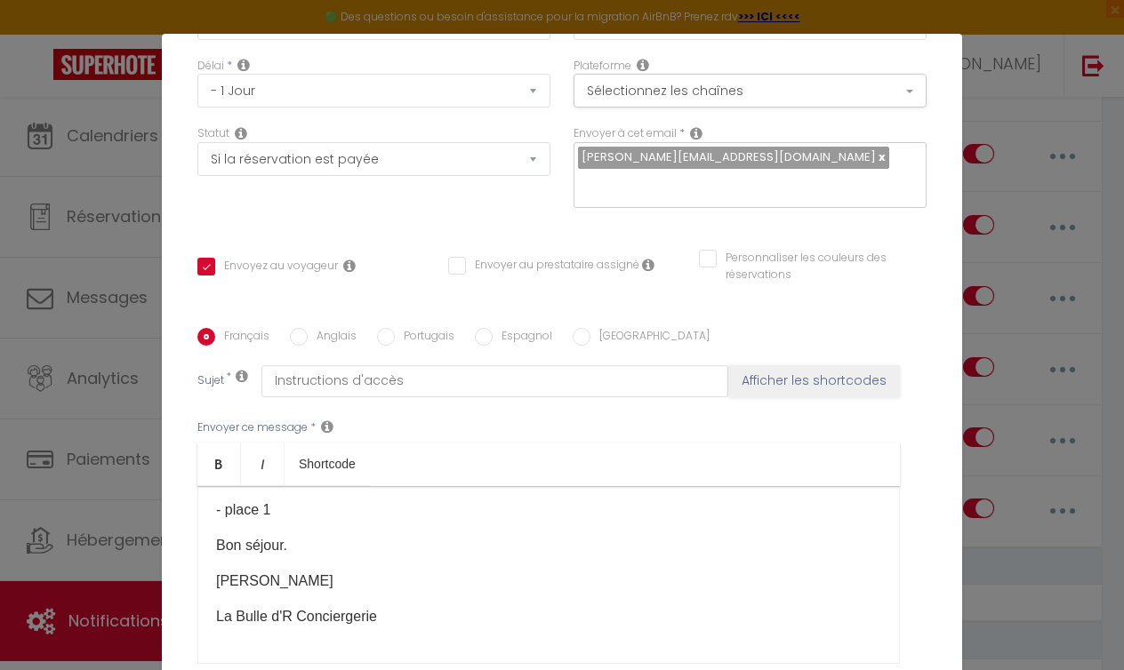
click at [325, 620] on p "La Bulle d'R Conciergerie" at bounding box center [548, 616] width 665 height 21
click at [358, 575] on p "[PERSON_NAME]" at bounding box center [548, 581] width 665 height 21
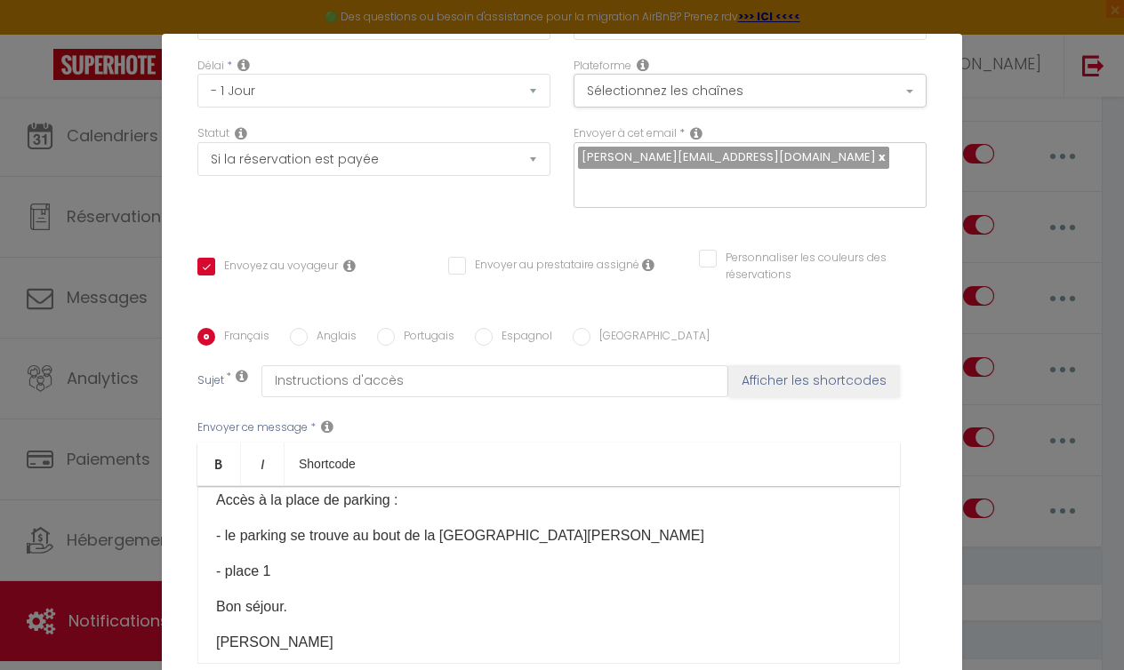
scroll to position [379, 0]
